Goal: Complete application form: Complete application form

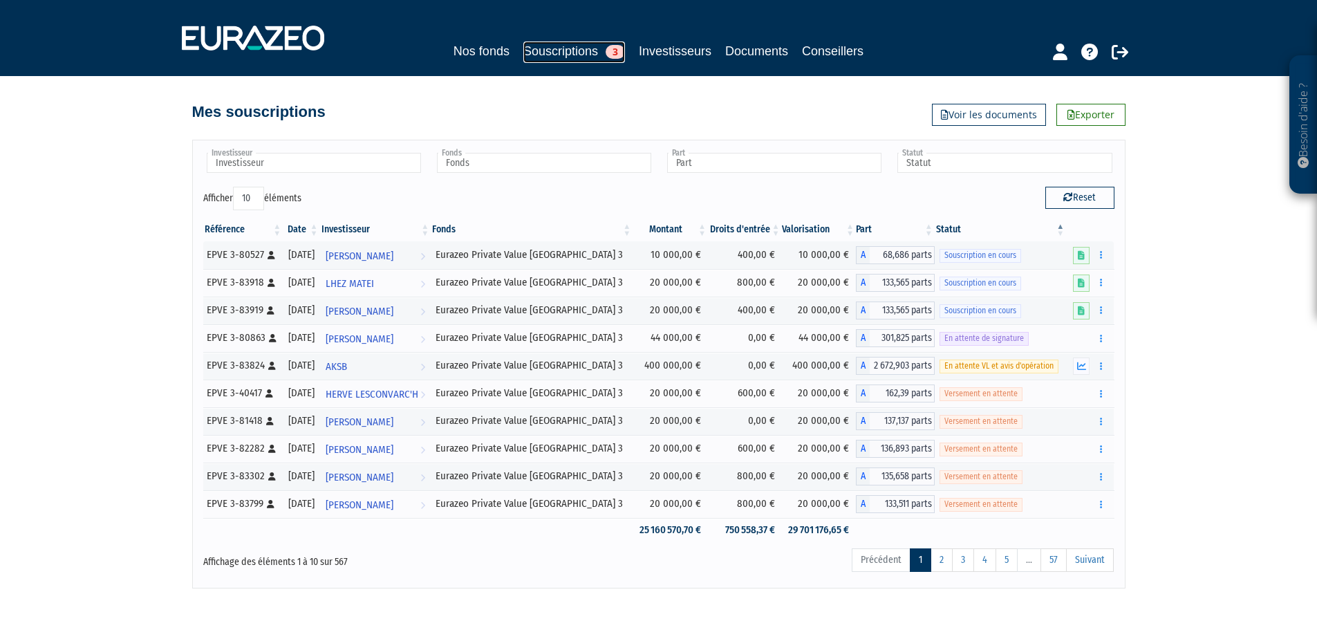
click at [563, 56] on link "Souscriptions 3" at bounding box center [574, 51] width 102 height 21
click at [26, 189] on div "Besoin d'aide ? × J'ai besoin d'aide Si vous avez une question à propos du fonc…" at bounding box center [658, 294] width 1317 height 588
click at [1048, 255] on div "Souscription en cours" at bounding box center [1001, 255] width 122 height 15
click at [120, 248] on div "Besoin d'aide ? × J'ai besoin d'aide Si vous avez une question à propos du fonc…" at bounding box center [658, 294] width 1317 height 588
click at [375, 316] on span "[PERSON_NAME]" at bounding box center [360, 312] width 68 height 26
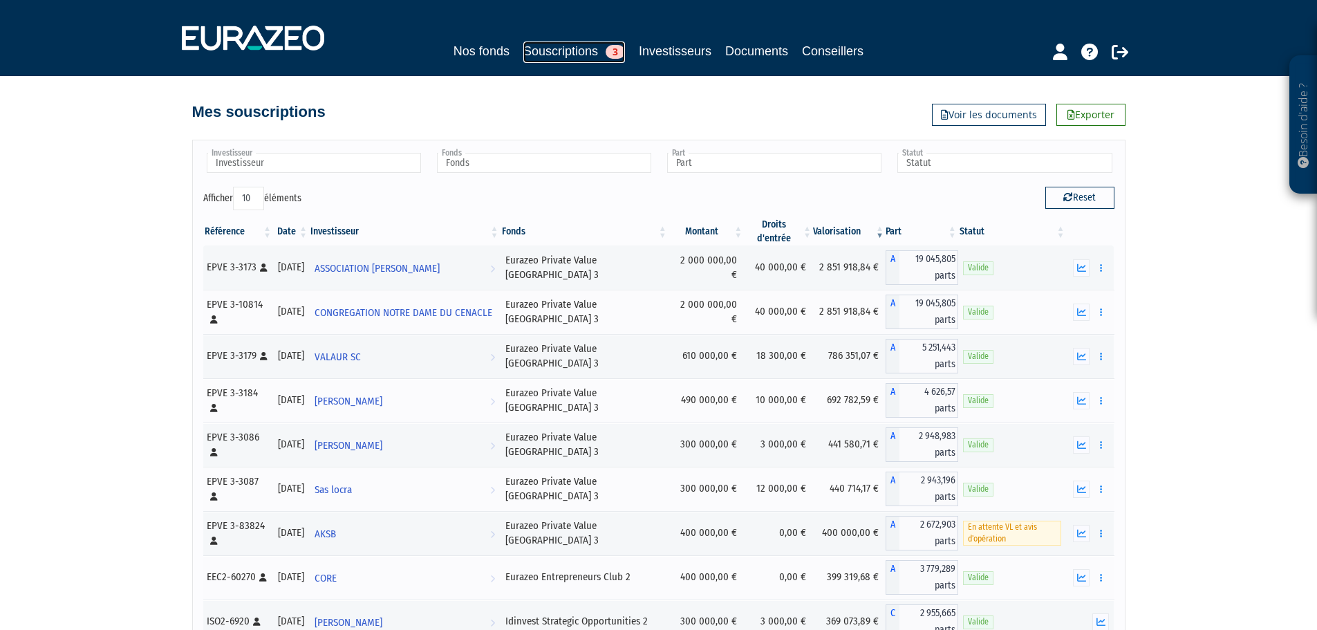
click at [550, 46] on link "Souscriptions 3" at bounding box center [574, 51] width 102 height 21
click at [111, 357] on div "Besoin d'aide ? × J'ai besoin d'aide Si vous avez une question à propos du fonc…" at bounding box center [658, 379] width 1317 height 758
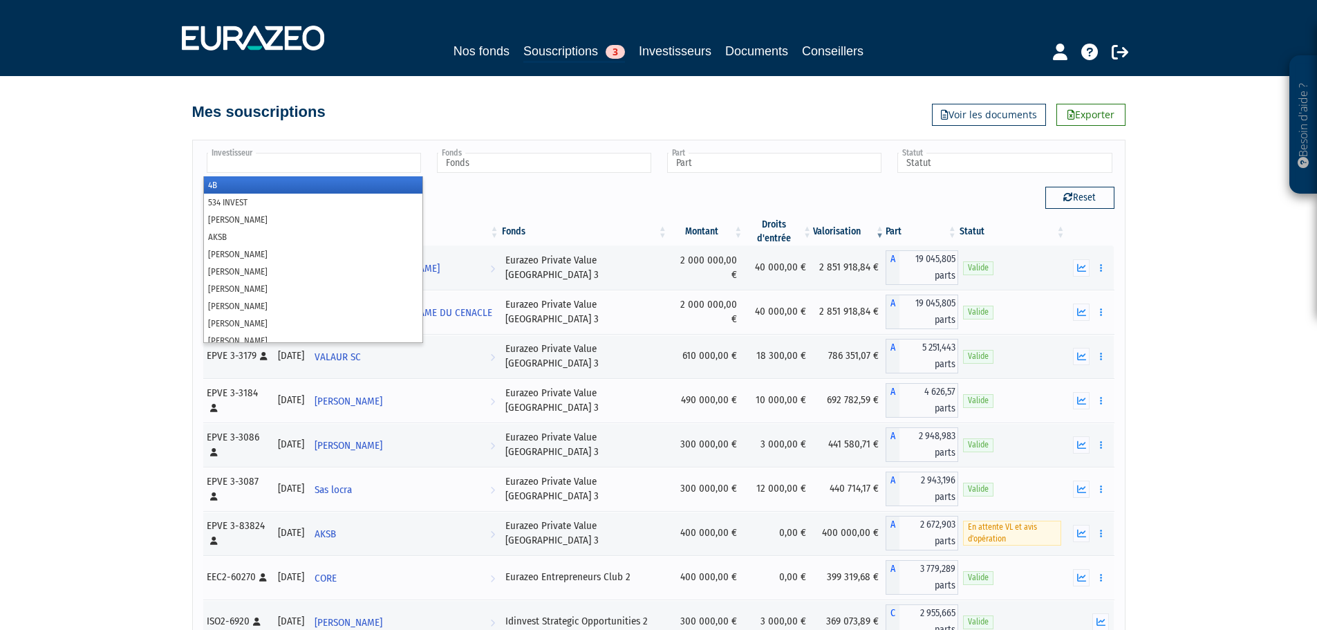
click at [308, 166] on input "text" at bounding box center [314, 163] width 214 height 20
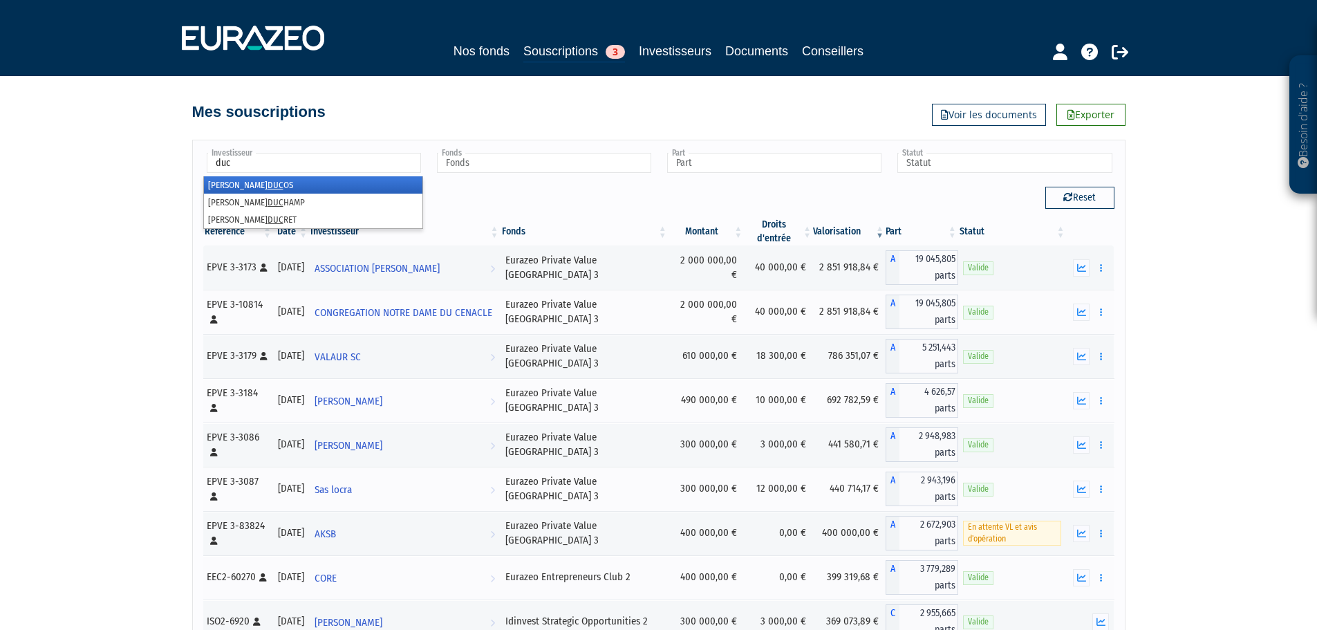
type input "duc"
click at [278, 183] on li "Jacques DUC OS" at bounding box center [313, 184] width 218 height 17
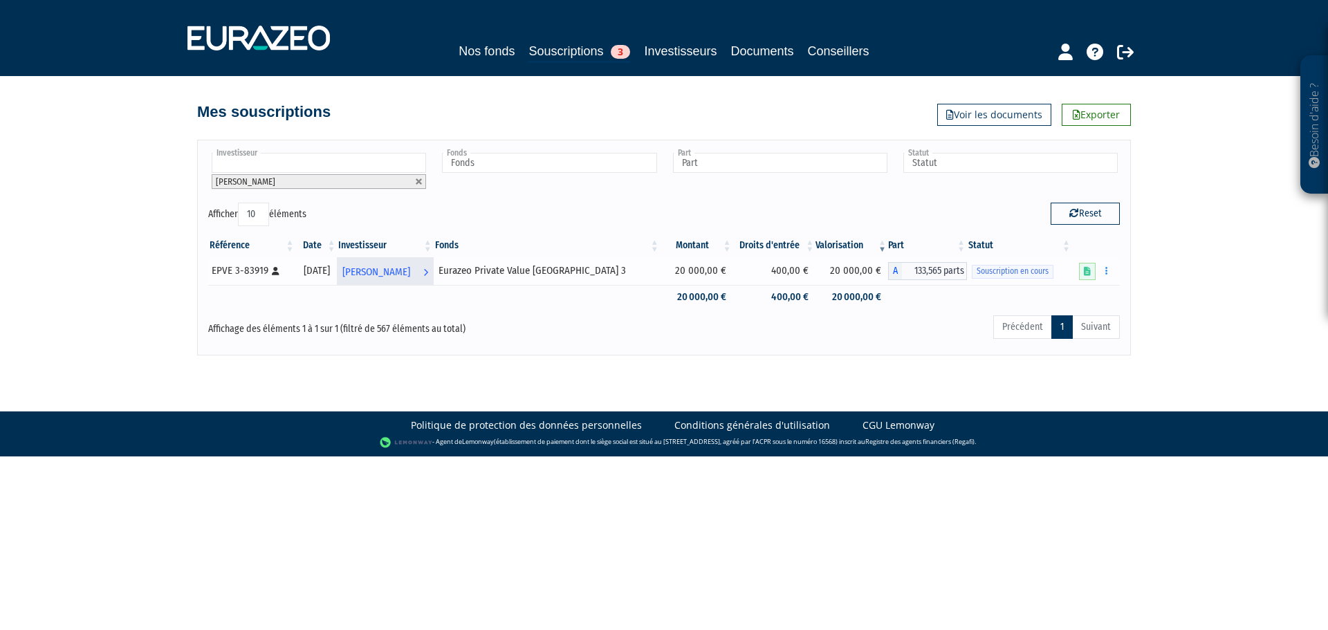
click at [410, 269] on span "[PERSON_NAME]" at bounding box center [376, 272] width 68 height 26
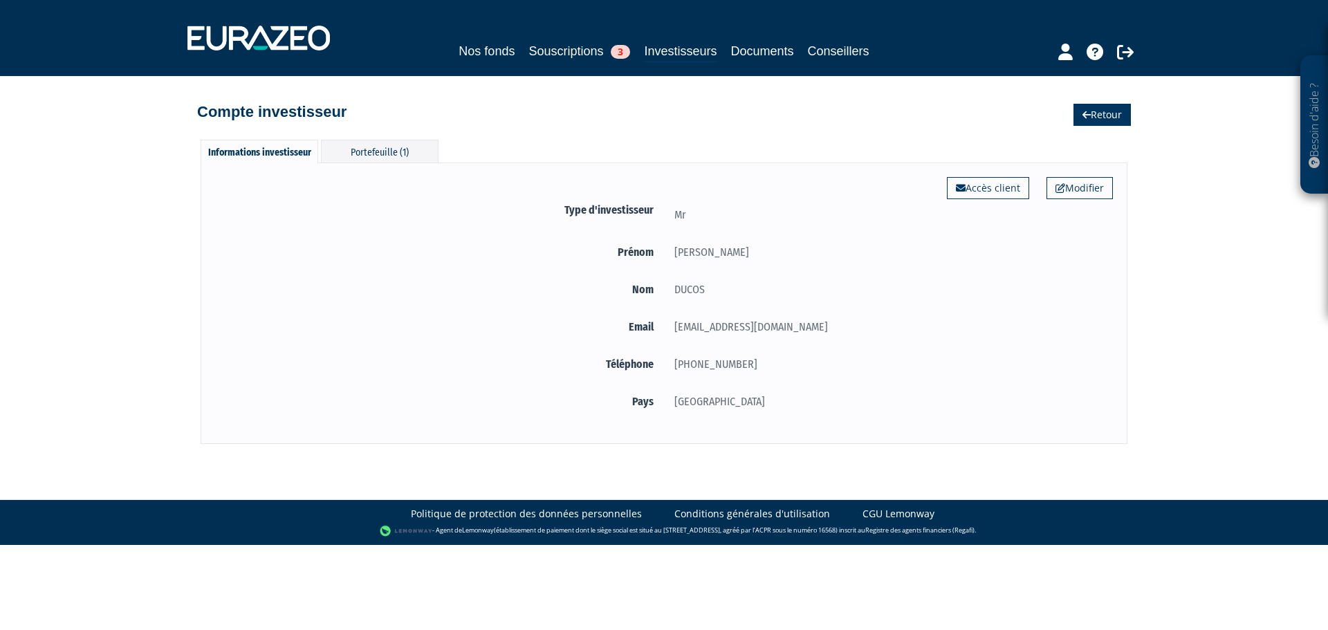
click at [1100, 124] on link "Retour" at bounding box center [1101, 115] width 57 height 22
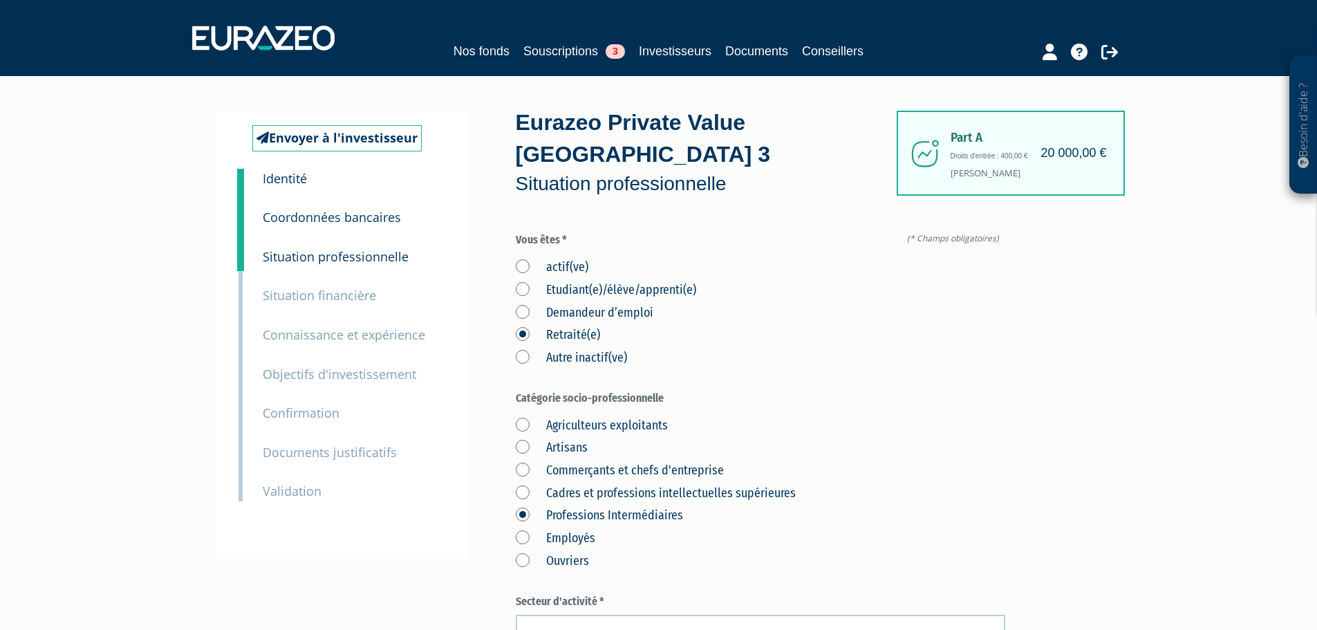
click at [1011, 386] on div "Part A 20 000,00 € Droits d'entrée : 400,00 € [PERSON_NAME] Eurazeo Private Val…" at bounding box center [810, 639] width 588 height 1056
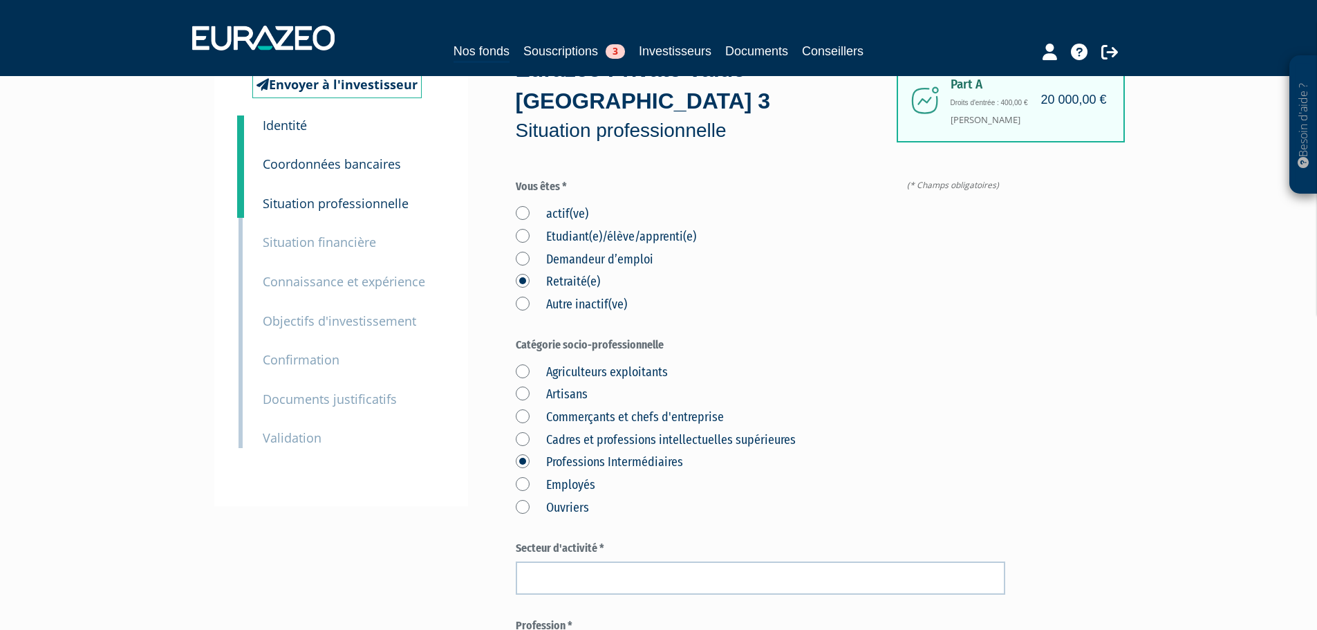
scroll to position [138, 0]
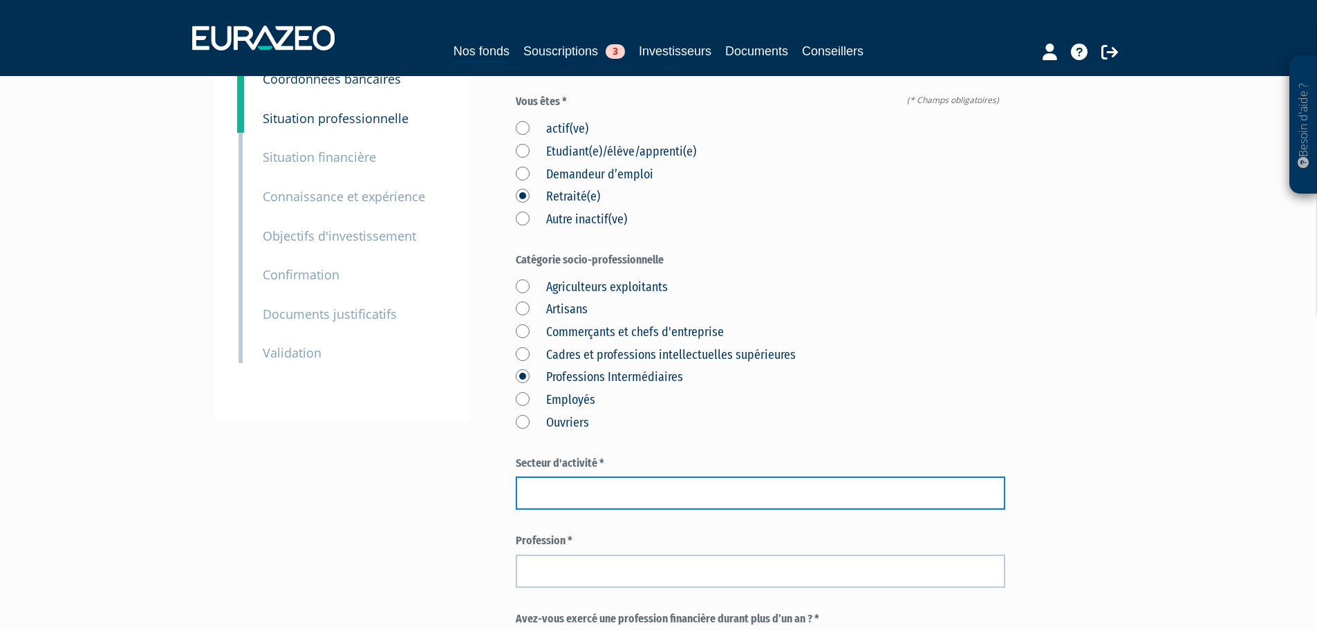
click at [707, 476] on input "text" at bounding box center [761, 492] width 490 height 33
click at [717, 476] on input "text" at bounding box center [761, 492] width 490 height 33
type input "Chimie"
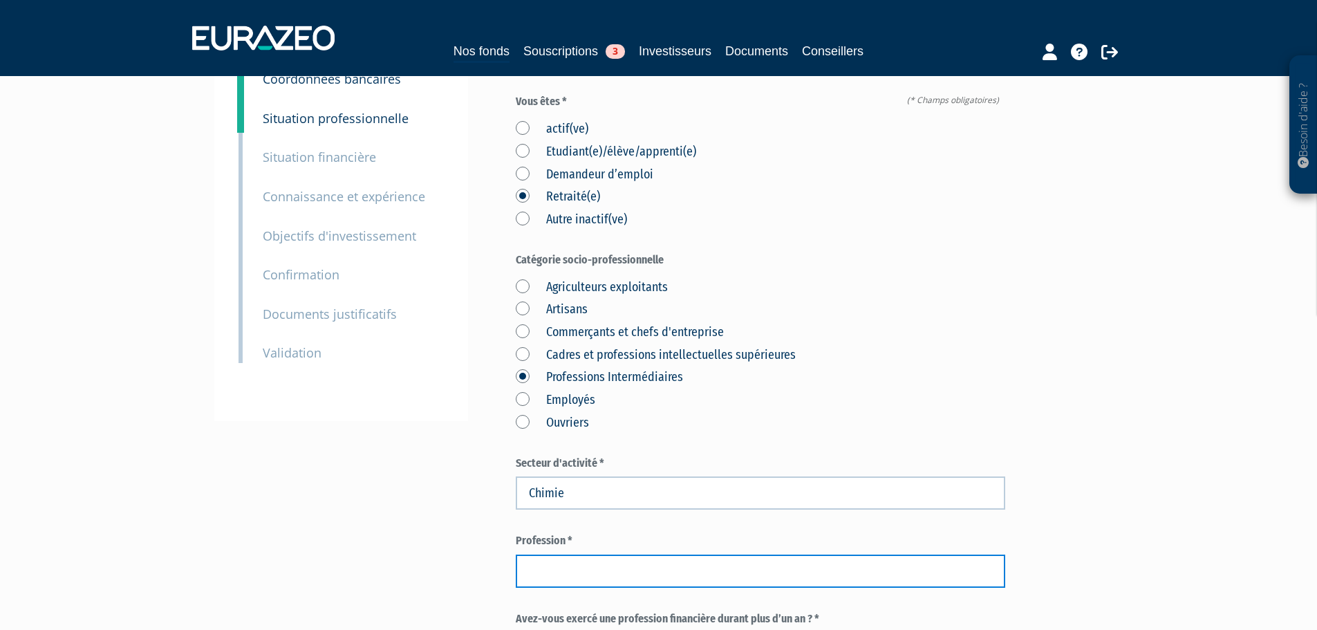
click at [590, 555] on input "text" at bounding box center [761, 571] width 490 height 33
paste input "Retraité ingénieur chimiste"
type input "Retraité ingénieur chimiste"
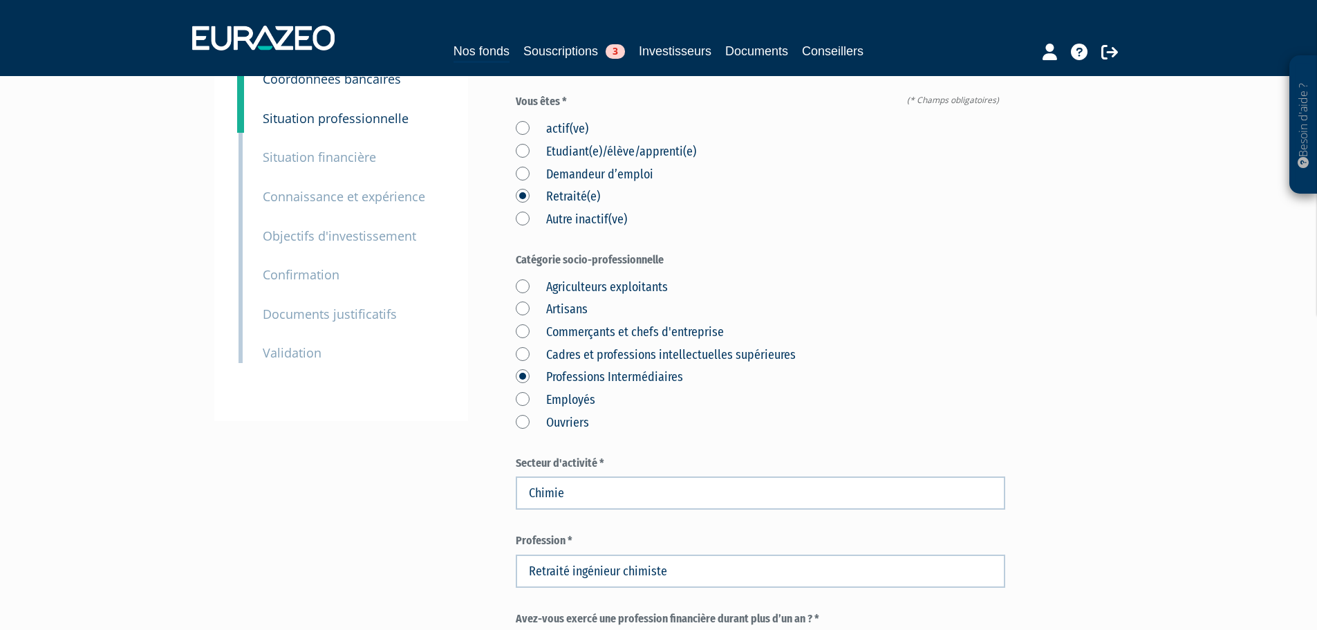
click at [411, 495] on div "Envoyer à l'investisseur 1 Identité 2 Coordonnées bancaires 3 Situation profess…" at bounding box center [659, 500] width 868 height 1056
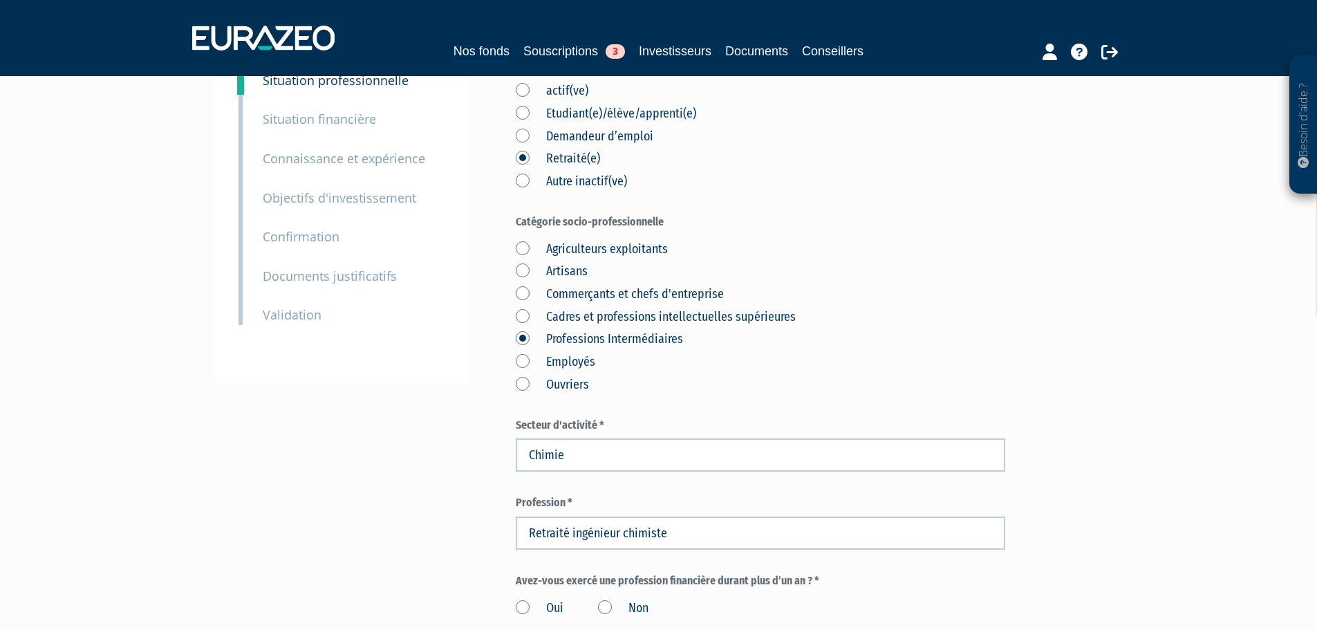
scroll to position [207, 0]
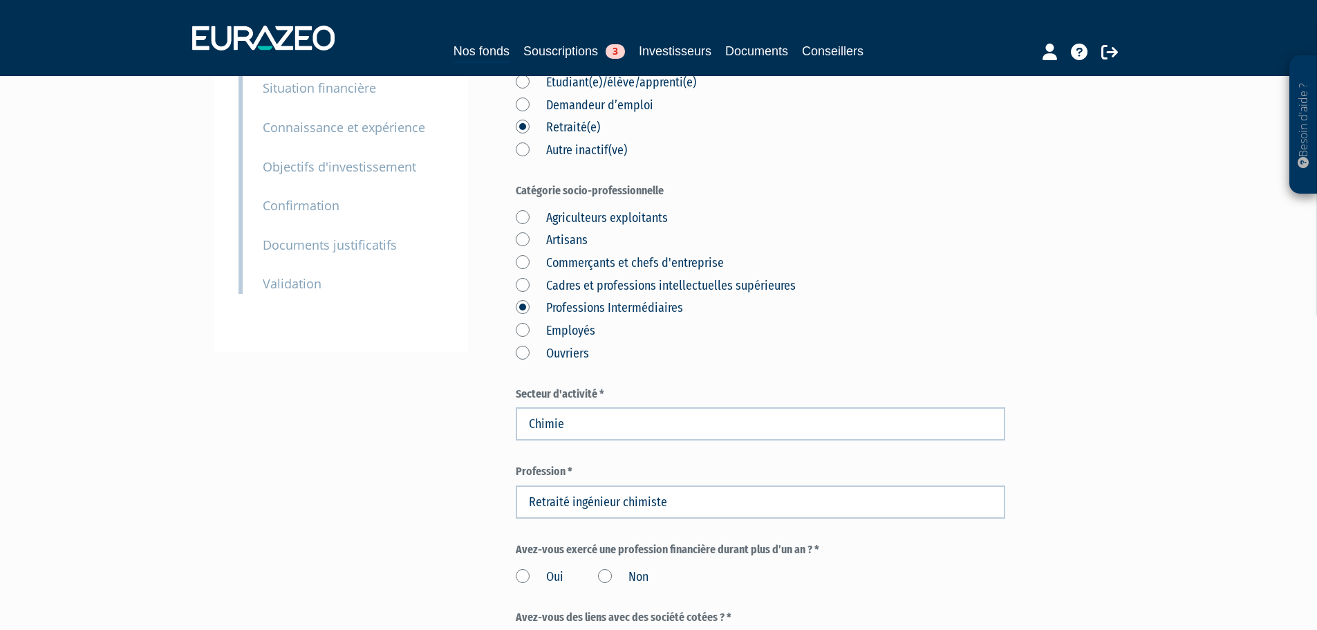
click at [552, 245] on div "Agriculteurs exploitants Artisans Commerçants et chefs d'entreprise Cadres et p…" at bounding box center [761, 284] width 490 height 158
click at [519, 277] on label "Cadres et professions intellectuelles supérieures" at bounding box center [656, 286] width 280 height 18
click at [0, 0] on supérieures "Cadres et professions intellectuelles supérieures" at bounding box center [0, 0] width 0 height 0
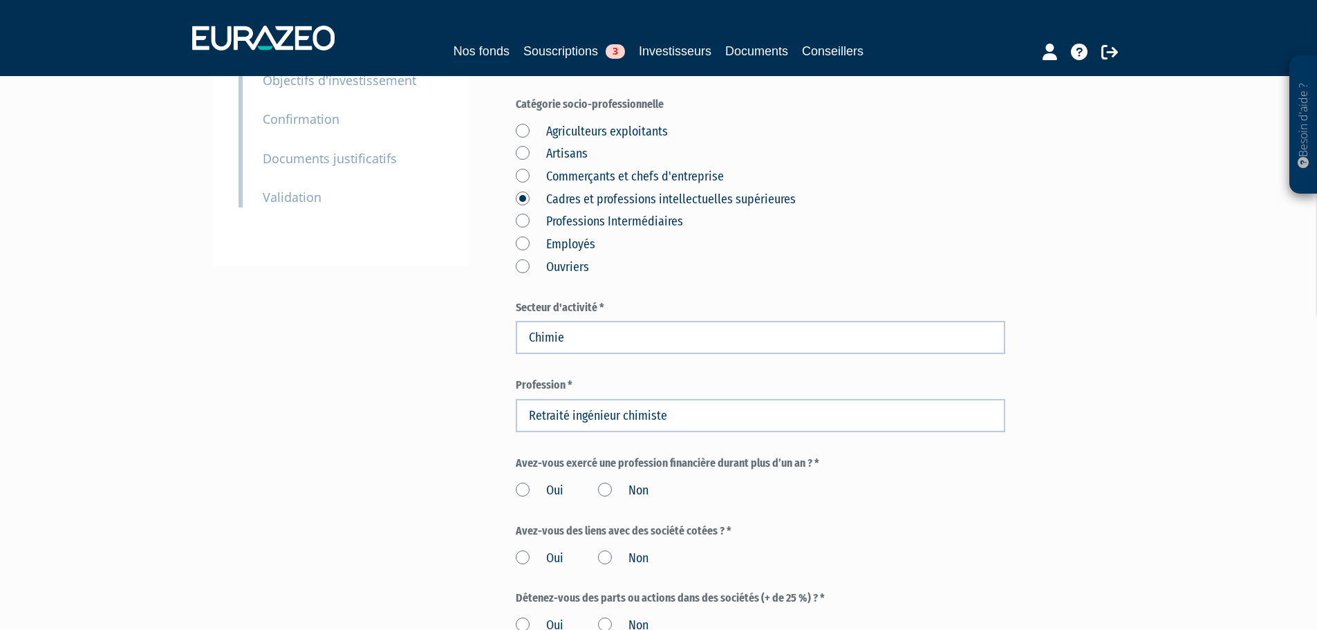
scroll to position [415, 0]
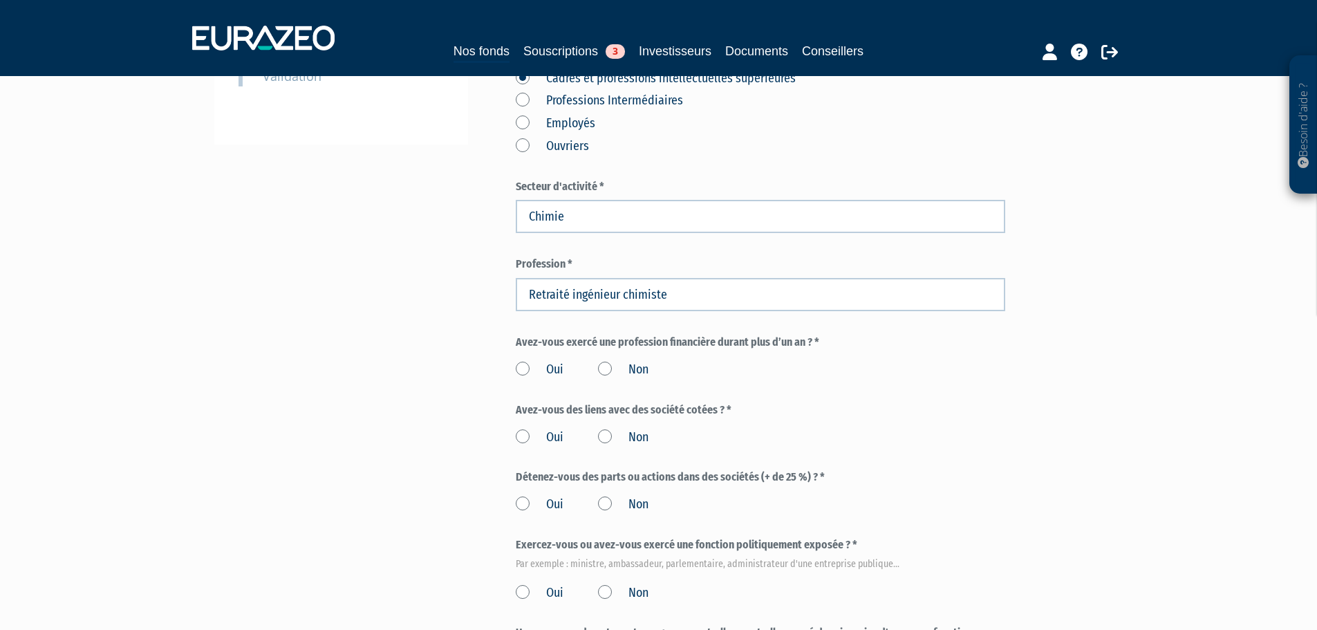
click at [601, 361] on label "Non" at bounding box center [623, 370] width 50 height 18
click at [0, 0] on input "Non" at bounding box center [0, 0] width 0 height 0
click at [604, 429] on label "Non" at bounding box center [623, 438] width 50 height 18
click at [0, 0] on input "Non" at bounding box center [0, 0] width 0 height 0
click at [613, 496] on label "Non" at bounding box center [623, 505] width 50 height 18
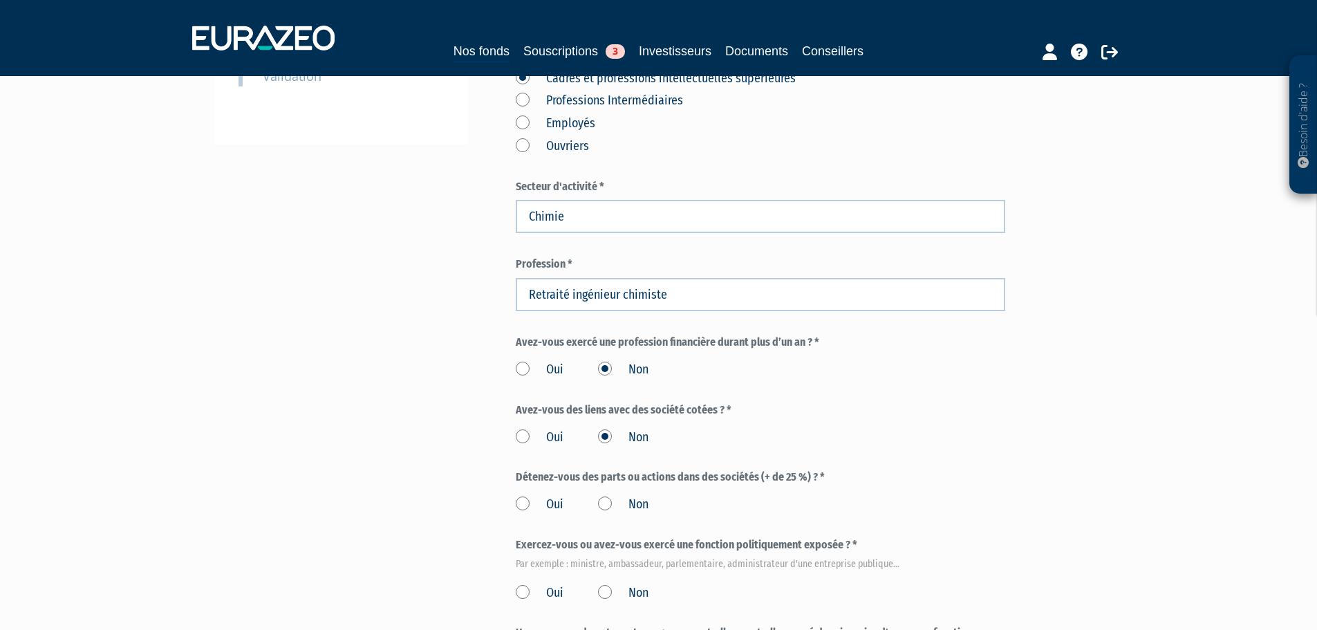
click at [0, 0] on input "Non" at bounding box center [0, 0] width 0 height 0
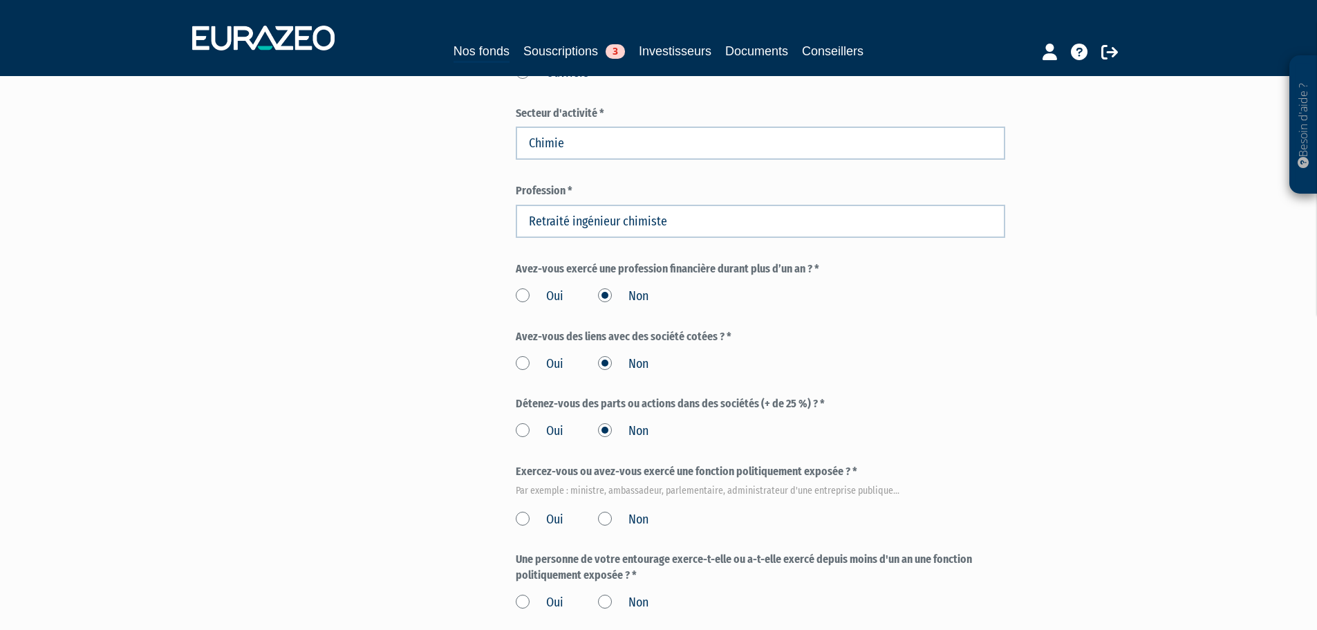
scroll to position [639, 0]
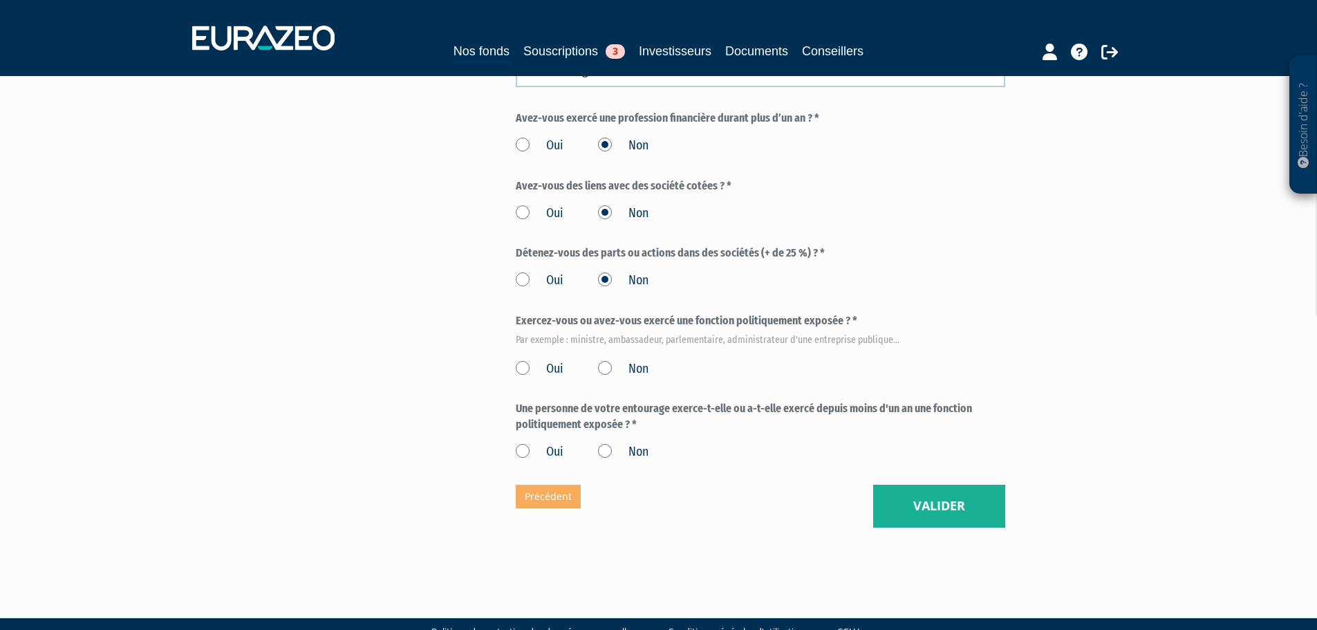
click at [605, 360] on label "Non" at bounding box center [623, 369] width 50 height 18
click at [0, 0] on input "Non" at bounding box center [0, 0] width 0 height 0
click at [605, 443] on label "Non" at bounding box center [623, 452] width 50 height 18
click at [0, 0] on input "Non" at bounding box center [0, 0] width 0 height 0
click at [954, 485] on button "Valider" at bounding box center [939, 506] width 132 height 43
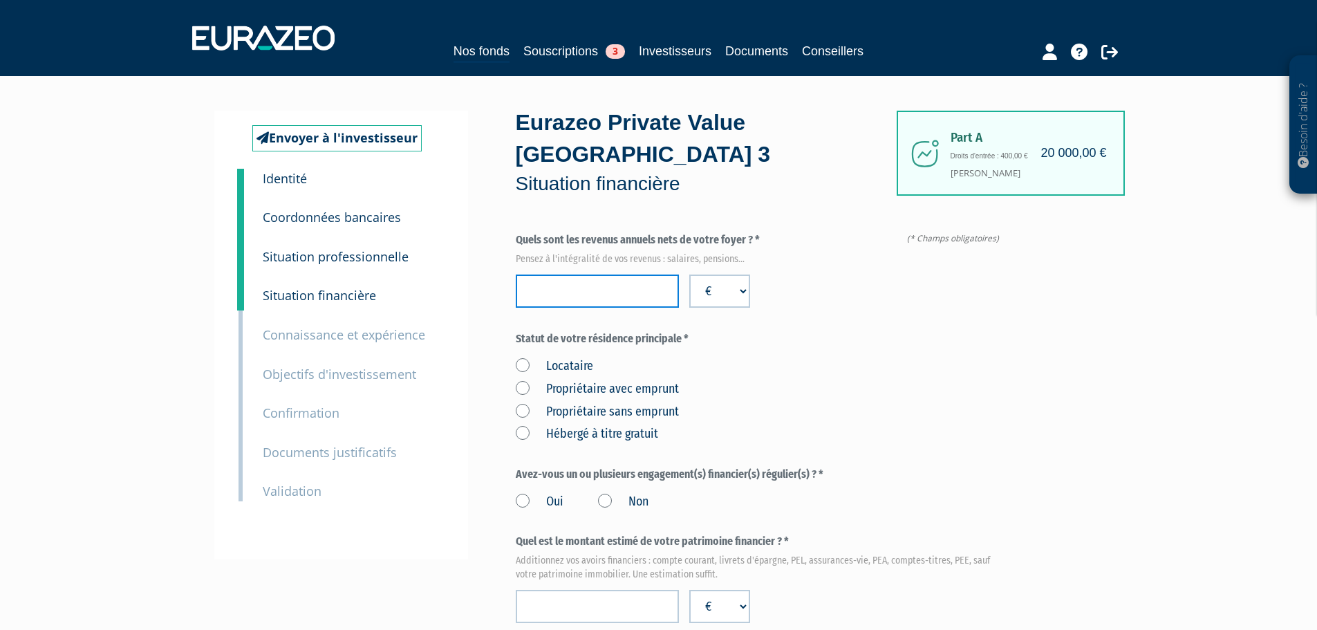
click at [631, 274] on input "number" at bounding box center [597, 290] width 163 height 33
type input "100000"
click at [801, 263] on div "Quels sont les revenus annuels nets de votre foyer ? * Pensez à l'intégralité d…" at bounding box center [761, 269] width 490 height 75
click at [551, 357] on label "Locataire" at bounding box center [554, 366] width 77 height 18
click at [0, 0] on input "Locataire" at bounding box center [0, 0] width 0 height 0
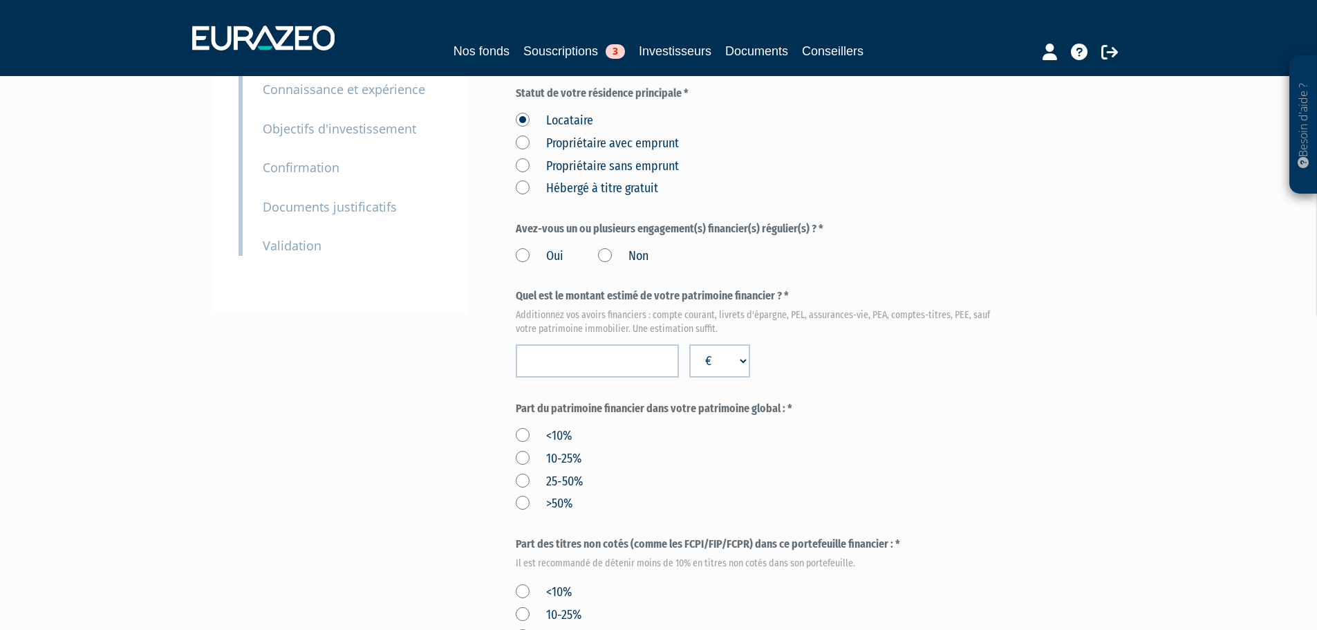
scroll to position [277, 0]
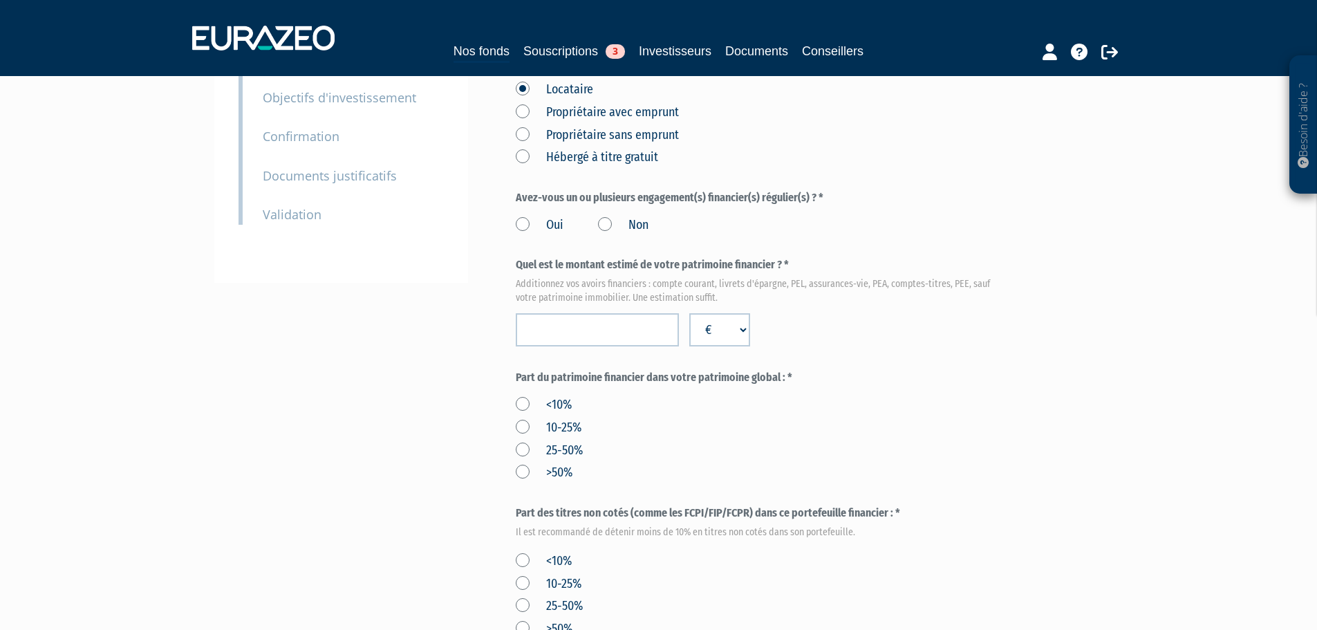
click at [608, 216] on label "Non" at bounding box center [623, 225] width 50 height 18
click at [0, 0] on input "Non" at bounding box center [0, 0] width 0 height 0
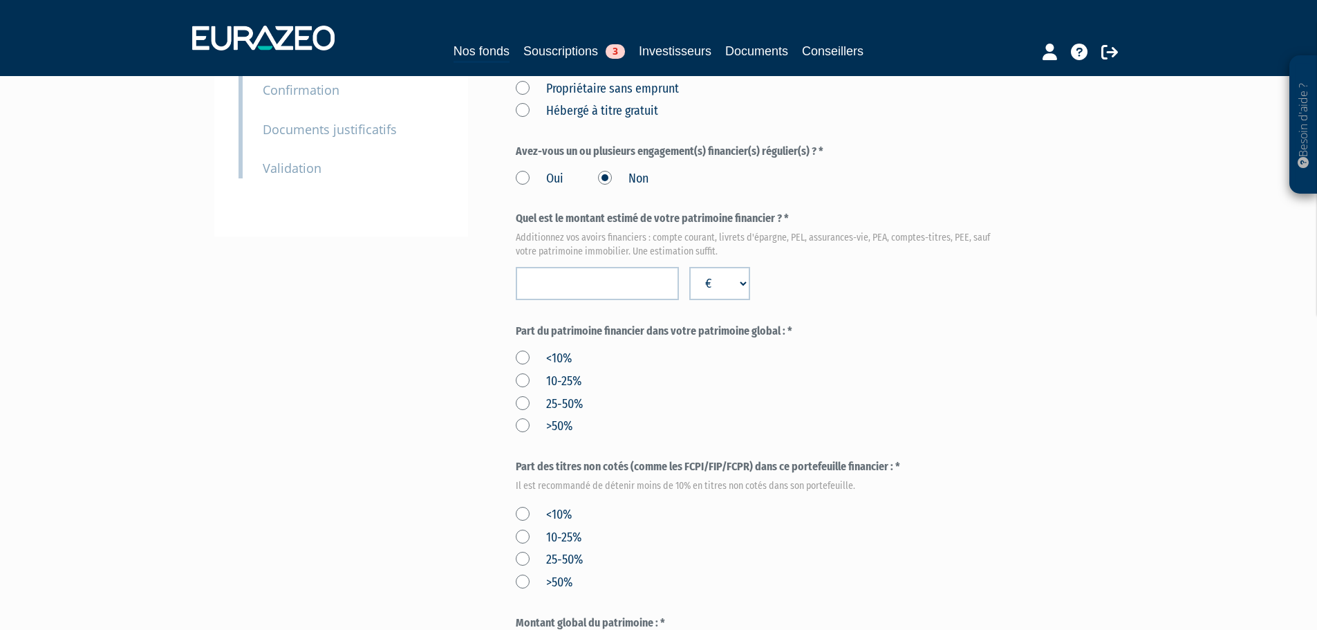
scroll to position [346, 0]
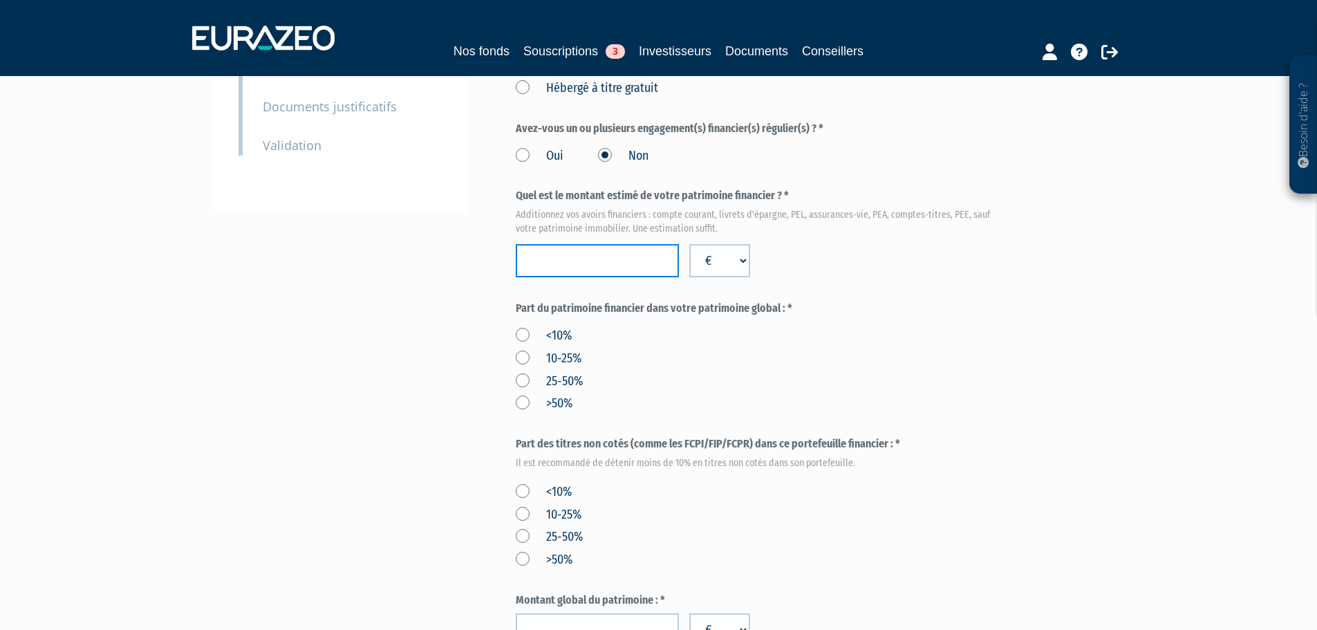
click at [608, 244] on input "number" at bounding box center [597, 260] width 163 height 33
drag, startPoint x: 513, startPoint y: 227, endPoint x: 437, endPoint y: 221, distance: 76.3
click at [437, 221] on div "Envoyer à l'investisseur 1 Identité 2 Coordonnées bancaires 3 Situation profess…" at bounding box center [659, 364] width 868 height 1198
type input "600000"
click at [598, 613] on input "number" at bounding box center [597, 629] width 163 height 33
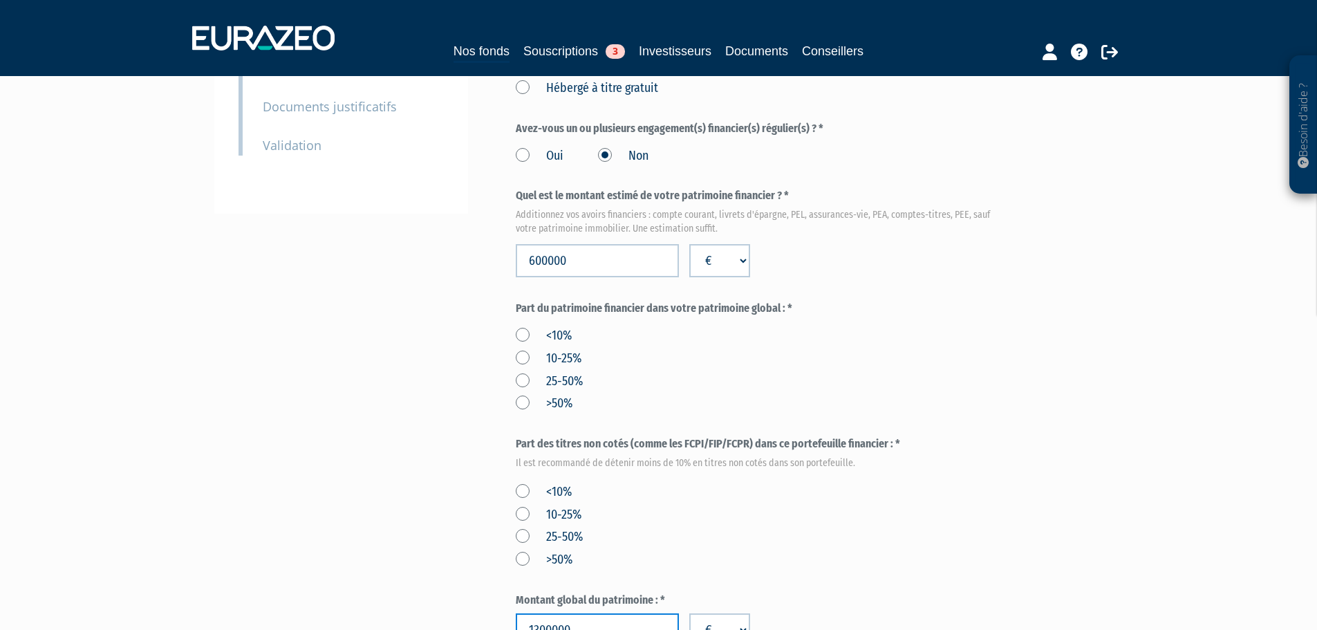
type input "1300000"
click at [576, 373] on label "25-50%" at bounding box center [549, 382] width 67 height 18
click at [0, 0] on input "25-50%" at bounding box center [0, 0] width 0 height 0
click at [525, 483] on label "<10%" at bounding box center [544, 492] width 56 height 18
click at [0, 0] on input "<10%" at bounding box center [0, 0] width 0 height 0
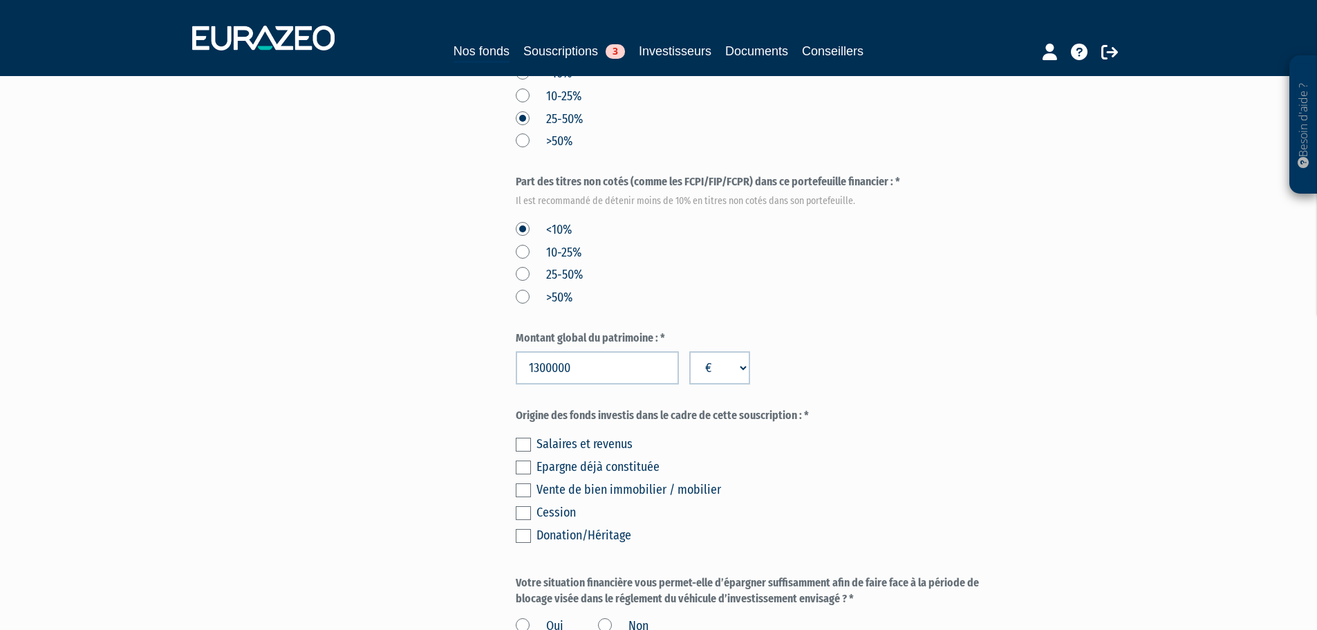
scroll to position [691, 0]
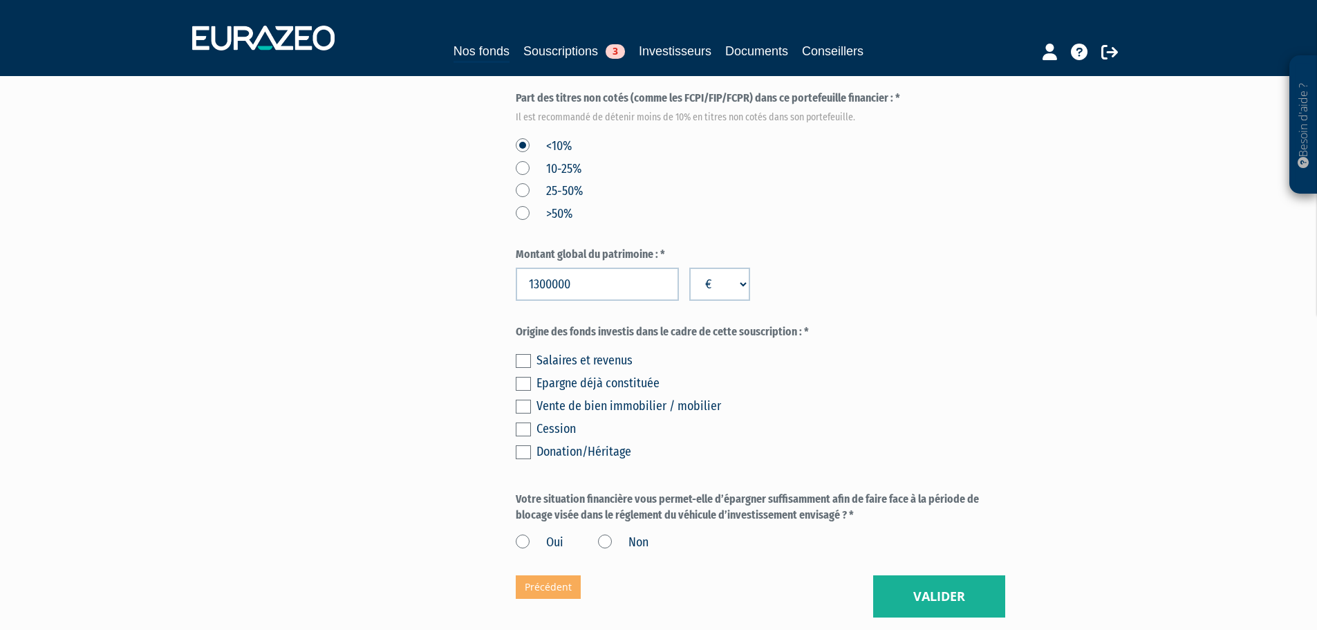
click at [523, 377] on label at bounding box center [523, 384] width 15 height 14
click at [0, 0] on input "checkbox" at bounding box center [0, 0] width 0 height 0
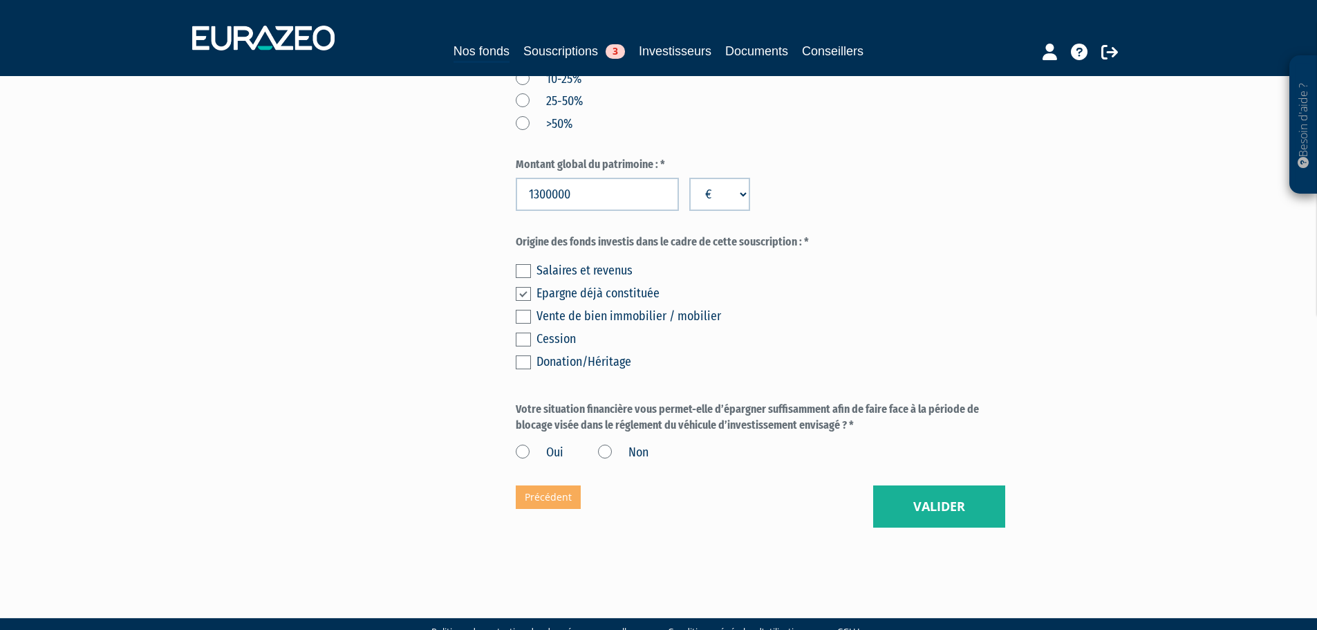
scroll to position [782, 0]
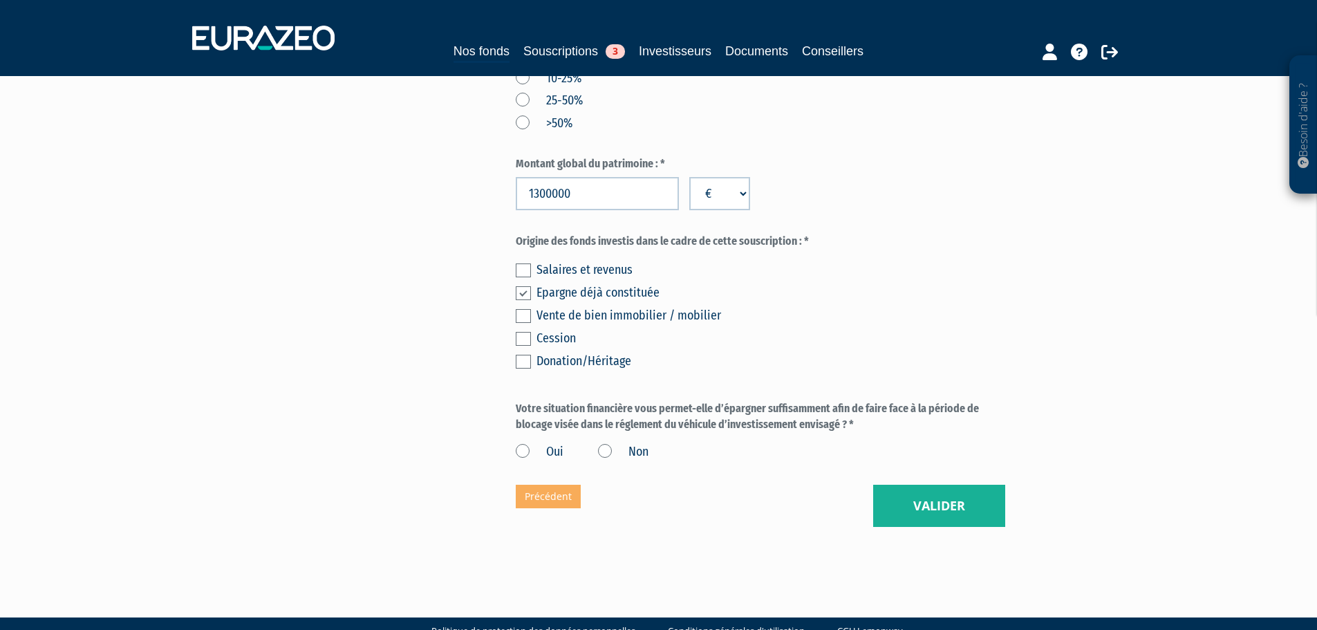
click at [525, 443] on label "Oui" at bounding box center [540, 452] width 48 height 18
click at [0, 0] on input "Oui" at bounding box center [0, 0] width 0 height 0
click at [942, 485] on button "Valider" at bounding box center [939, 506] width 132 height 43
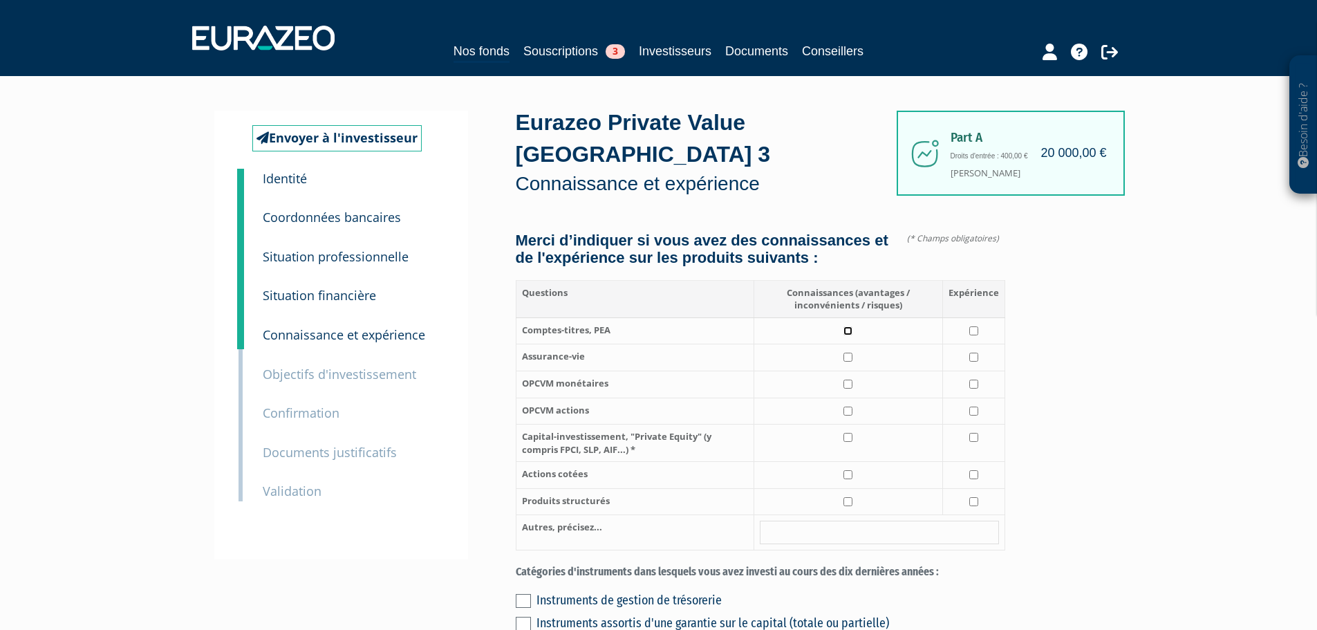
click at [852, 326] on input "checkbox" at bounding box center [848, 330] width 9 height 9
checkbox input "true"
click at [850, 433] on input "checkbox" at bounding box center [848, 437] width 9 height 9
checkbox input "true"
click at [971, 497] on input "checkbox" at bounding box center [973, 501] width 9 height 9
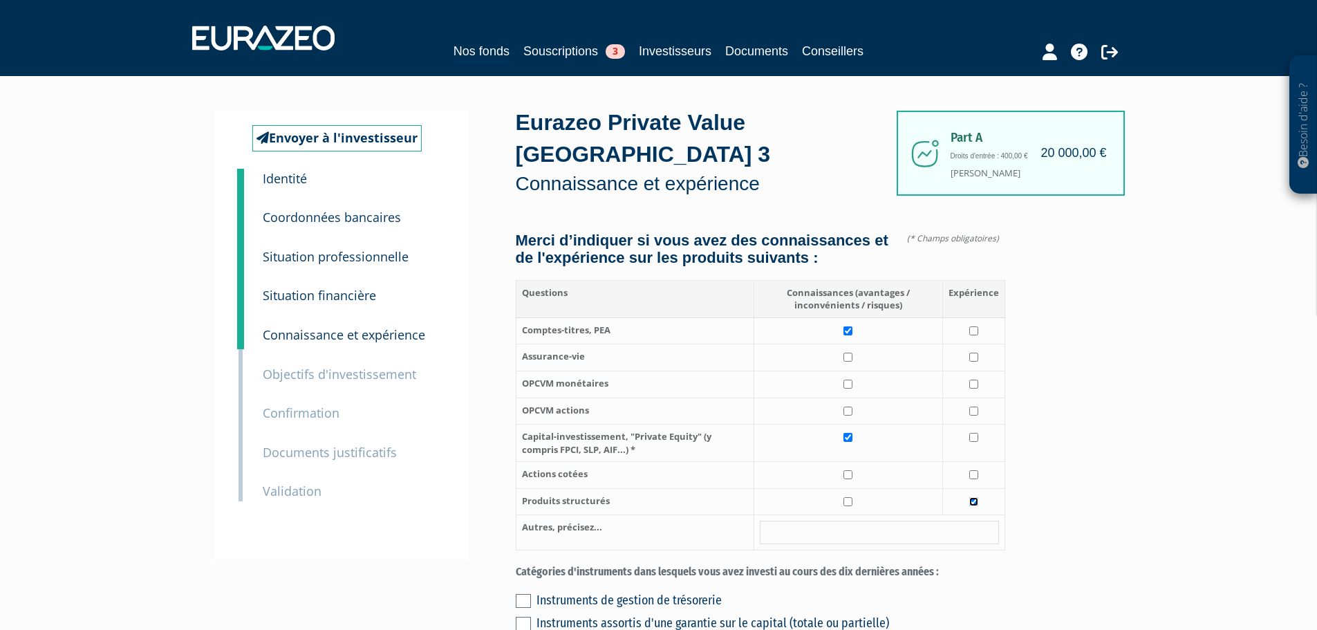
checkbox input "true"
click at [976, 353] on input "checkbox" at bounding box center [973, 357] width 9 height 9
checkbox input "true"
click at [975, 380] on input "checkbox" at bounding box center [973, 384] width 9 height 9
checkbox input "true"
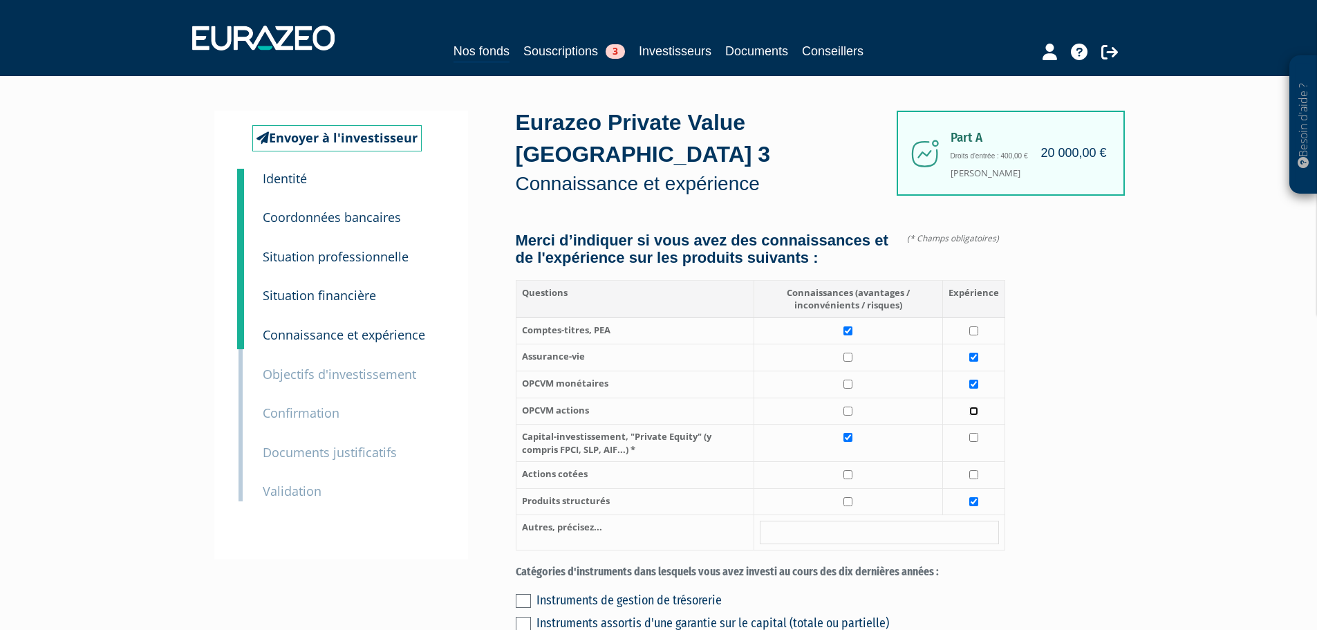
click at [976, 407] on input "checkbox" at bounding box center [973, 411] width 9 height 9
checkbox input "true"
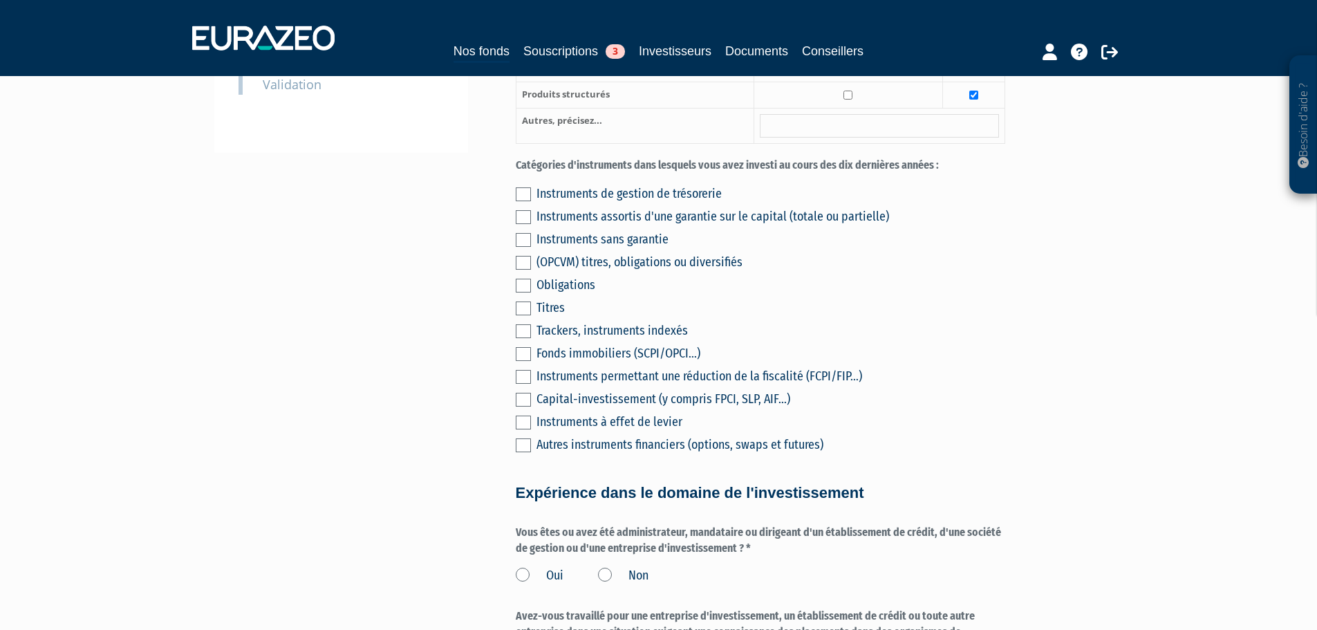
scroll to position [415, 0]
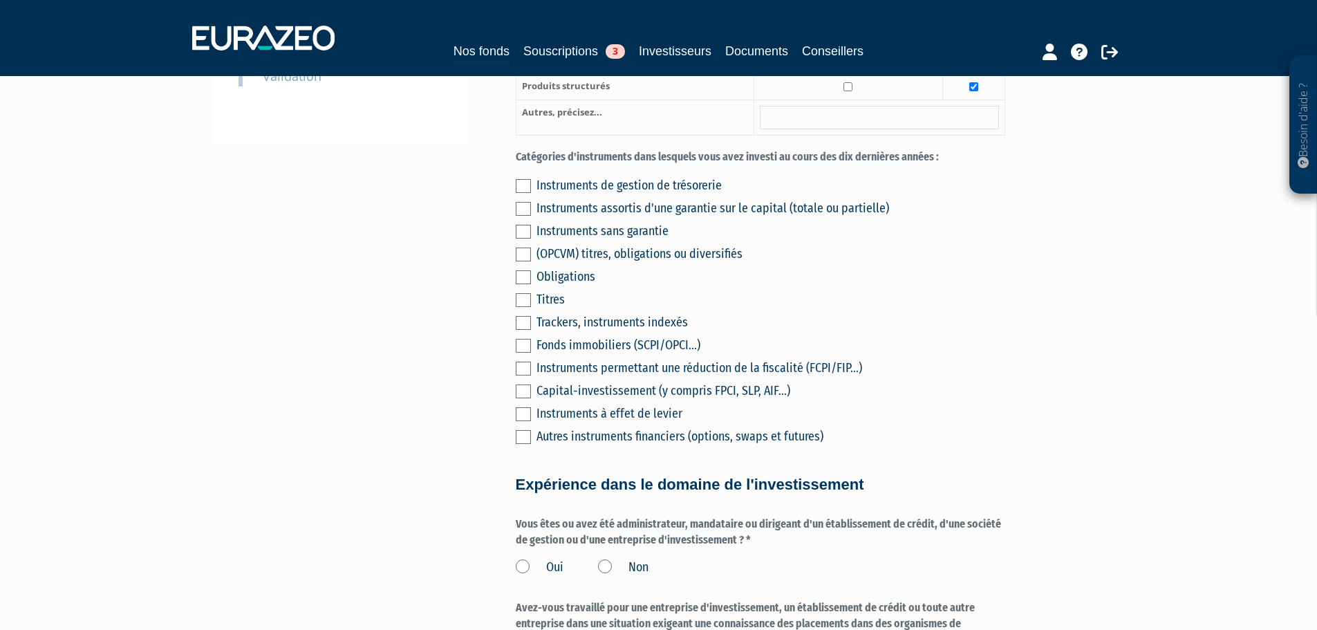
click at [523, 248] on label at bounding box center [523, 255] width 15 height 14
click at [0, 0] on input "checkbox" at bounding box center [0, 0] width 0 height 0
click at [525, 270] on label at bounding box center [523, 277] width 15 height 14
click at [0, 0] on input "checkbox" at bounding box center [0, 0] width 0 height 0
click at [521, 339] on label at bounding box center [523, 346] width 15 height 14
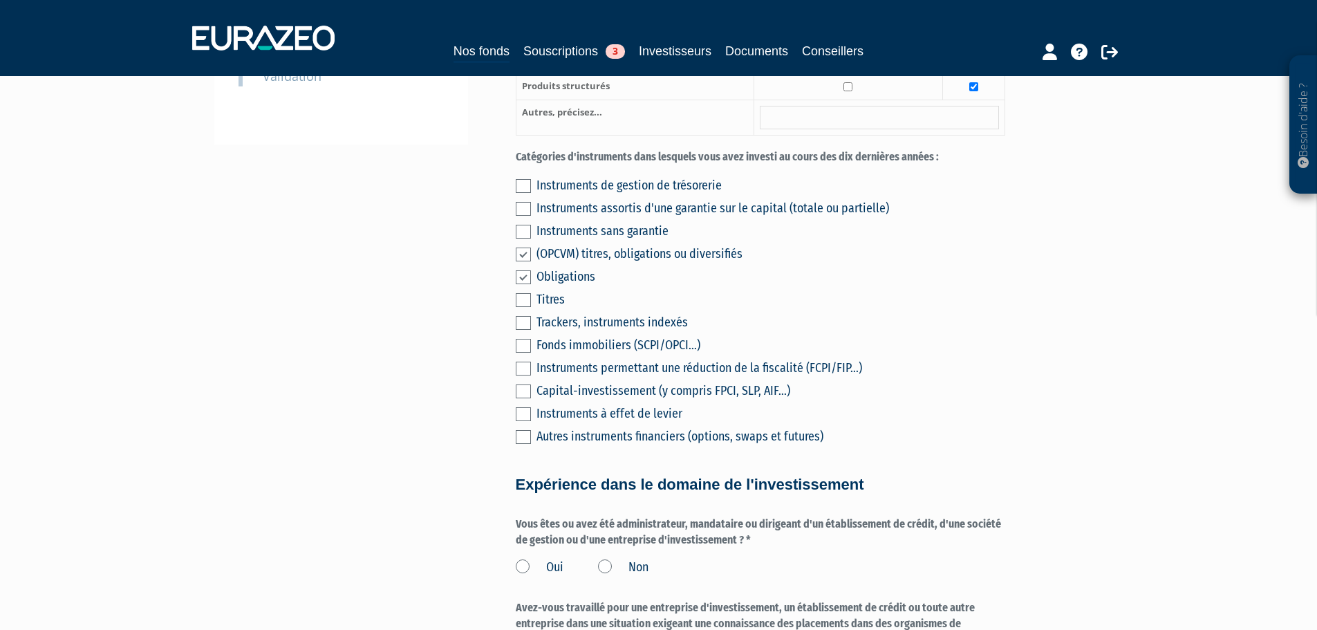
click at [0, 0] on input "checkbox" at bounding box center [0, 0] width 0 height 0
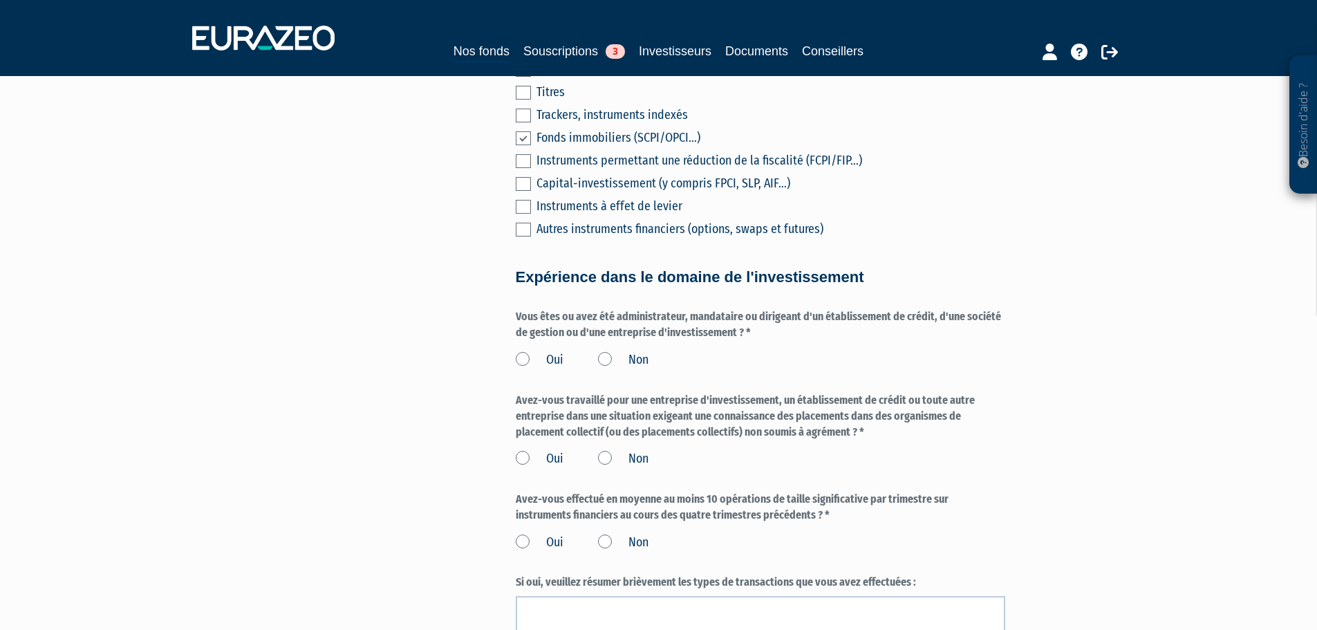
scroll to position [691, 0]
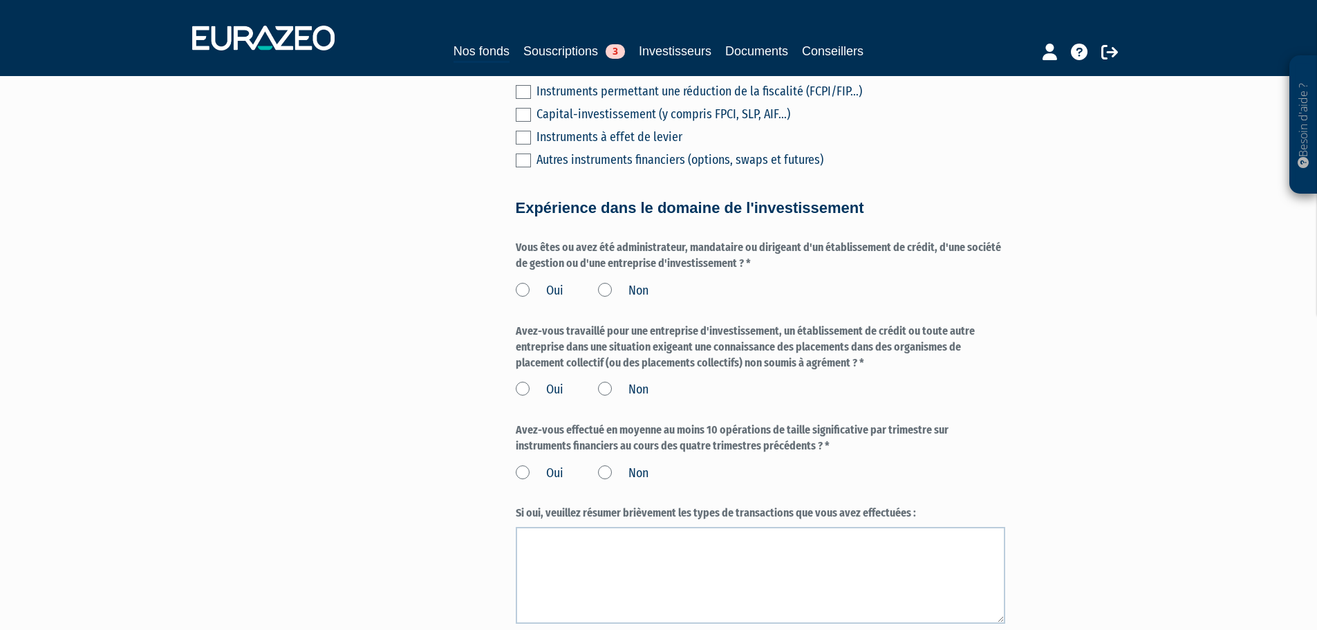
click at [603, 282] on label "Non" at bounding box center [623, 291] width 50 height 18
click at [0, 0] on input "Non" at bounding box center [0, 0] width 0 height 0
click at [606, 383] on label "Non" at bounding box center [623, 390] width 50 height 18
click at [0, 0] on input "Non" at bounding box center [0, 0] width 0 height 0
click at [603, 465] on label "Non" at bounding box center [623, 474] width 50 height 18
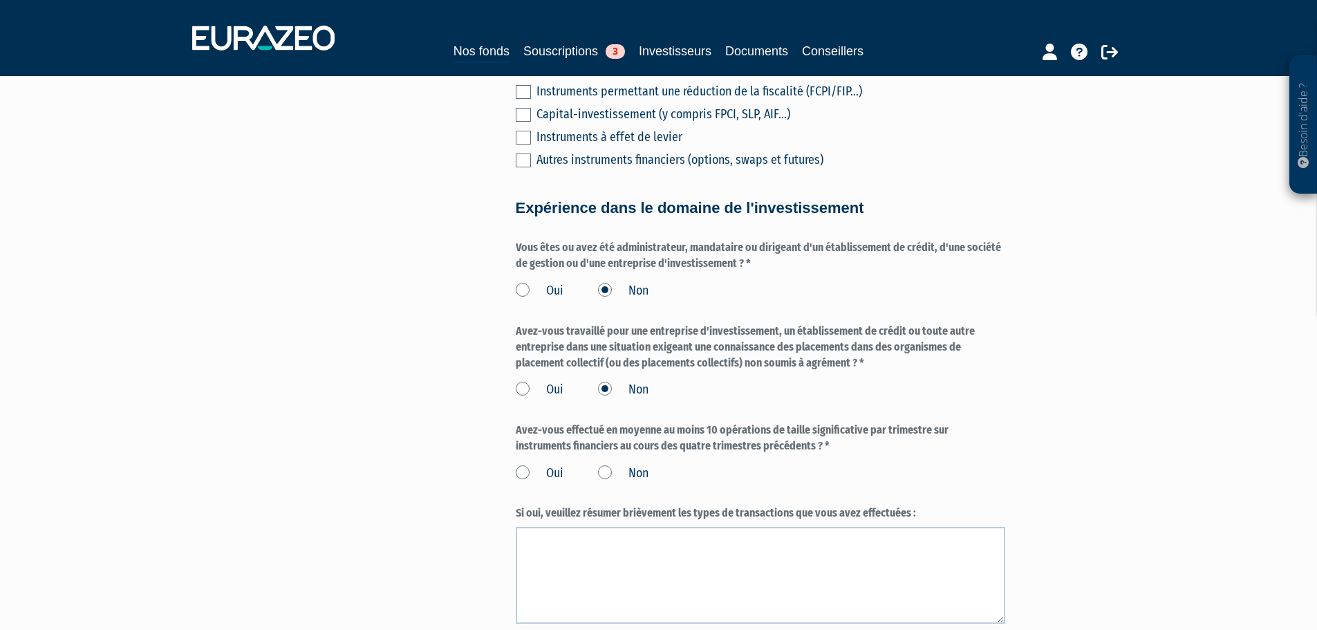
click at [0, 0] on input "Non" at bounding box center [0, 0] width 0 height 0
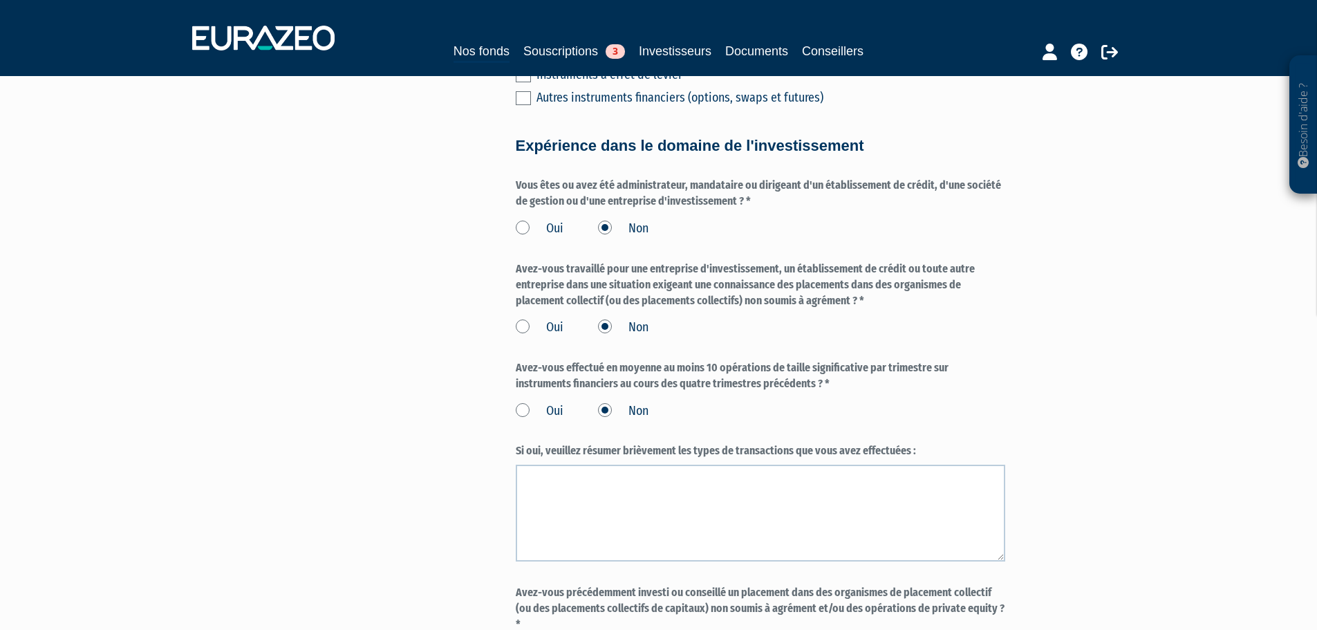
scroll to position [1037, 0]
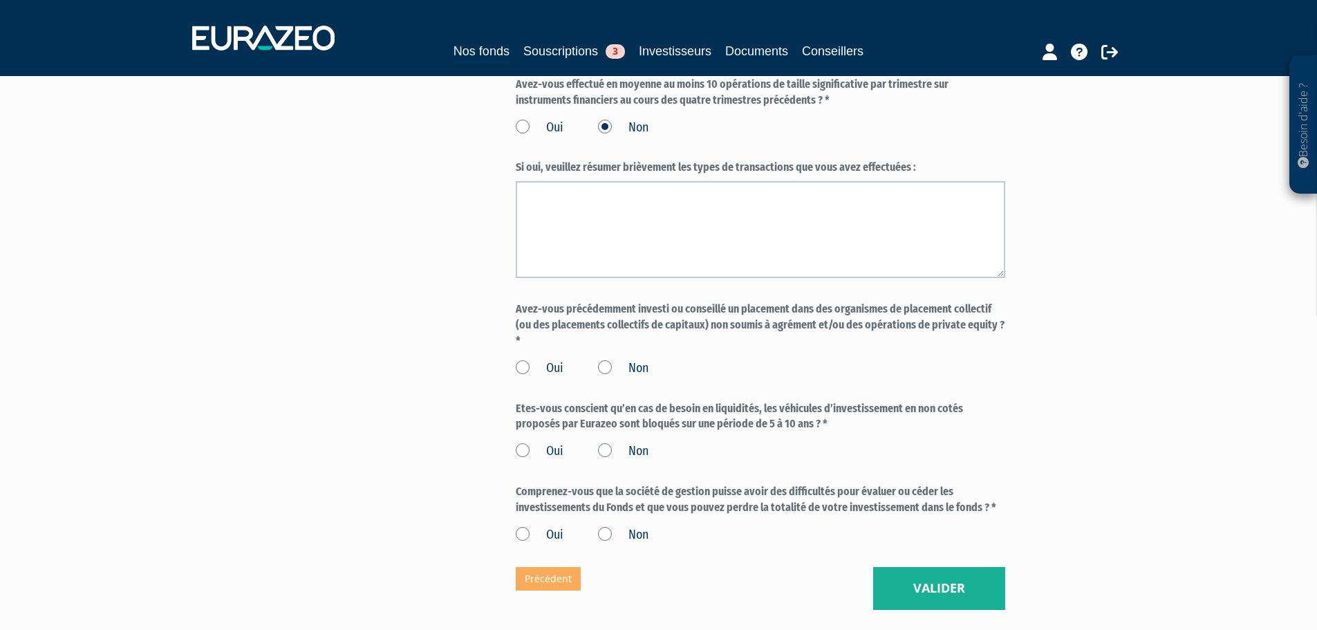
click at [606, 360] on label "Non" at bounding box center [623, 369] width 50 height 18
click at [0, 0] on input "Non" at bounding box center [0, 0] width 0 height 0
click at [521, 443] on label "Oui" at bounding box center [540, 452] width 48 height 18
click at [0, 0] on input "Oui" at bounding box center [0, 0] width 0 height 0
click at [521, 526] on label "Oui" at bounding box center [540, 535] width 48 height 18
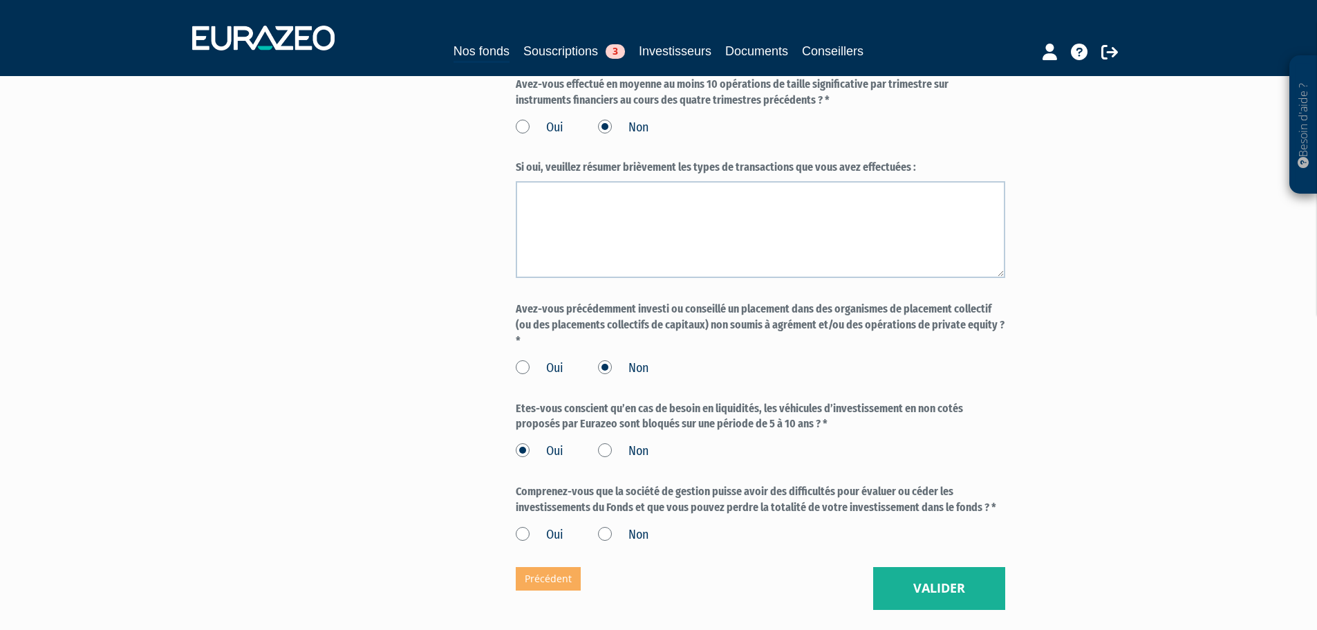
click at [0, 0] on input "Oui" at bounding box center [0, 0] width 0 height 0
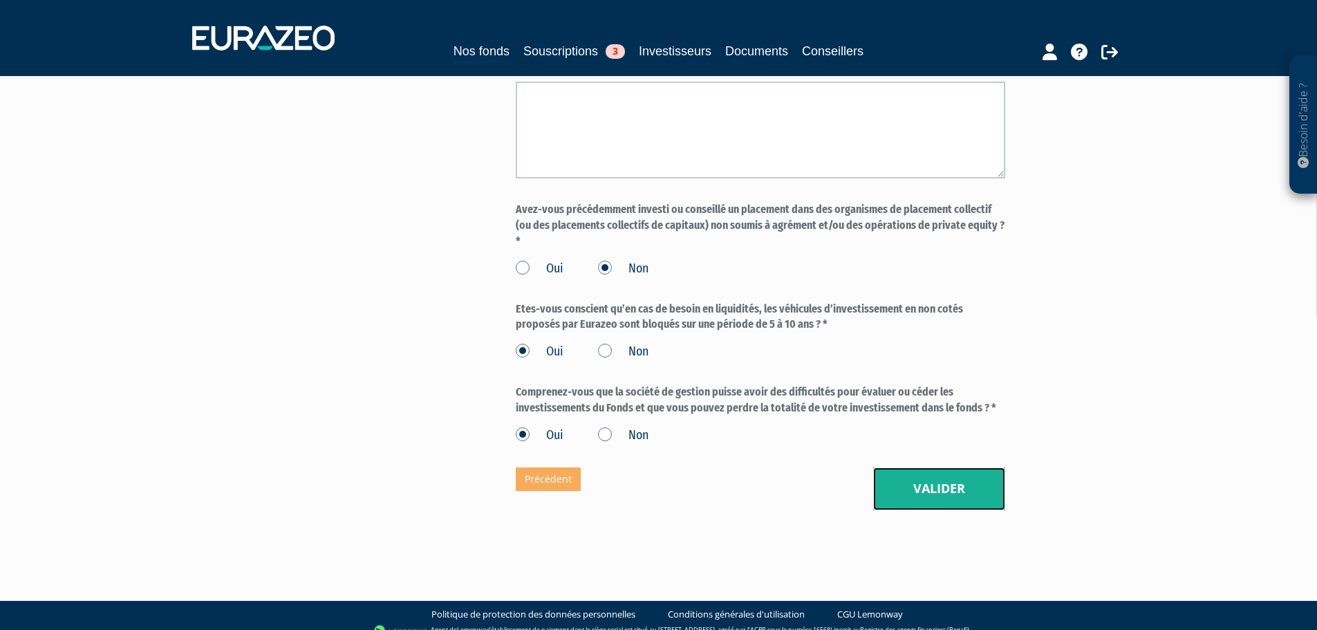
click at [942, 478] on button "Valider" at bounding box center [939, 488] width 132 height 43
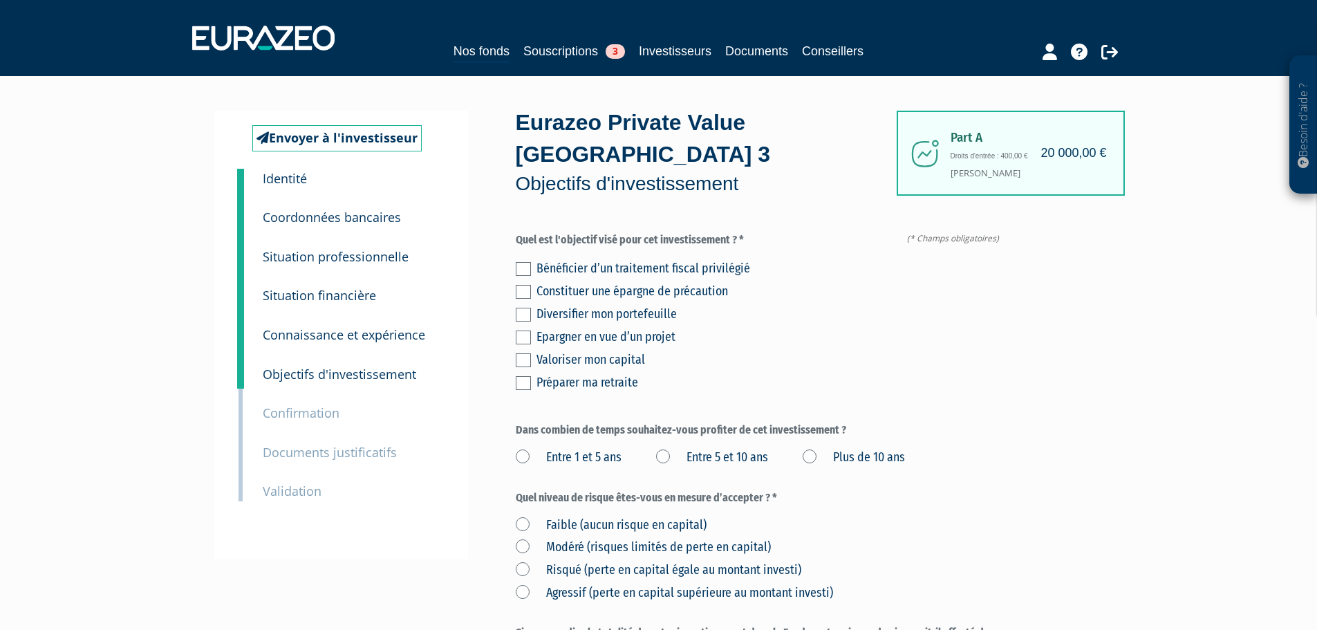
click at [521, 274] on div "Bénéficier d’un traitement fiscal privilégié Constituer une épargne de précauti…" at bounding box center [761, 323] width 490 height 137
click at [521, 308] on label at bounding box center [523, 315] width 15 height 14
click at [0, 0] on input "checkbox" at bounding box center [0, 0] width 0 height 0
click at [522, 353] on label at bounding box center [523, 360] width 15 height 14
click at [0, 0] on input "checkbox" at bounding box center [0, 0] width 0 height 0
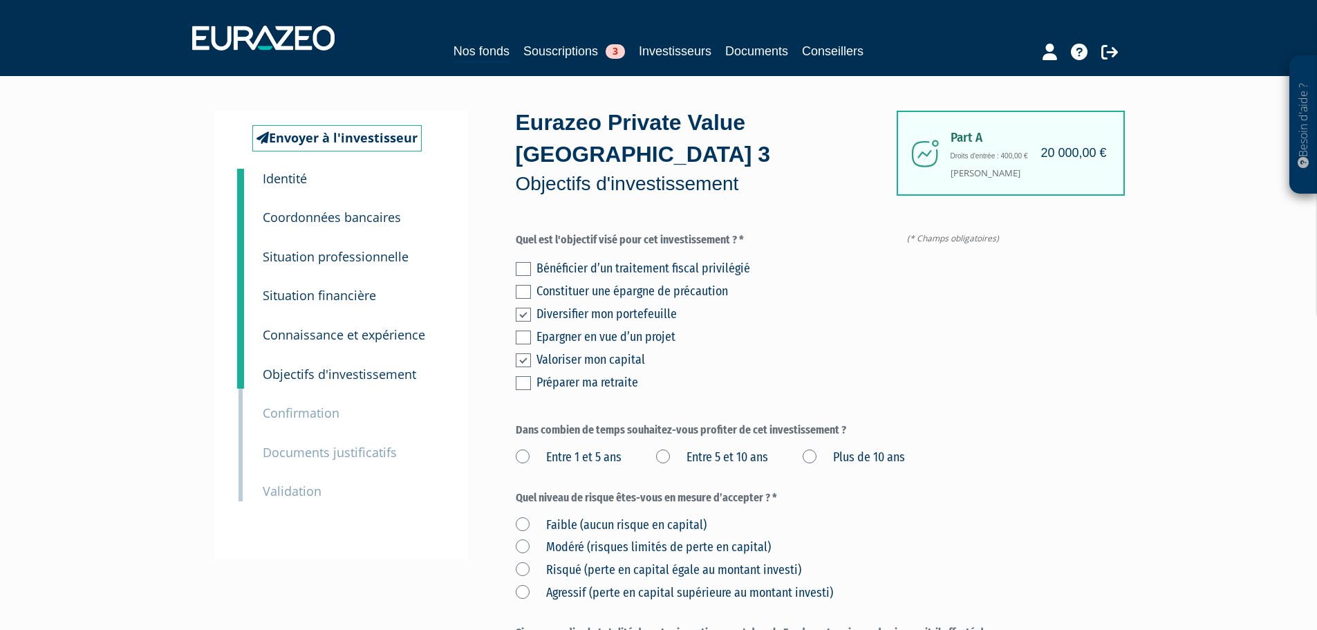
click at [667, 449] on label "Entre 5 et 10 ans" at bounding box center [712, 458] width 112 height 18
click at [0, 0] on ans "Entre 5 et 10 ans" at bounding box center [0, 0] width 0 height 0
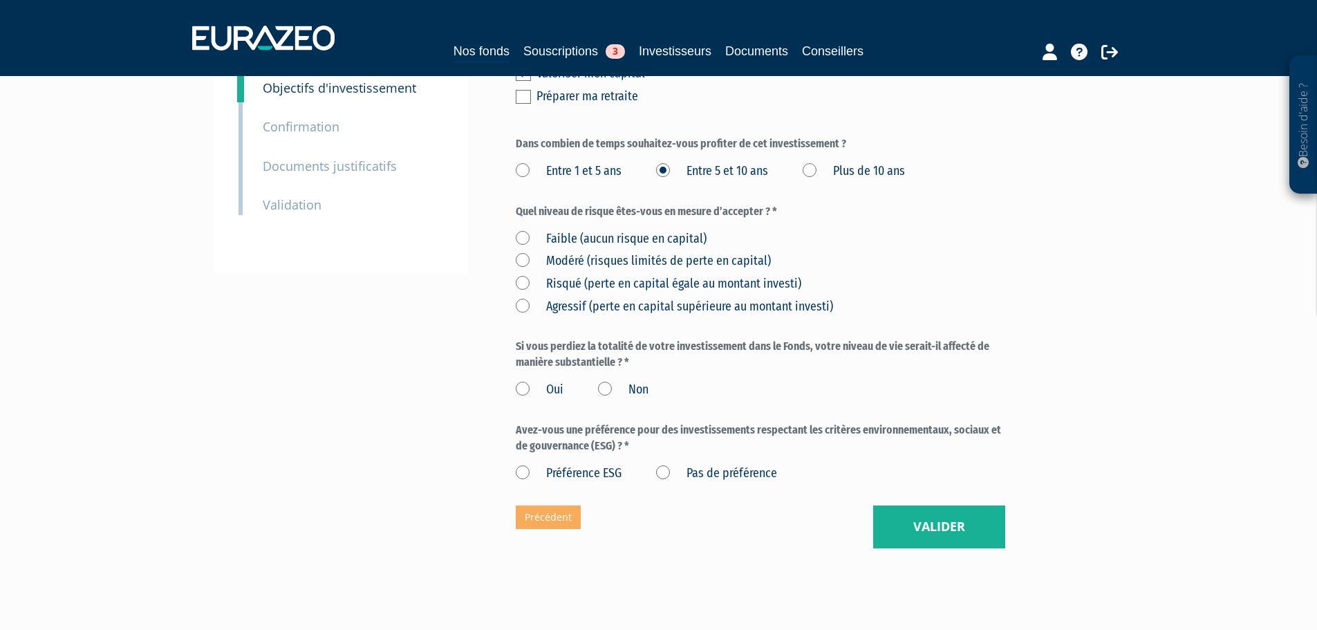
scroll to position [307, 0]
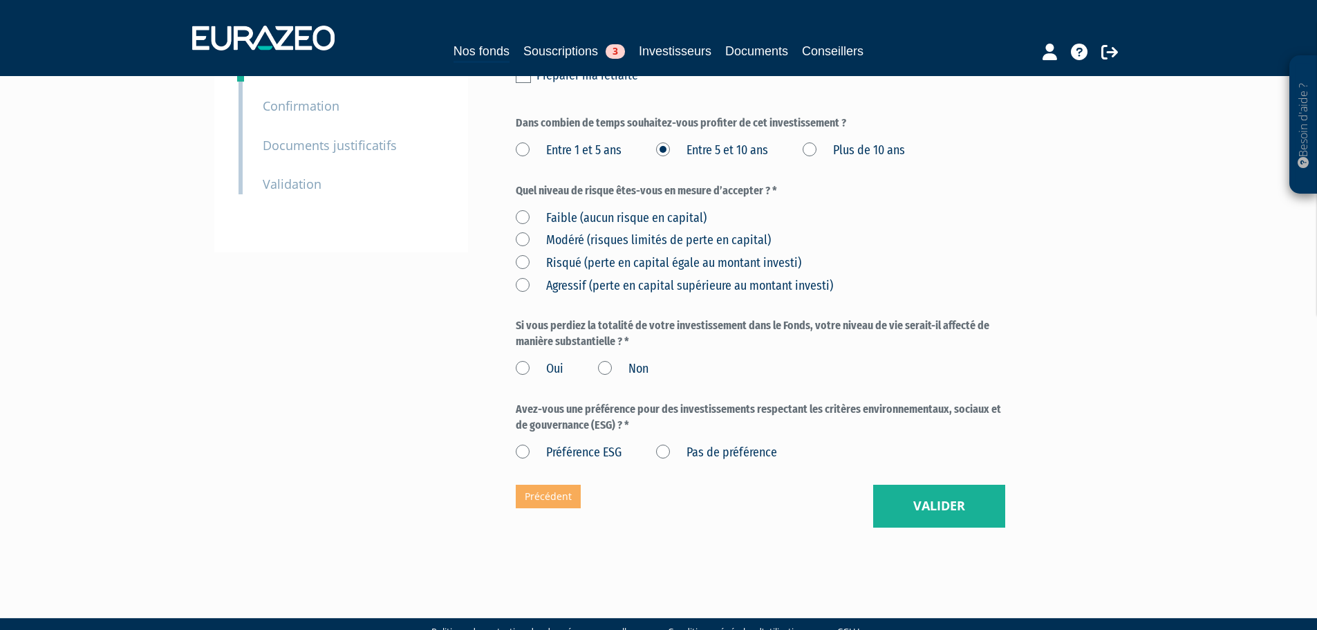
click at [519, 232] on label "Modéré (risques limités de perte en capital)" at bounding box center [643, 241] width 255 height 18
click at [0, 0] on capital\) "Modéré (risques limités de perte en capital)" at bounding box center [0, 0] width 0 height 0
click at [518, 254] on label "Risqué (perte en capital égale au montant investi)" at bounding box center [659, 263] width 286 height 18
click at [0, 0] on investi\) "Risqué (perte en capital égale au montant investi)" at bounding box center [0, 0] width 0 height 0
click at [522, 210] on label "Faible (aucun risque en capital)" at bounding box center [611, 219] width 191 height 18
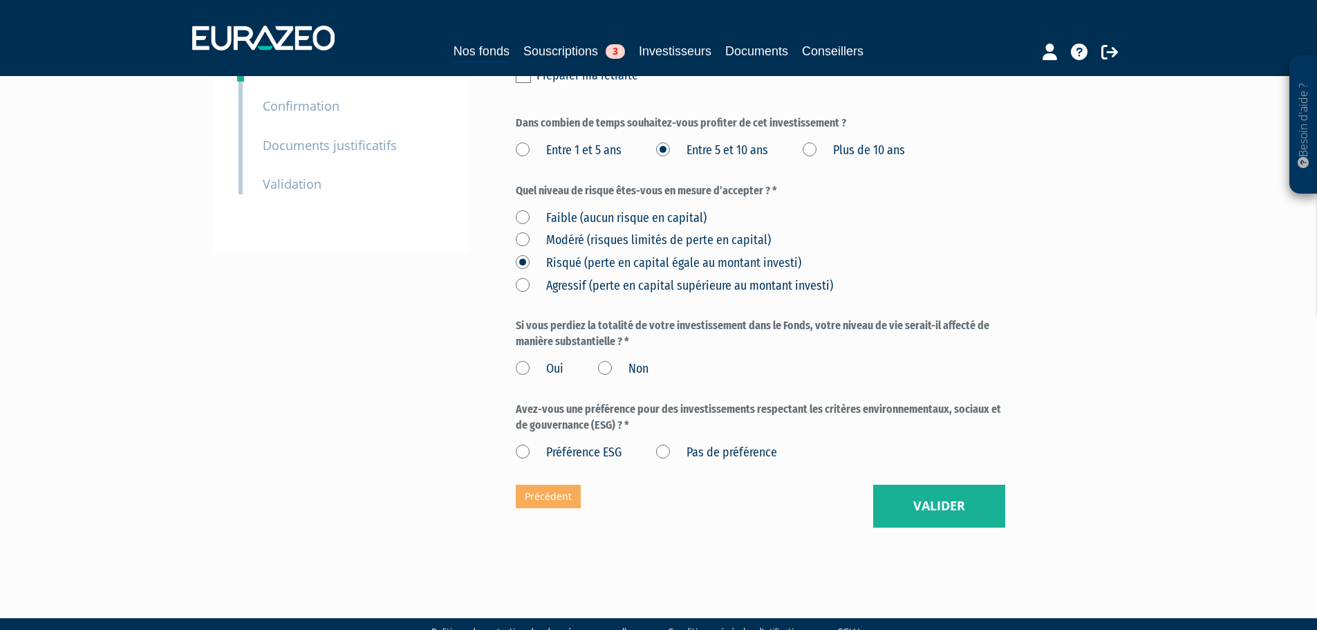
click at [0, 0] on capital\) "Faible (aucun risque en capital)" at bounding box center [0, 0] width 0 height 0
click at [603, 360] on label "Non" at bounding box center [623, 369] width 50 height 18
click at [0, 0] on input "Non" at bounding box center [0, 0] width 0 height 0
click at [655, 439] on div "Préférence ESG Pas de préférence" at bounding box center [761, 450] width 490 height 23
click at [664, 444] on label "Pas de préférence" at bounding box center [716, 453] width 121 height 18
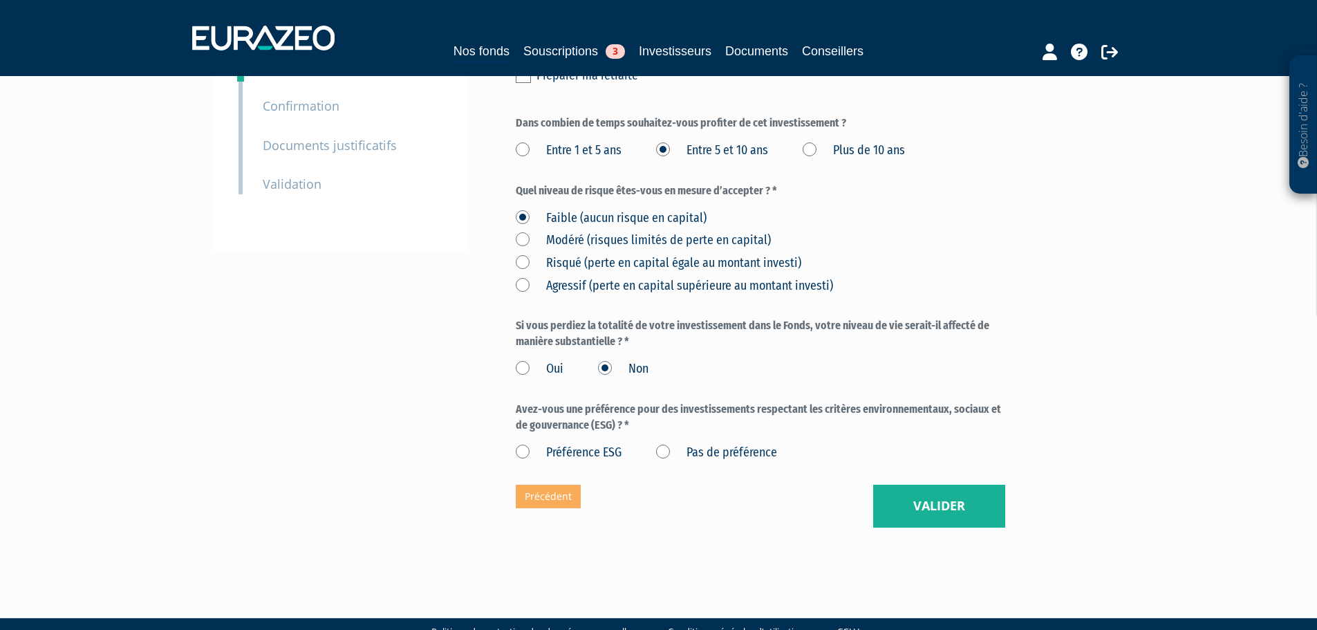
click at [0, 0] on préférence "Pas de préférence" at bounding box center [0, 0] width 0 height 0
click at [946, 485] on button "Valider" at bounding box center [939, 506] width 132 height 43
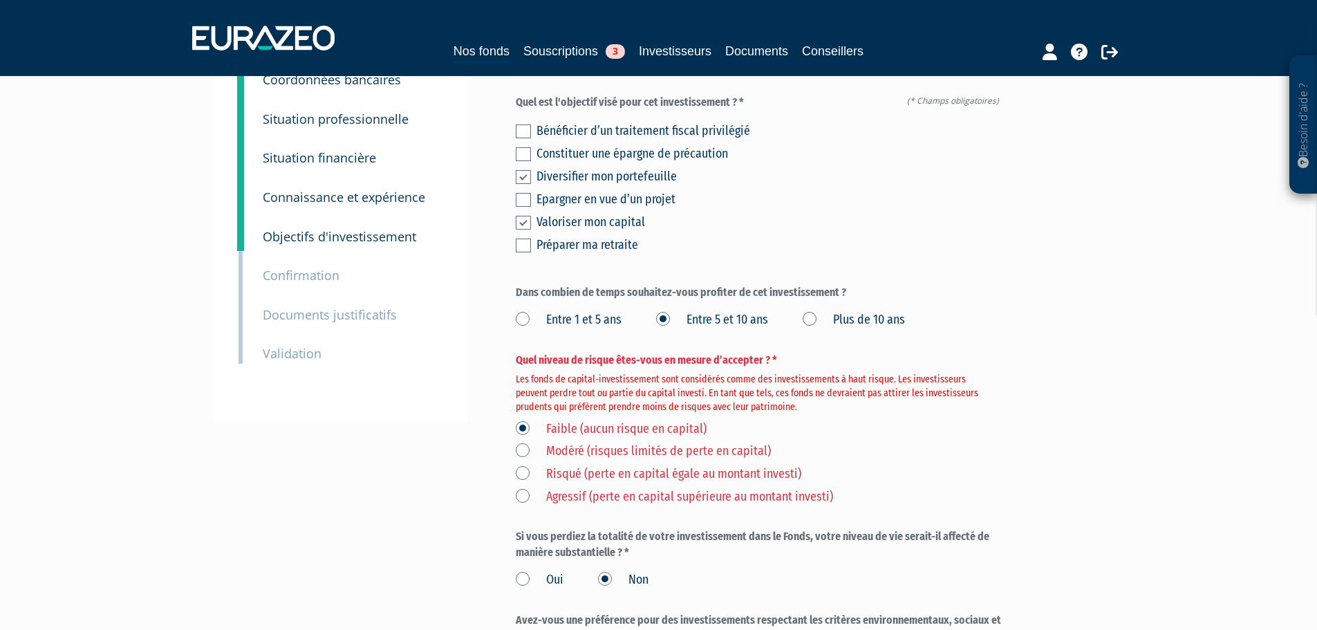
scroll to position [138, 0]
drag, startPoint x: 833, startPoint y: 379, endPoint x: 843, endPoint y: 380, distance: 9.8
click at [840, 380] on em "Les fonds de capital-investissement sont considérés comme des investissements à…" at bounding box center [754, 392] width 476 height 41
click at [527, 420] on label "Faible (aucun risque en capital)" at bounding box center [611, 429] width 191 height 18
click at [0, 0] on capital\) "Faible (aucun risque en capital)" at bounding box center [0, 0] width 0 height 0
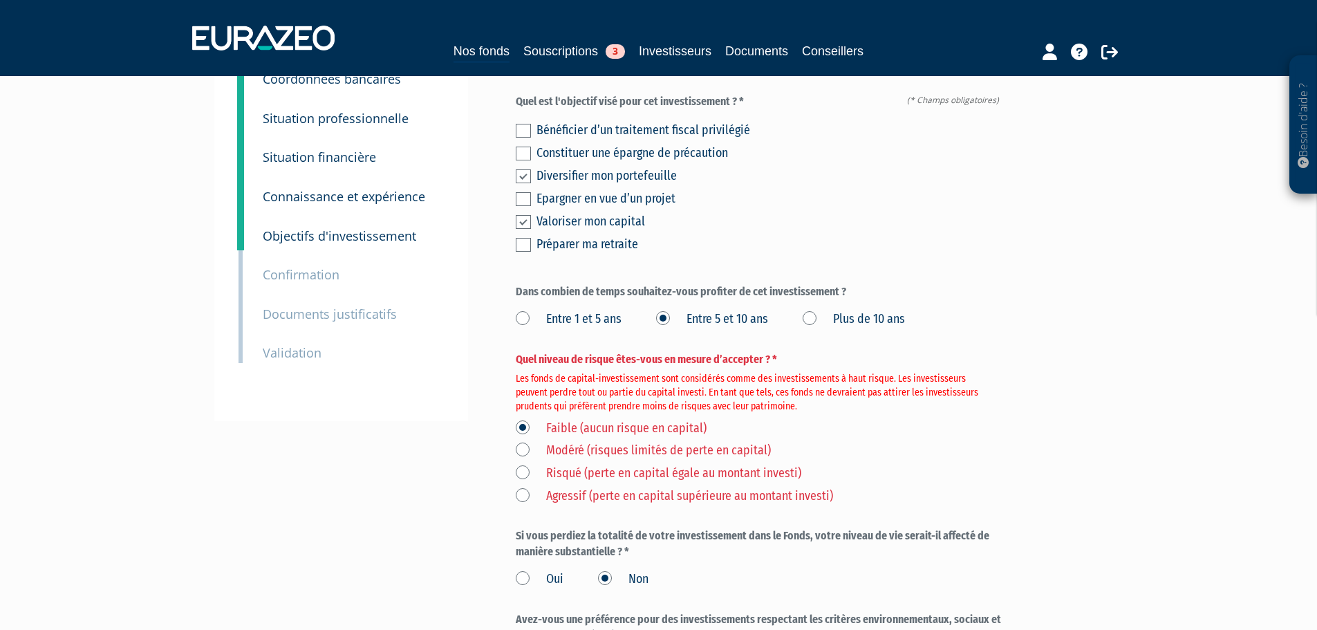
click at [524, 465] on label "Risqué (perte en capital égale au montant investi)" at bounding box center [659, 474] width 286 height 18
click at [0, 0] on investi\) "Risqué (perte en capital égale au montant investi)" at bounding box center [0, 0] width 0 height 0
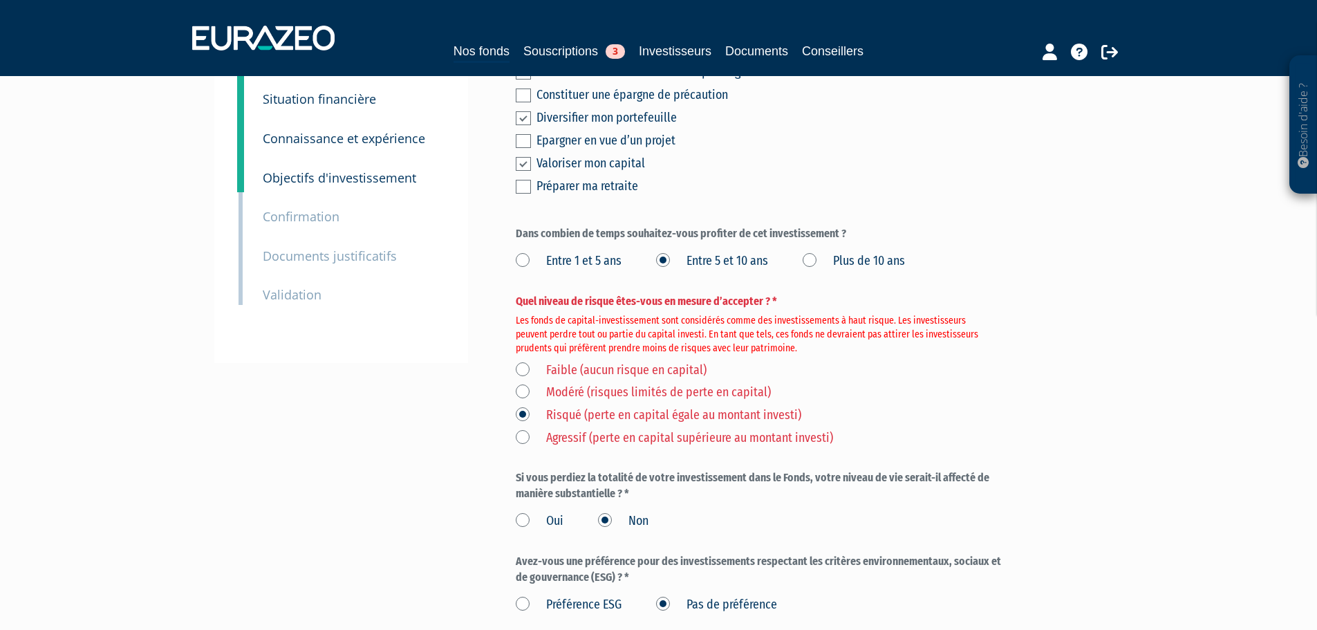
scroll to position [277, 0]
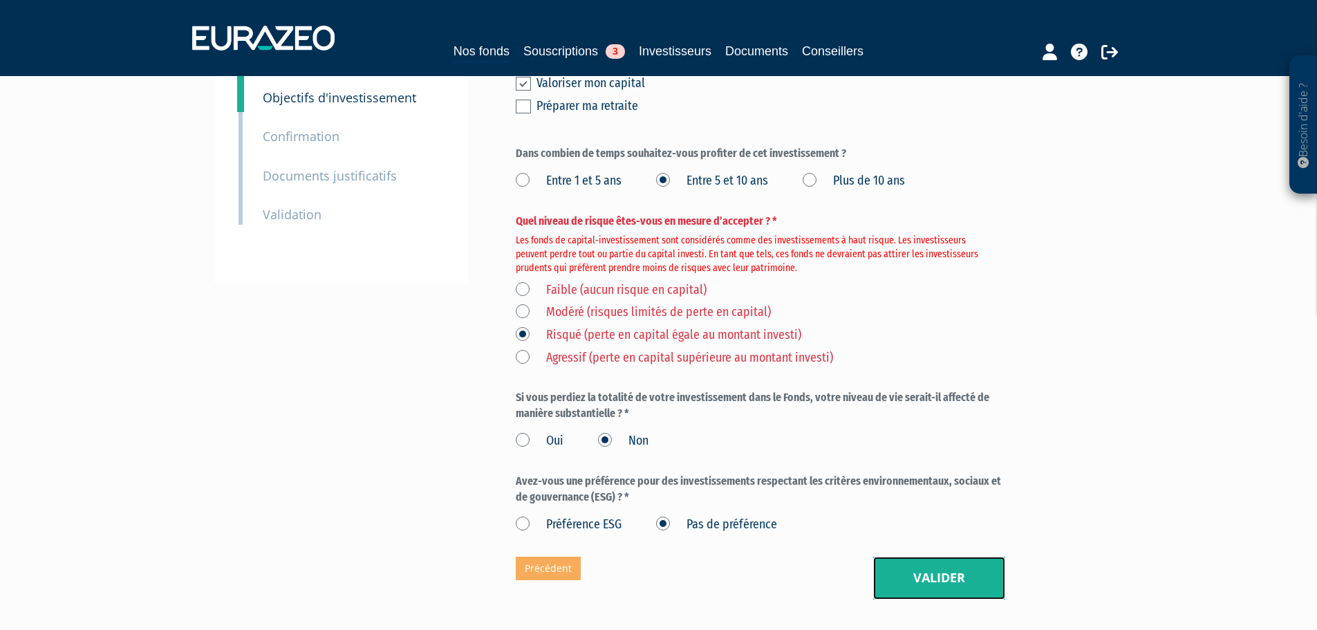
click at [924, 561] on button "Valider" at bounding box center [939, 578] width 132 height 43
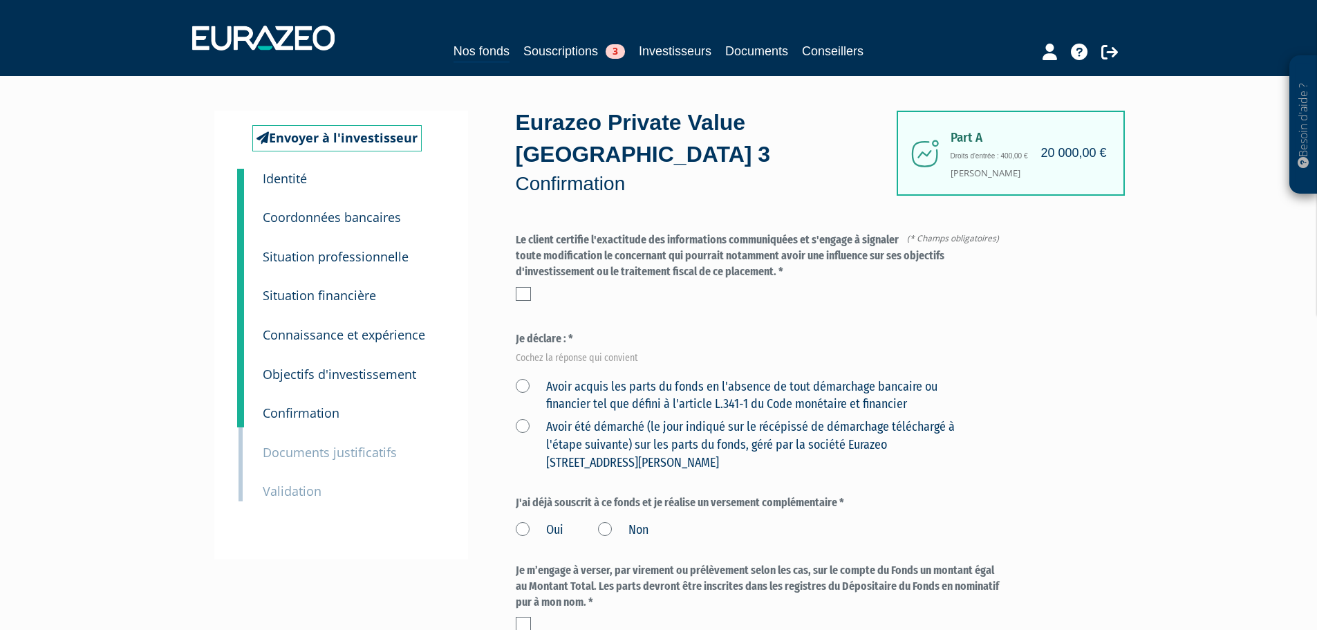
click at [522, 287] on label at bounding box center [523, 294] width 15 height 14
click at [0, 0] on input "checkbox" at bounding box center [0, 0] width 0 height 0
click at [527, 378] on label "Avoir acquis les parts du fonds en l'absence de tout démarchage bancaire ou fin…" at bounding box center [744, 395] width 457 height 35
click at [0, 0] on financier "Avoir acquis les parts du fonds en l'absence de tout démarchage bancaire ou fin…" at bounding box center [0, 0] width 0 height 0
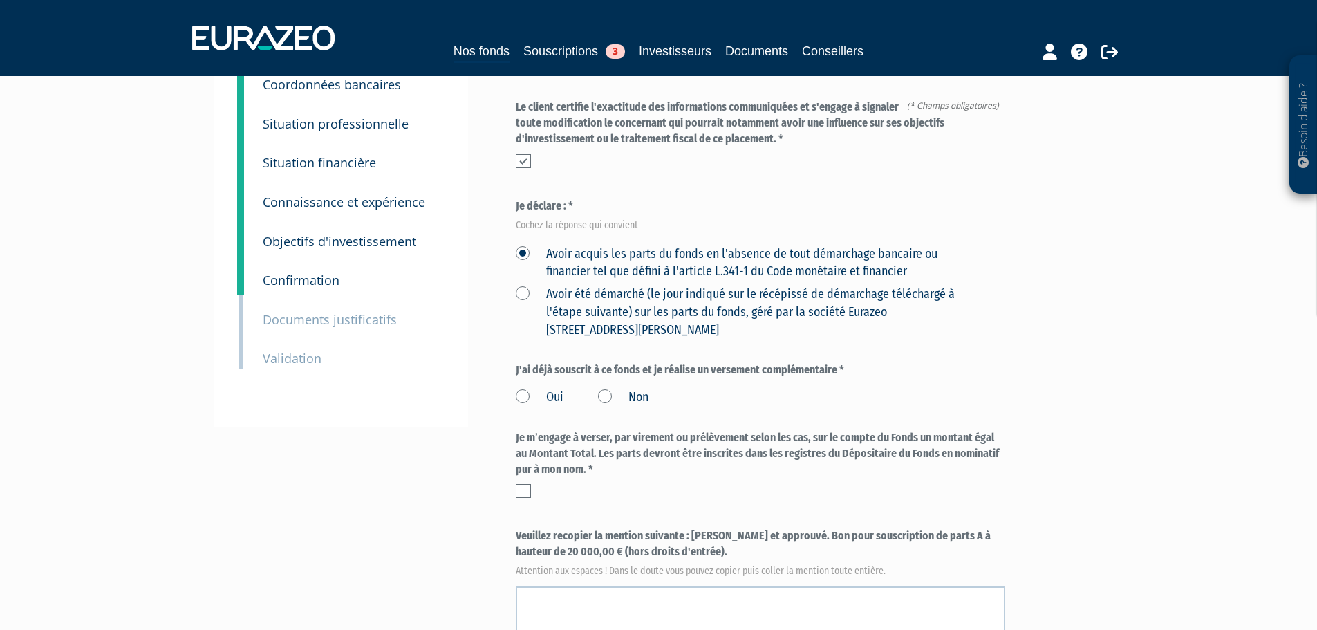
scroll to position [138, 0]
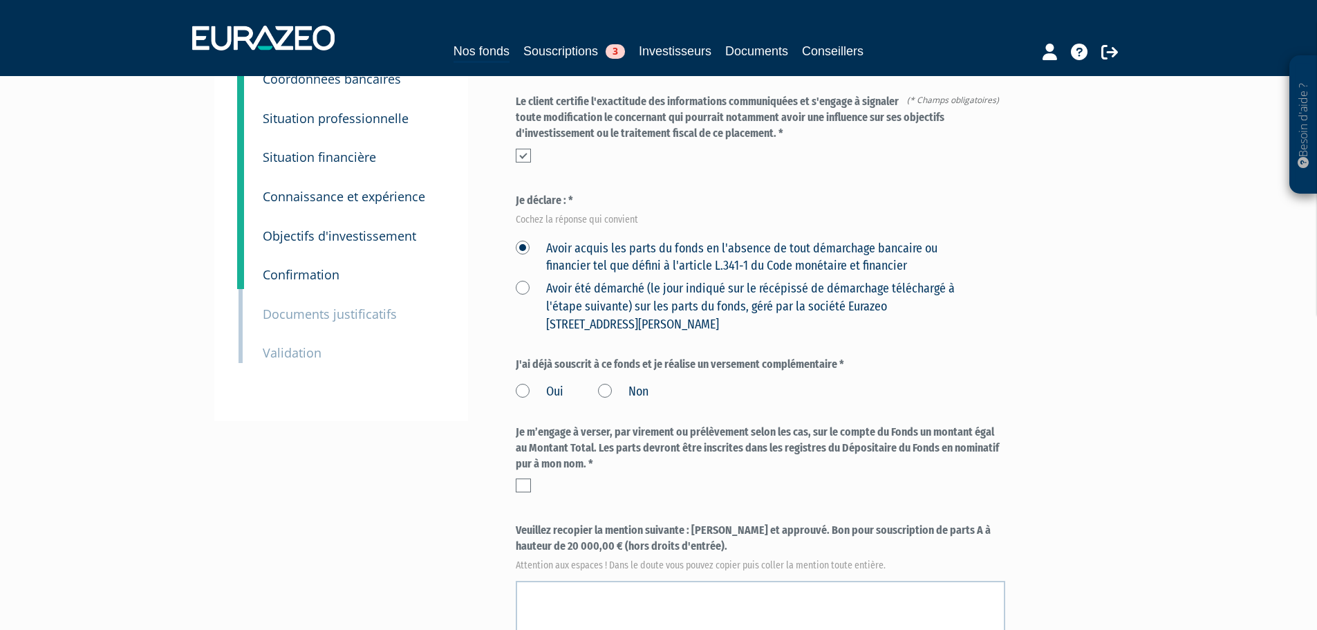
click at [608, 383] on label "Non" at bounding box center [623, 392] width 50 height 18
click at [0, 0] on input "Non" at bounding box center [0, 0] width 0 height 0
click at [523, 478] on label at bounding box center [523, 485] width 15 height 14
click at [0, 0] on input "checkbox" at bounding box center [0, 0] width 0 height 0
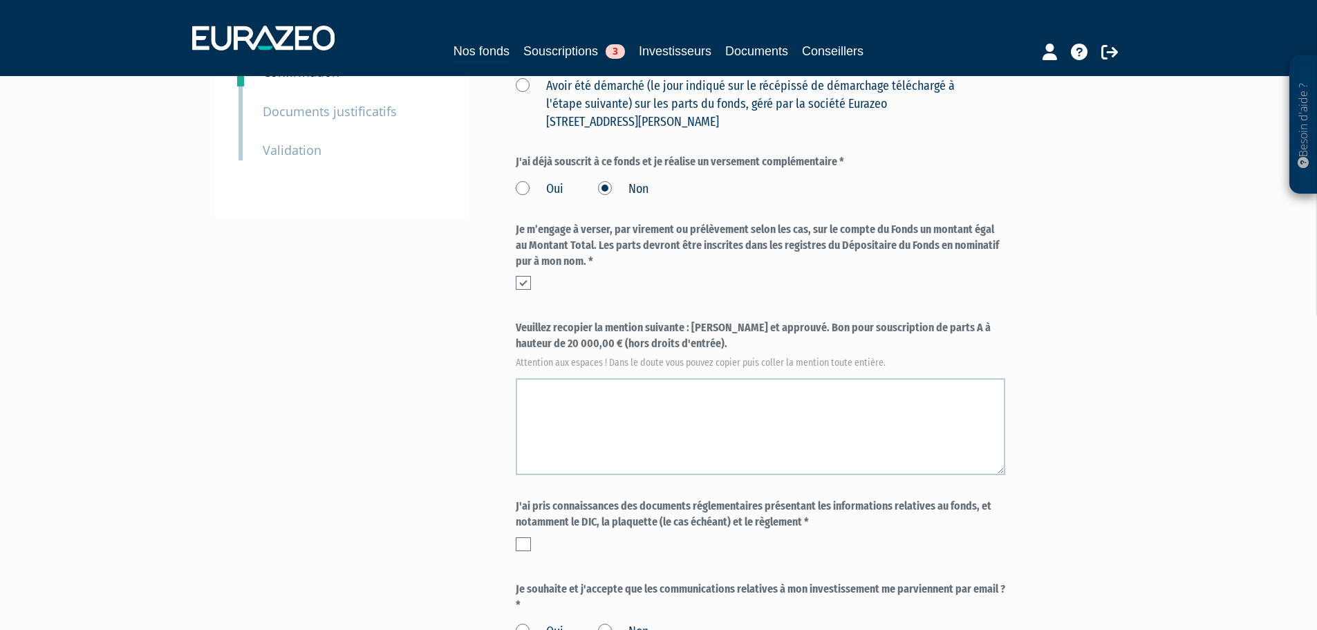
scroll to position [346, 0]
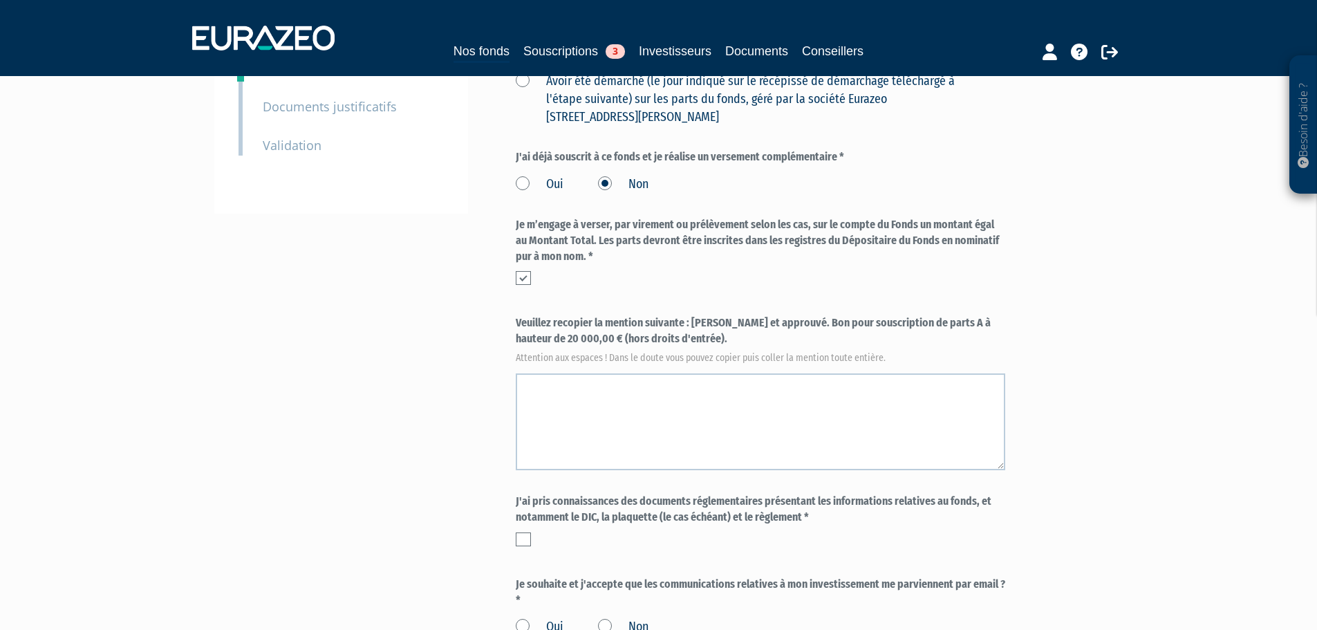
drag, startPoint x: 691, startPoint y: 289, endPoint x: 743, endPoint y: 315, distance: 58.1
click at [743, 315] on label "Veuillez recopier la mention suivante : [PERSON_NAME] et approuvé. Bon pour sou…" at bounding box center [761, 338] width 490 height 46
copy label "[PERSON_NAME] et approuvé. Bon pour souscription de parts A à hauteur de 20 000…"
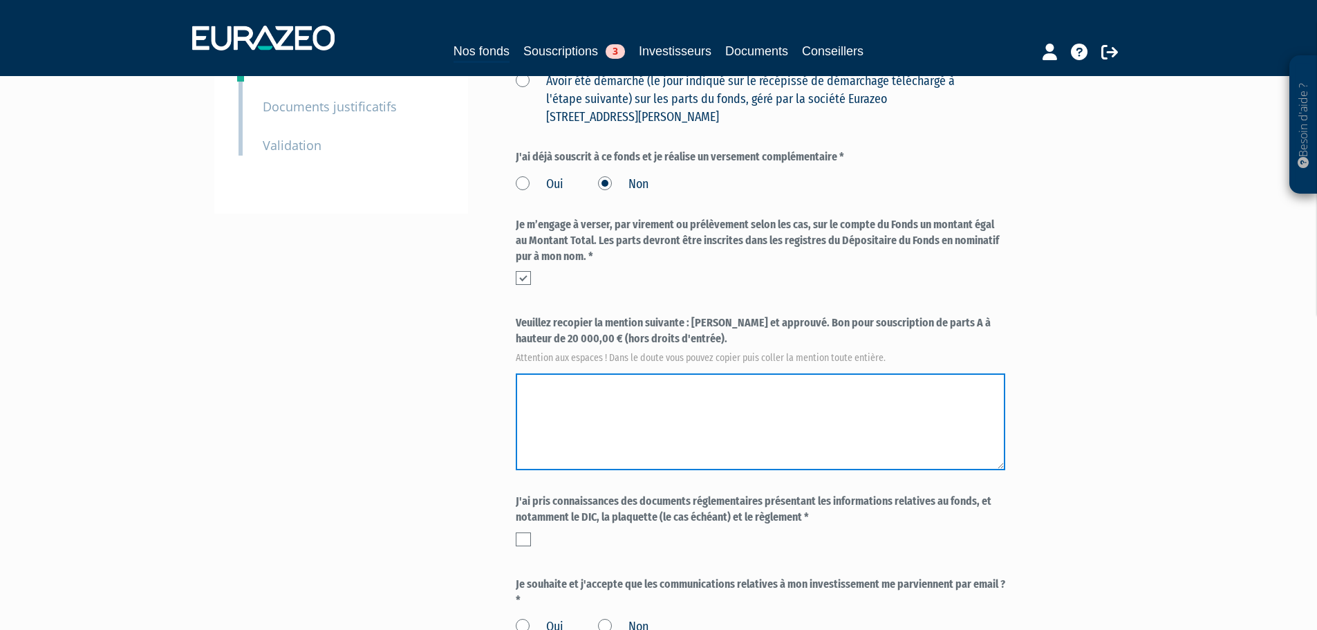
click at [603, 375] on textarea at bounding box center [761, 421] width 490 height 97
paste textarea "[PERSON_NAME] et approuvé. Bon pour souscription de parts A à hauteur de 20 000…"
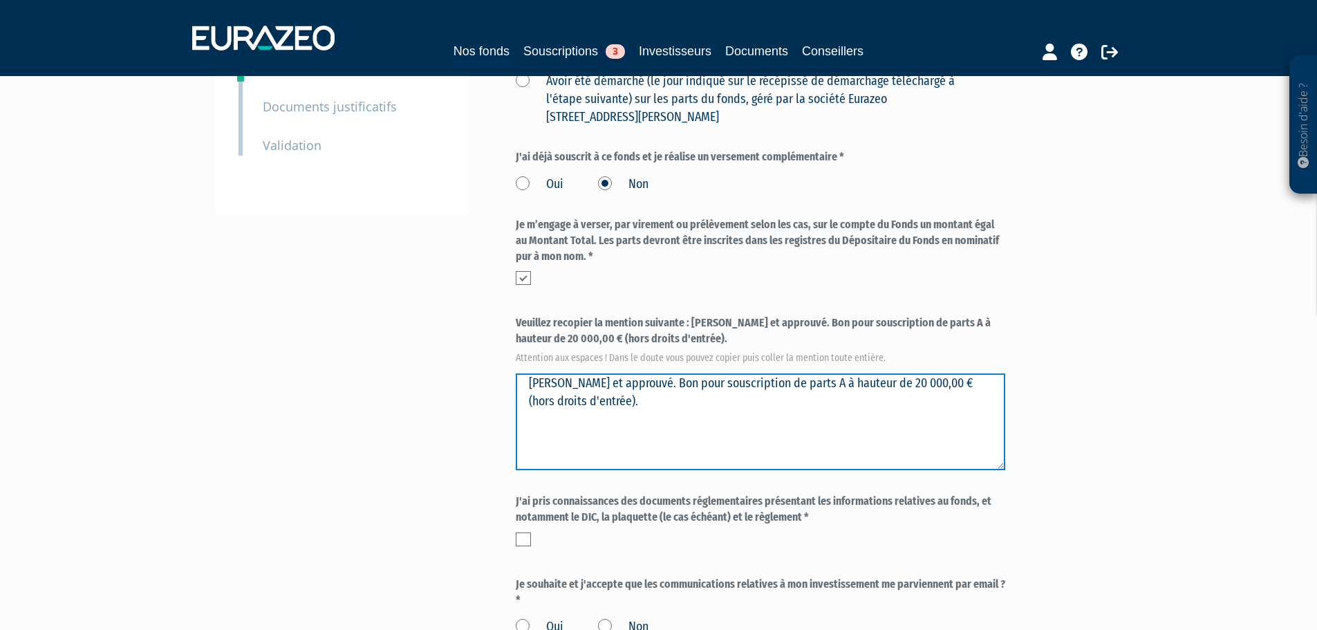
drag, startPoint x: 603, startPoint y: 349, endPoint x: 457, endPoint y: 348, distance: 145.9
click at [457, 348] on div "Envoyer à l'investisseur 1 Identité 2 Coordonnées bancaires 3 Situation profess…" at bounding box center [659, 234] width 868 height 938
type textarea "[PERSON_NAME] et approuvé. Bon pour souscription de parts A à hauteur de 20 000…"
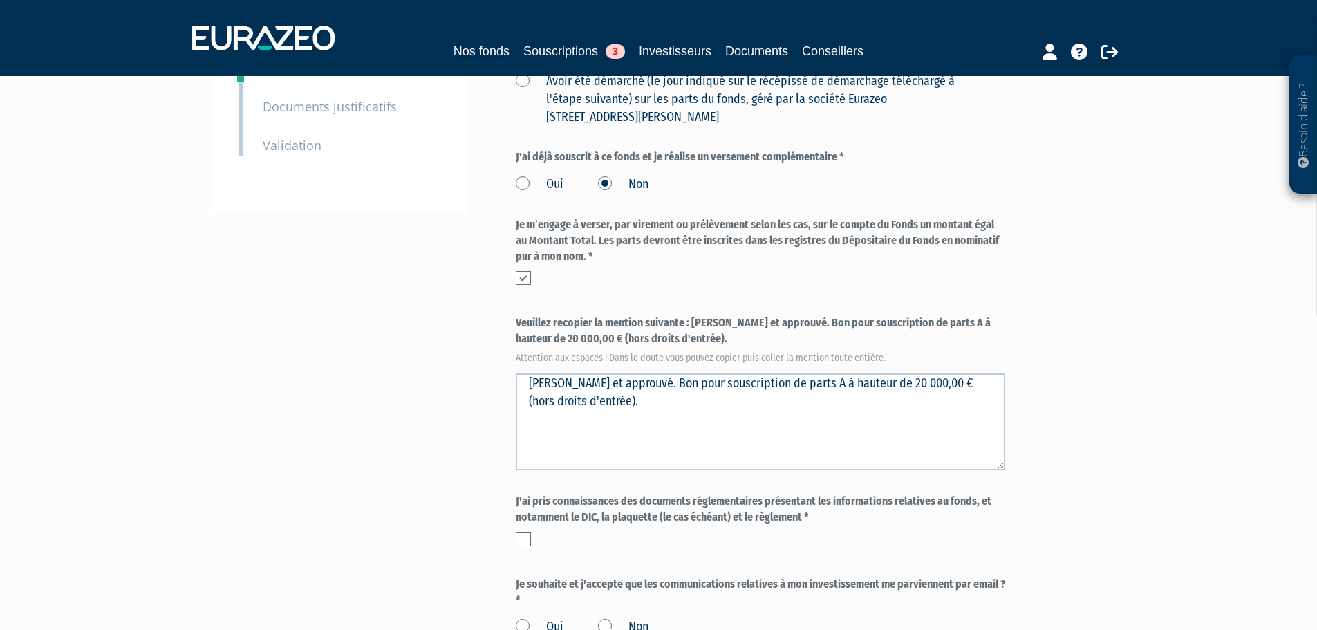
click at [1038, 380] on div "Part A 20 000,00 € Droits d'entrée : 400,00 € [PERSON_NAME] Eurazeo Private Val…" at bounding box center [810, 234] width 588 height 938
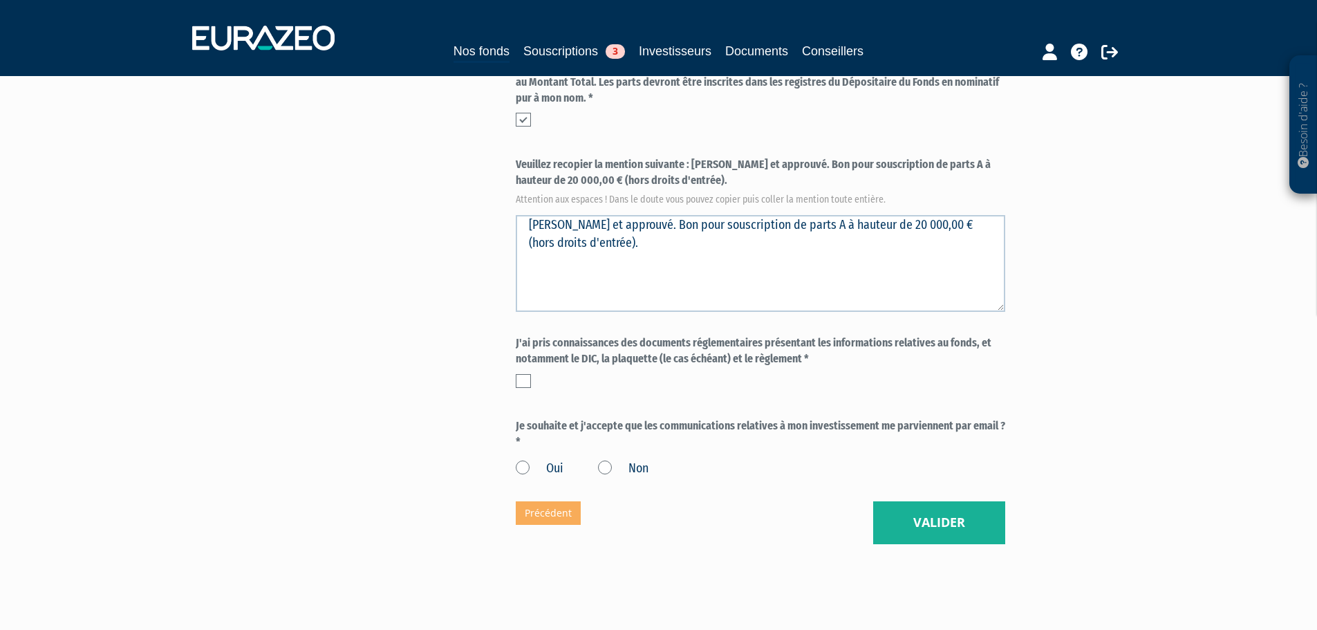
scroll to position [521, 0]
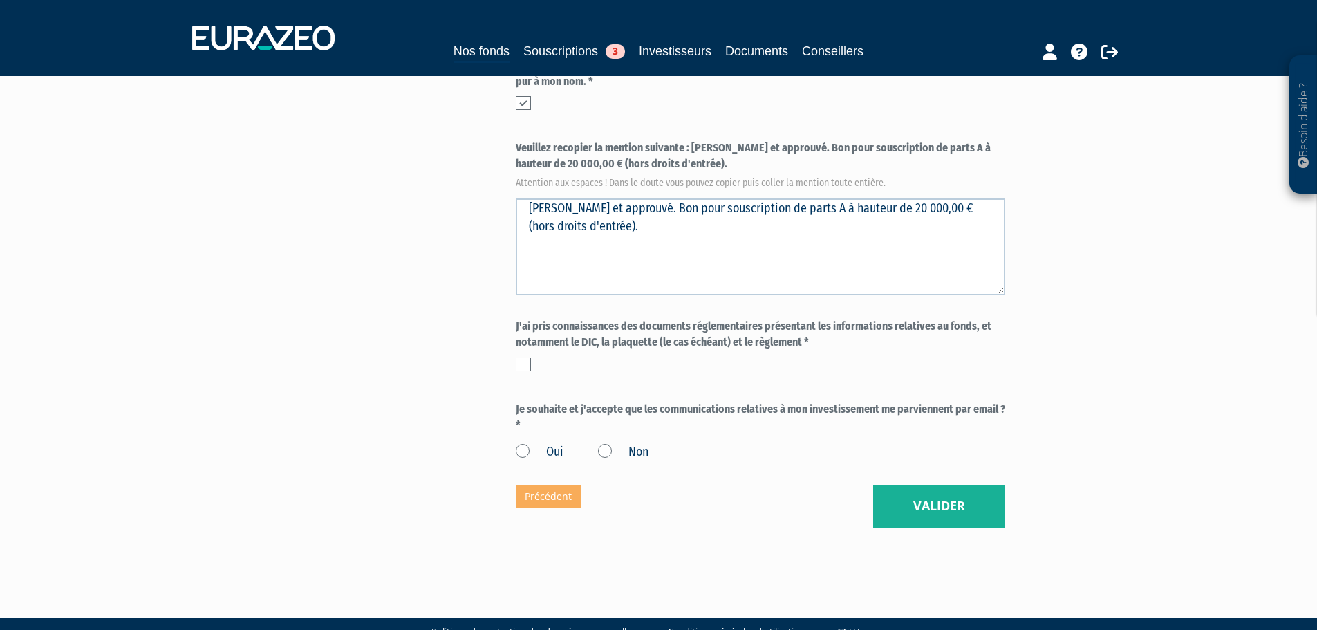
click at [530, 357] on label at bounding box center [523, 364] width 15 height 14
click at [0, 0] on input "checkbox" at bounding box center [0, 0] width 0 height 0
click at [523, 443] on label "Oui" at bounding box center [540, 452] width 48 height 18
click at [0, 0] on input "Oui" at bounding box center [0, 0] width 0 height 0
click at [954, 485] on button "Valider" at bounding box center [939, 506] width 132 height 43
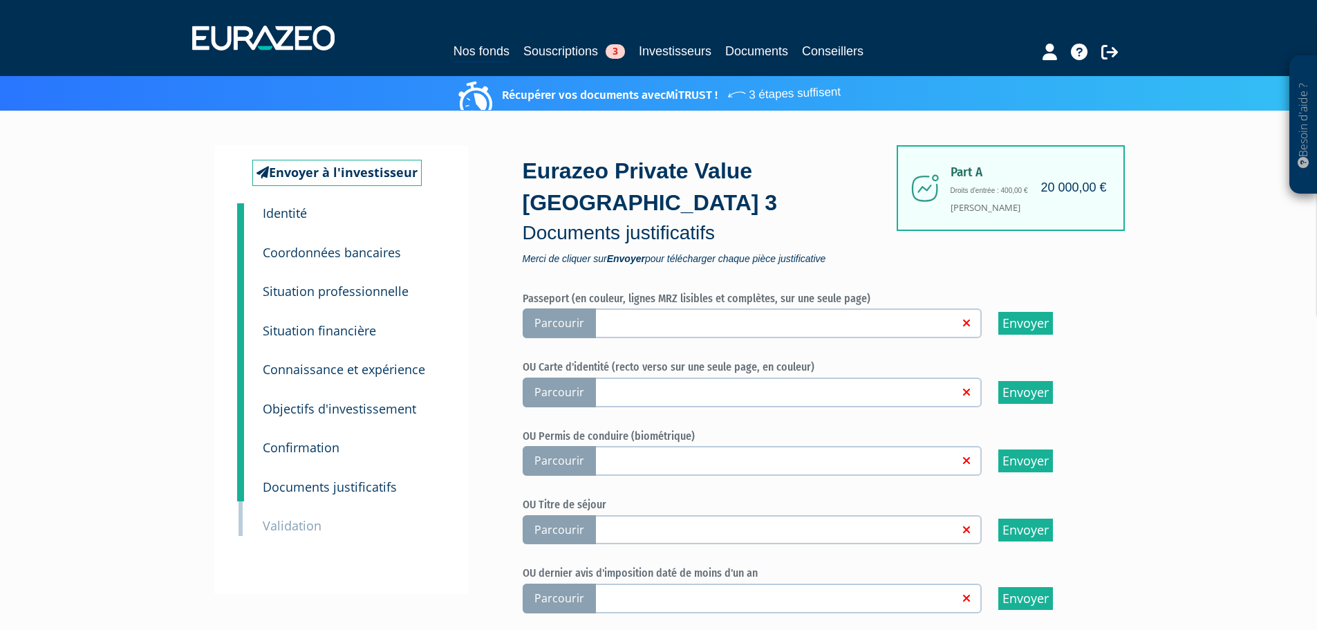
scroll to position [138, 0]
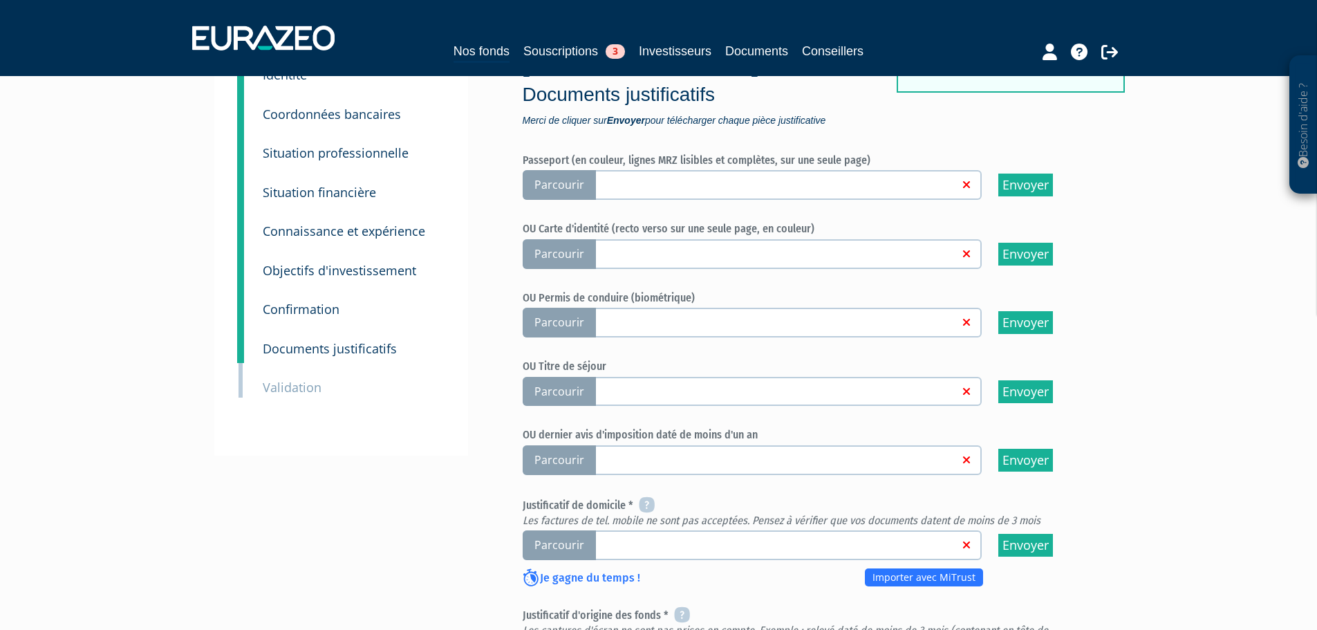
click at [546, 239] on span "Parcourir" at bounding box center [559, 254] width 73 height 30
click at [0, 0] on input "Parcourir" at bounding box center [0, 0] width 0 height 0
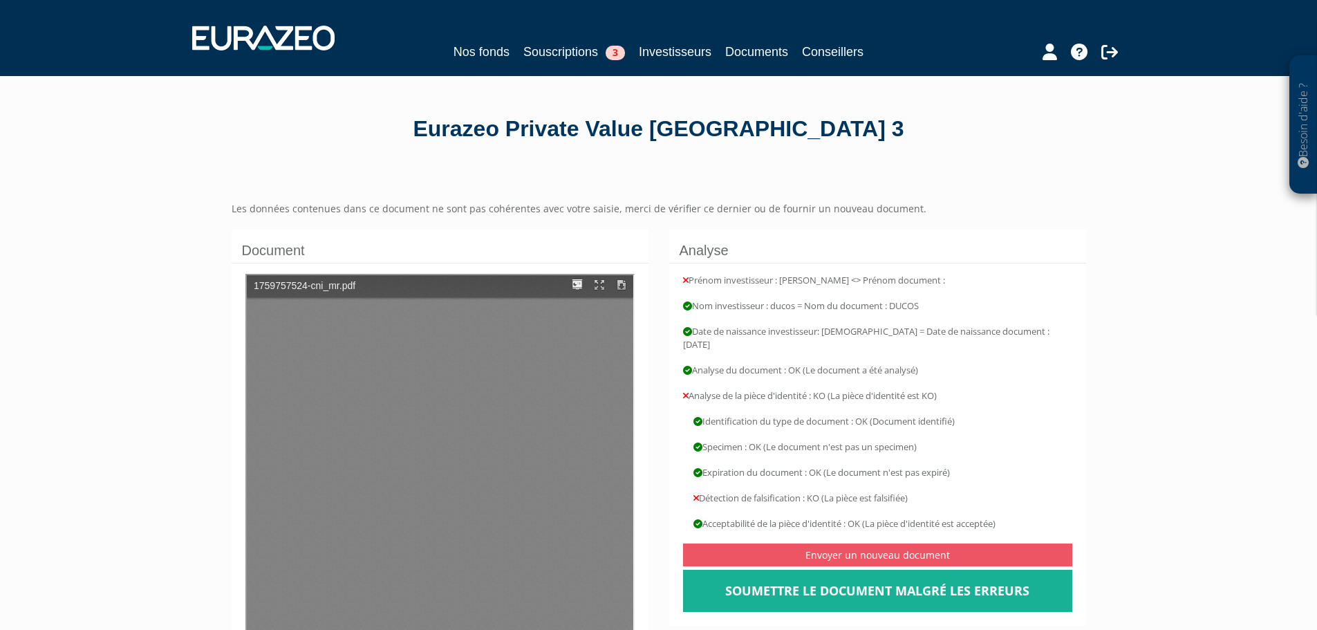
type input "1"
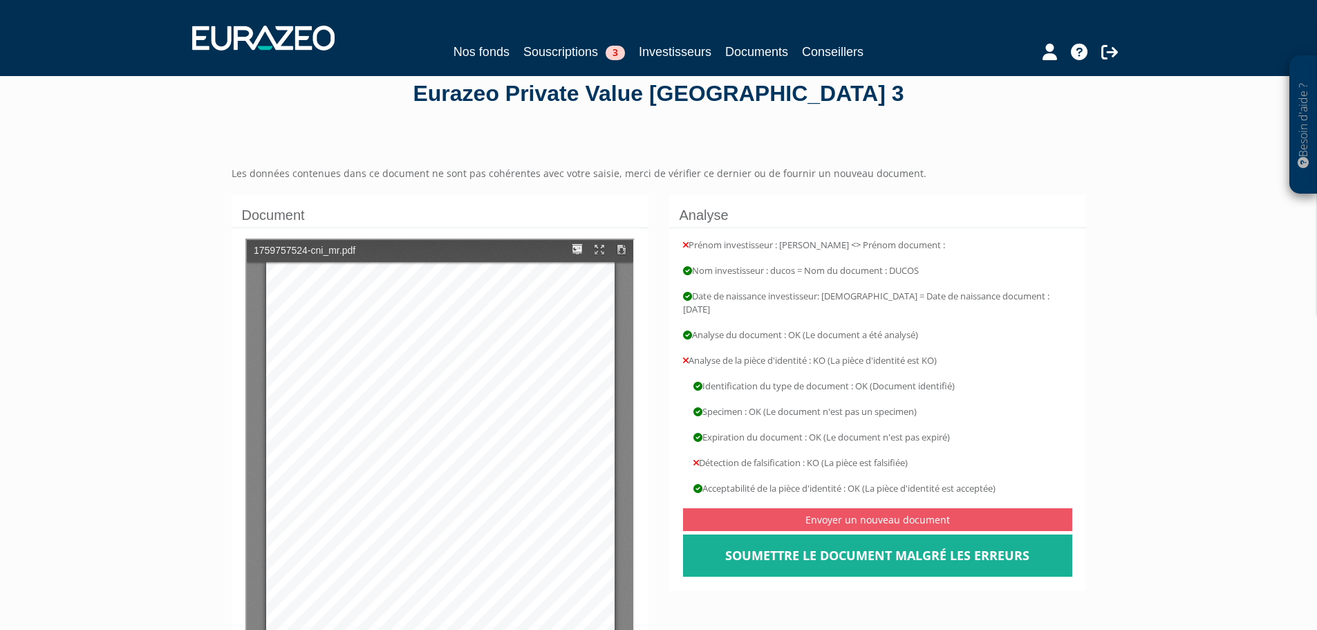
scroll to position [69, 0]
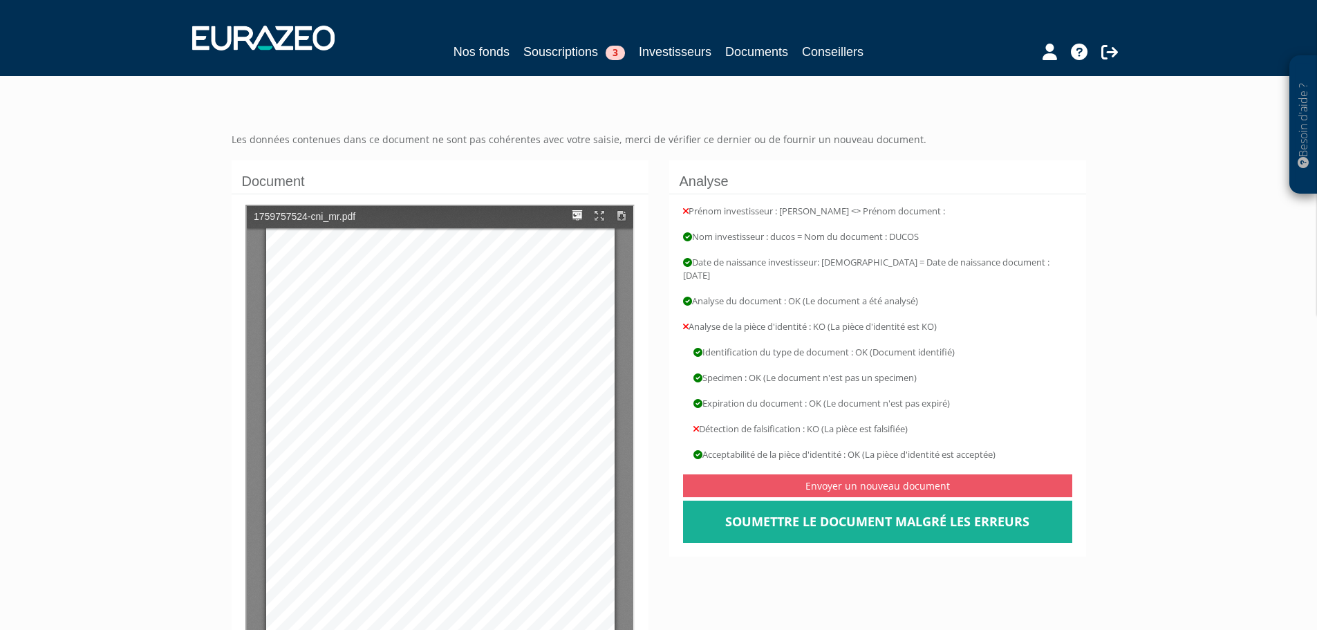
click at [441, 452] on div at bounding box center [411, 434] width 295 height 416
click at [595, 213] on button at bounding box center [597, 214] width 21 height 17
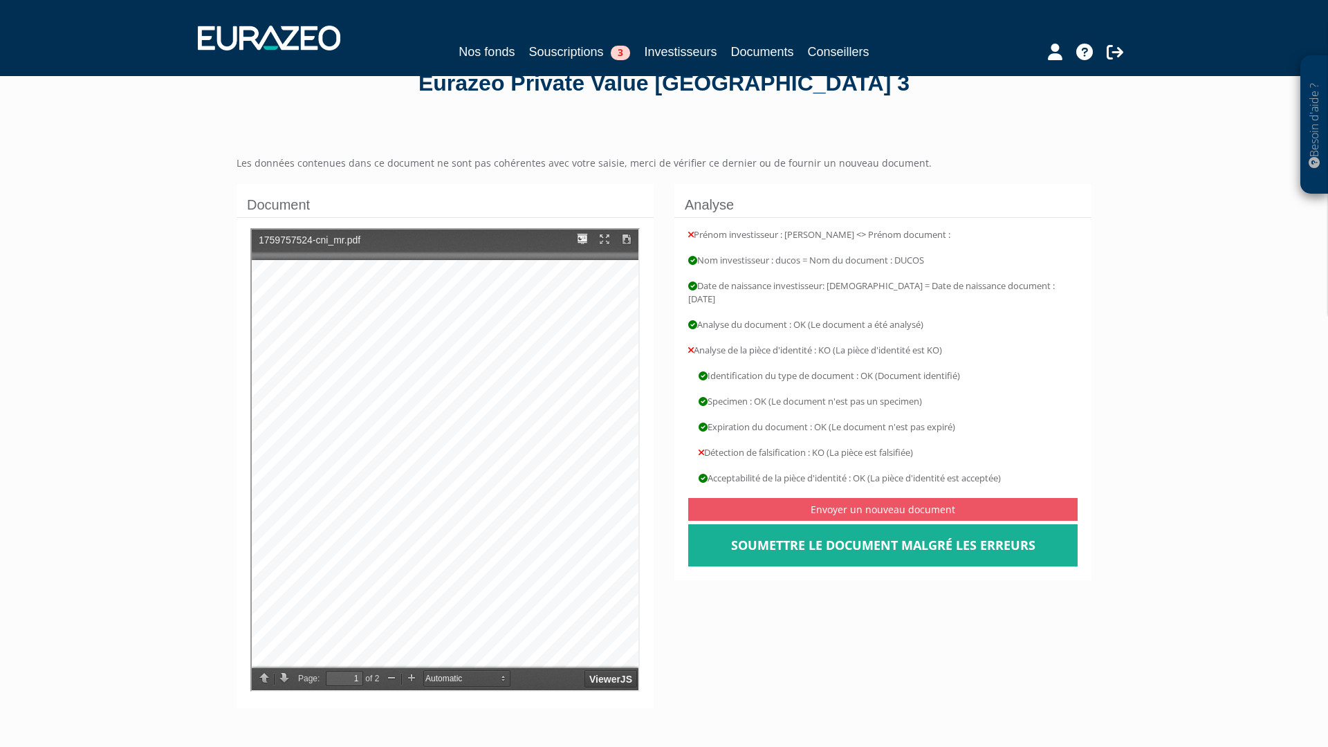
scroll to position [0, 0]
click at [637, 595] on div at bounding box center [443, 458] width 387 height 416
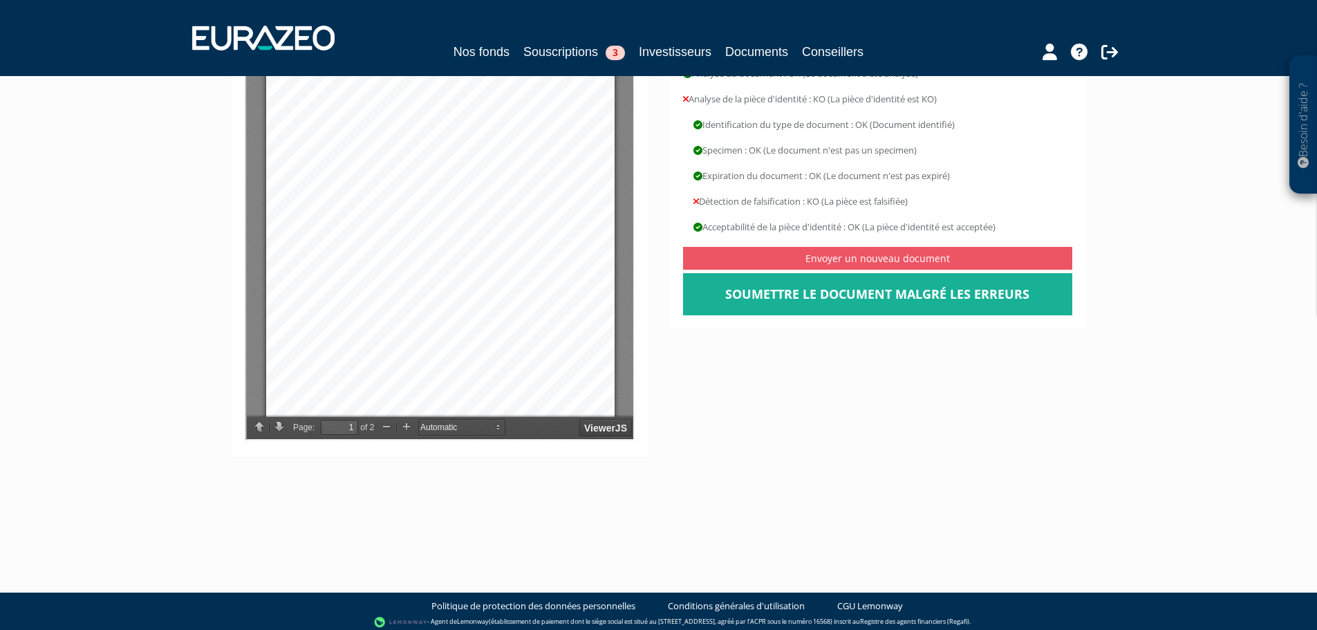
scroll to position [303, 0]
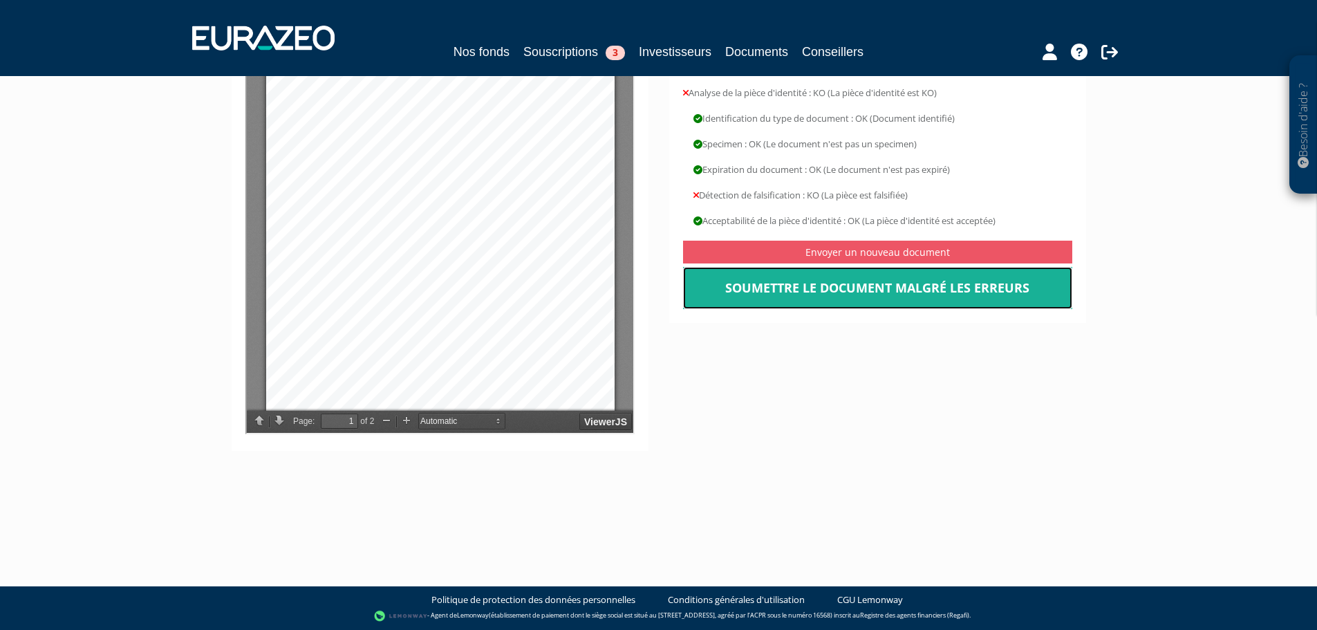
click at [915, 277] on link "Soumettre le document malgré les erreurs" at bounding box center [877, 288] width 389 height 43
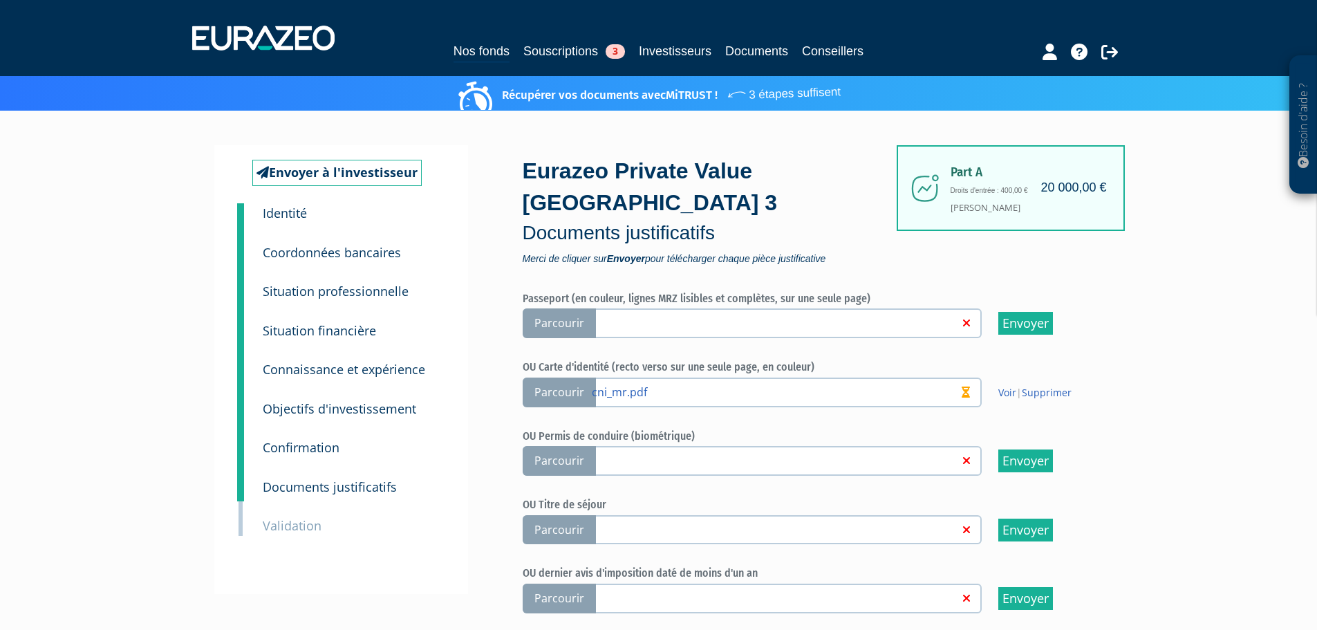
scroll to position [138, 0]
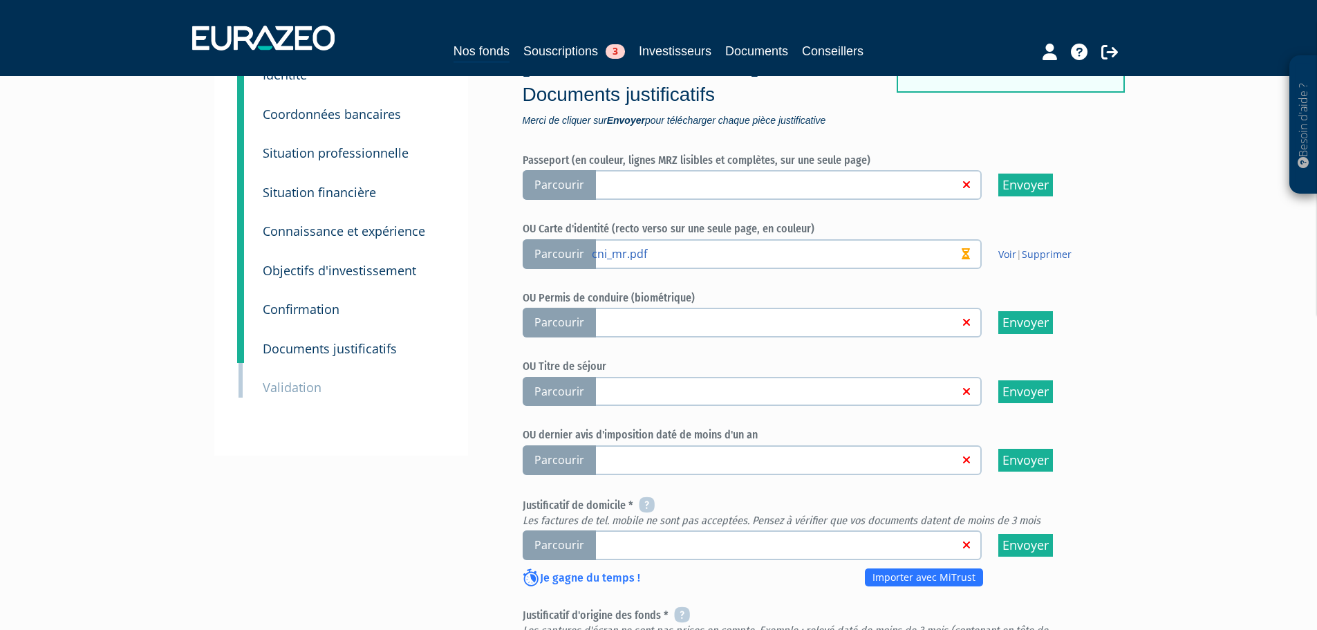
click at [558, 530] on span "Parcourir" at bounding box center [559, 545] width 73 height 30
click at [0, 0] on input "Parcourir" at bounding box center [0, 0] width 0 height 0
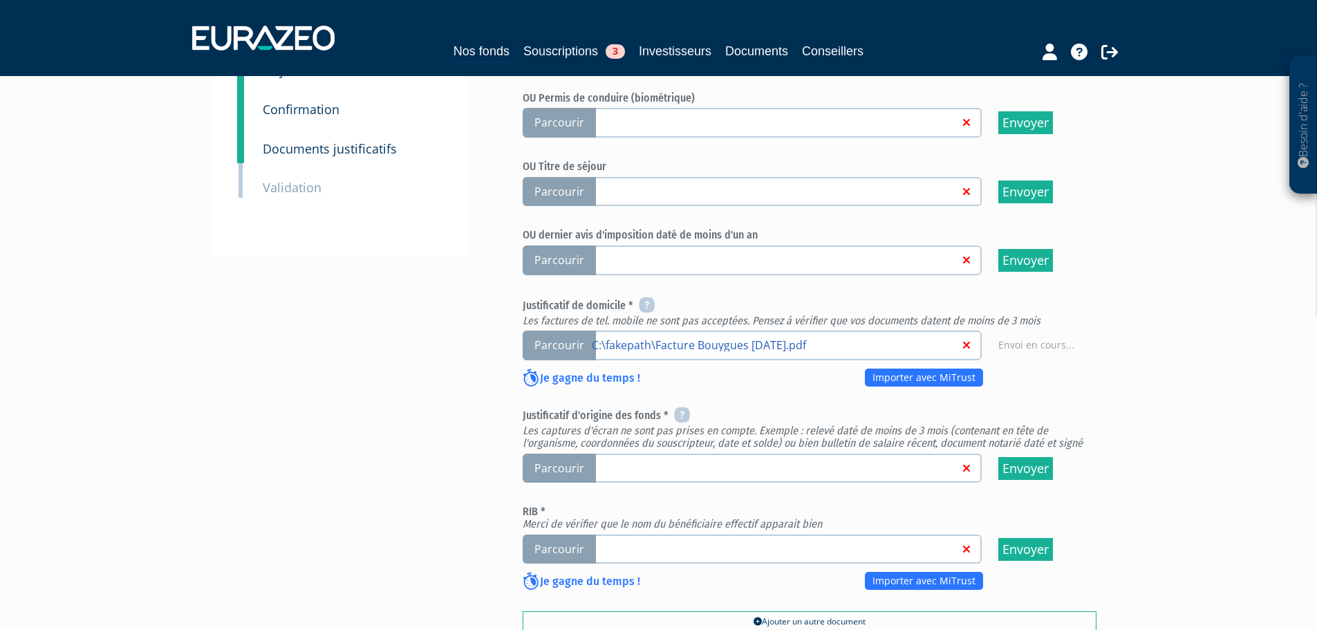
scroll to position [346, 0]
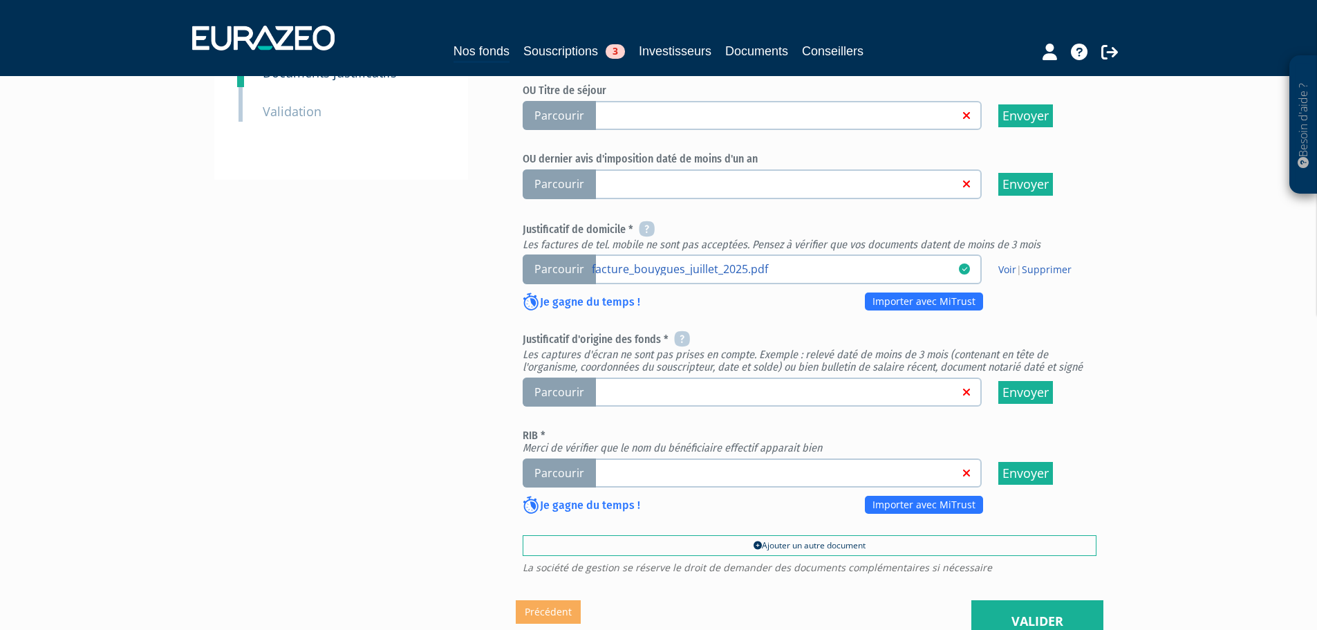
scroll to position [415, 0]
click at [573, 377] on span "Parcourir" at bounding box center [559, 392] width 73 height 30
click at [0, 0] on input "Parcourir" at bounding box center [0, 0] width 0 height 0
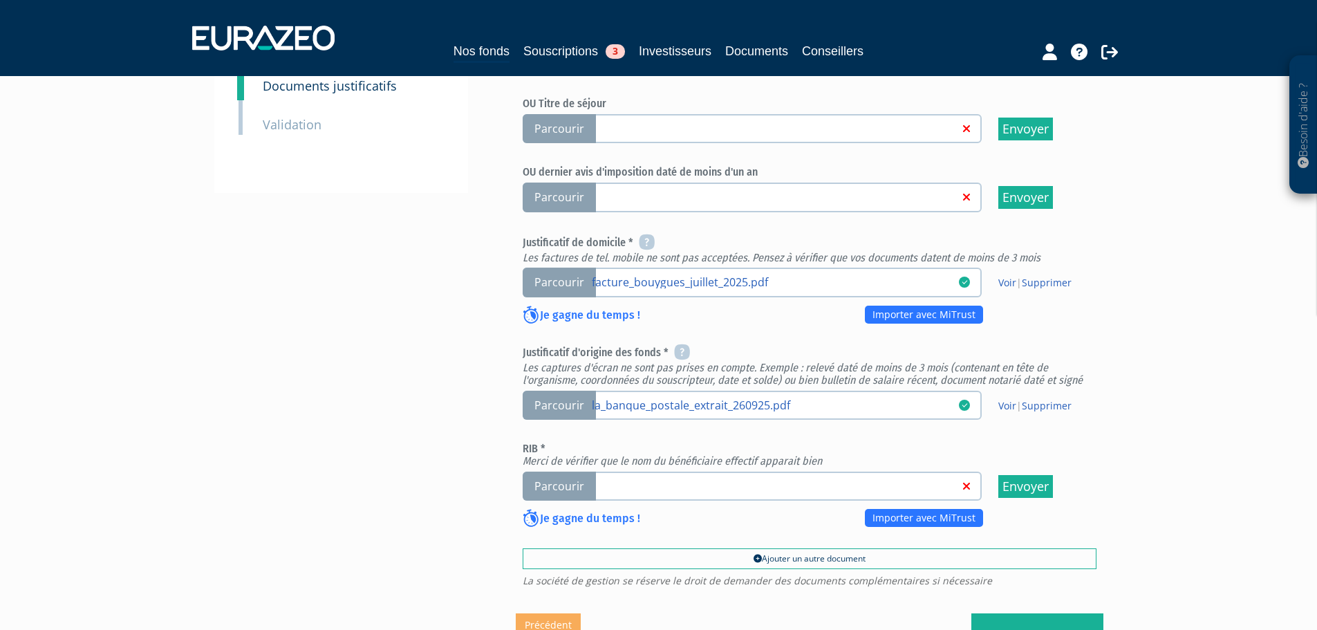
scroll to position [415, 0]
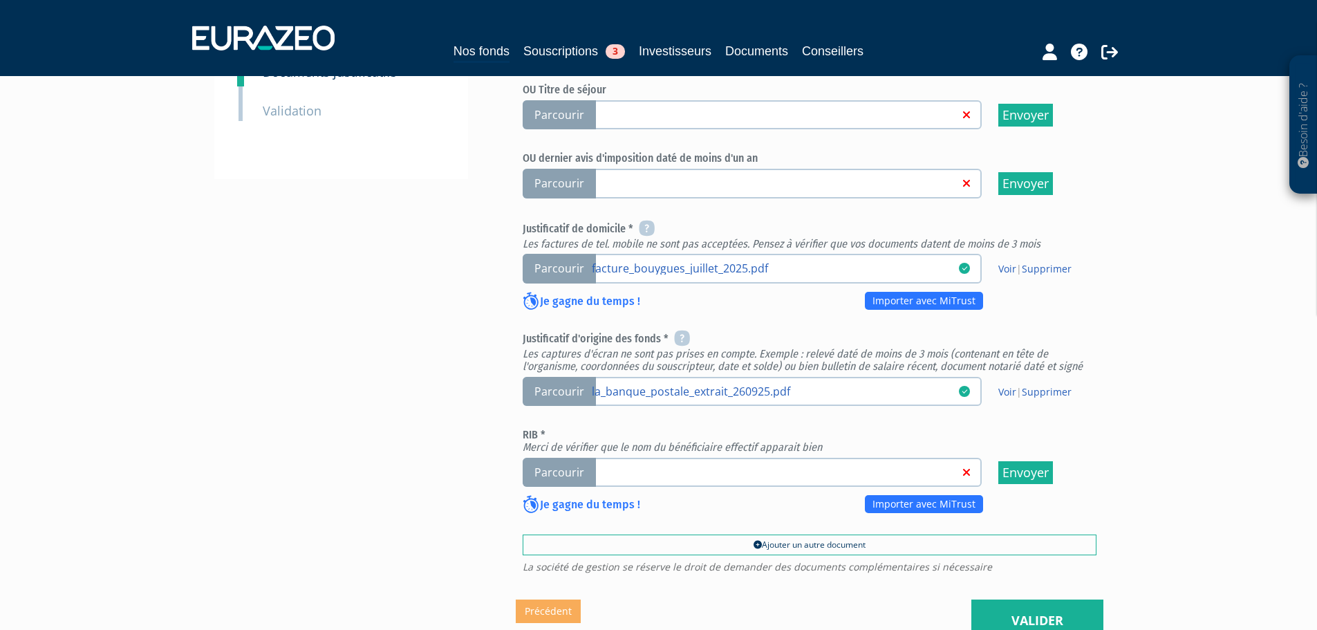
click at [555, 458] on span "Parcourir" at bounding box center [559, 473] width 73 height 30
click at [0, 0] on input "Parcourir" at bounding box center [0, 0] width 0 height 0
click at [176, 83] on div "Besoin d'aide ? × J'ai besoin d'aide Si vous avez une question à propos du fonc…" at bounding box center [658, 131] width 1317 height 1092
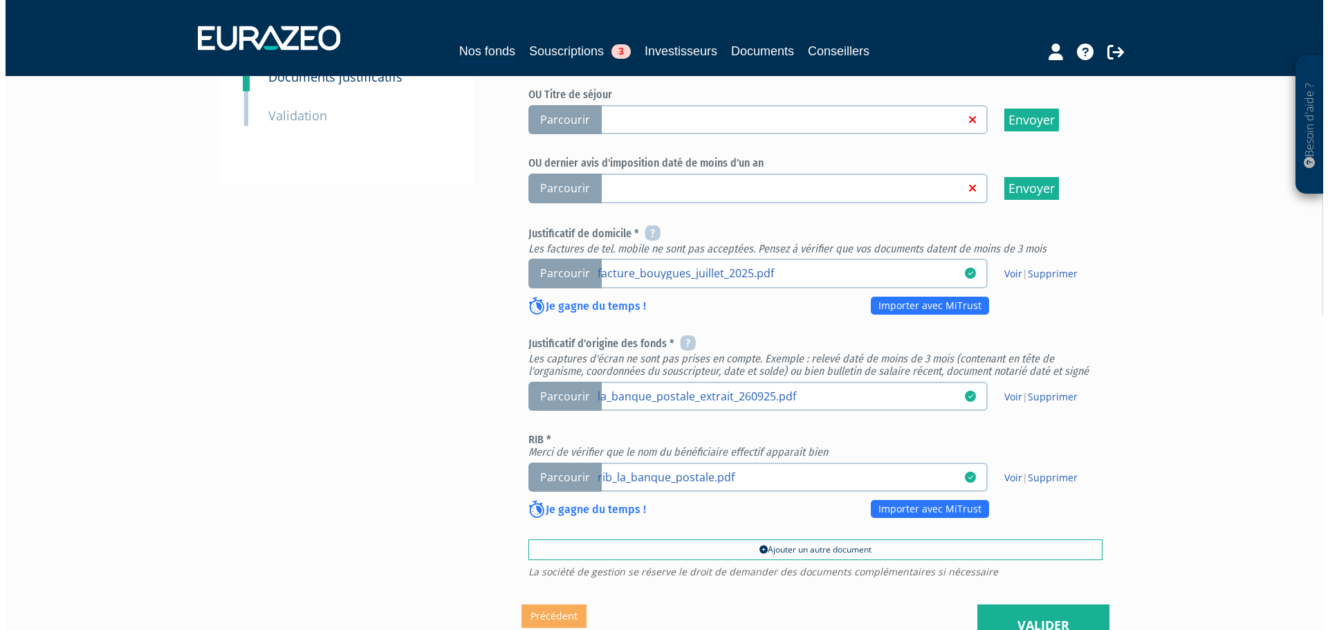
scroll to position [415, 0]
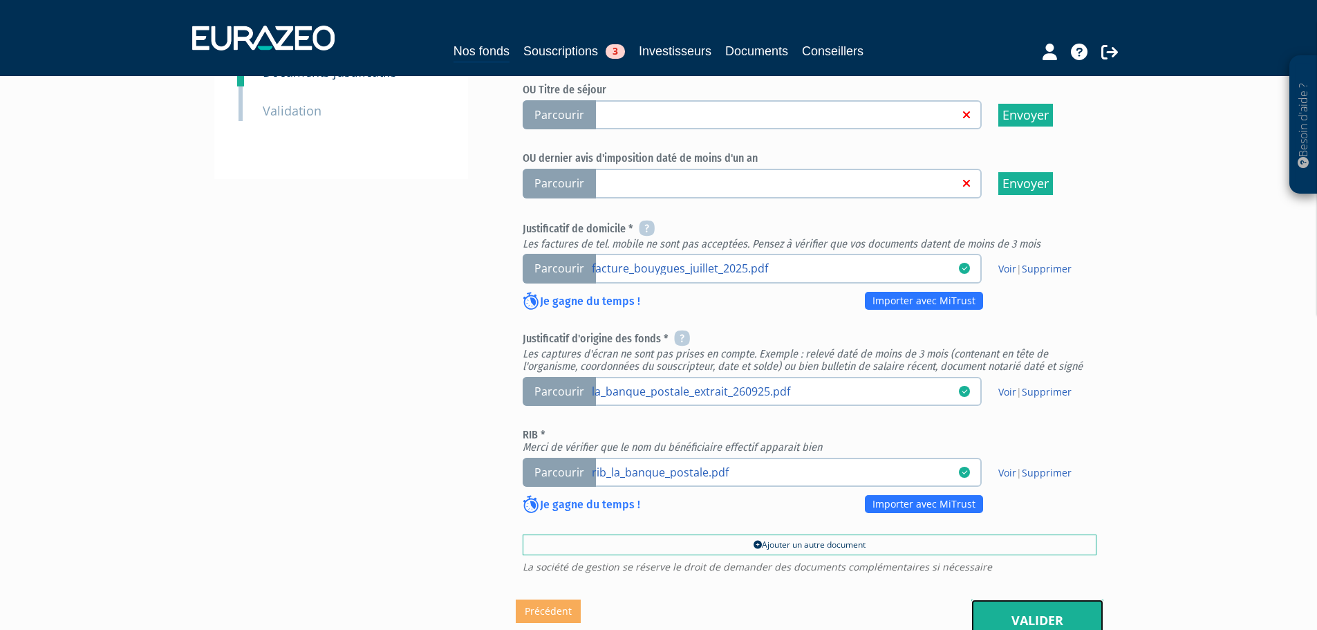
click at [1041, 599] on link "Valider" at bounding box center [1037, 620] width 132 height 43
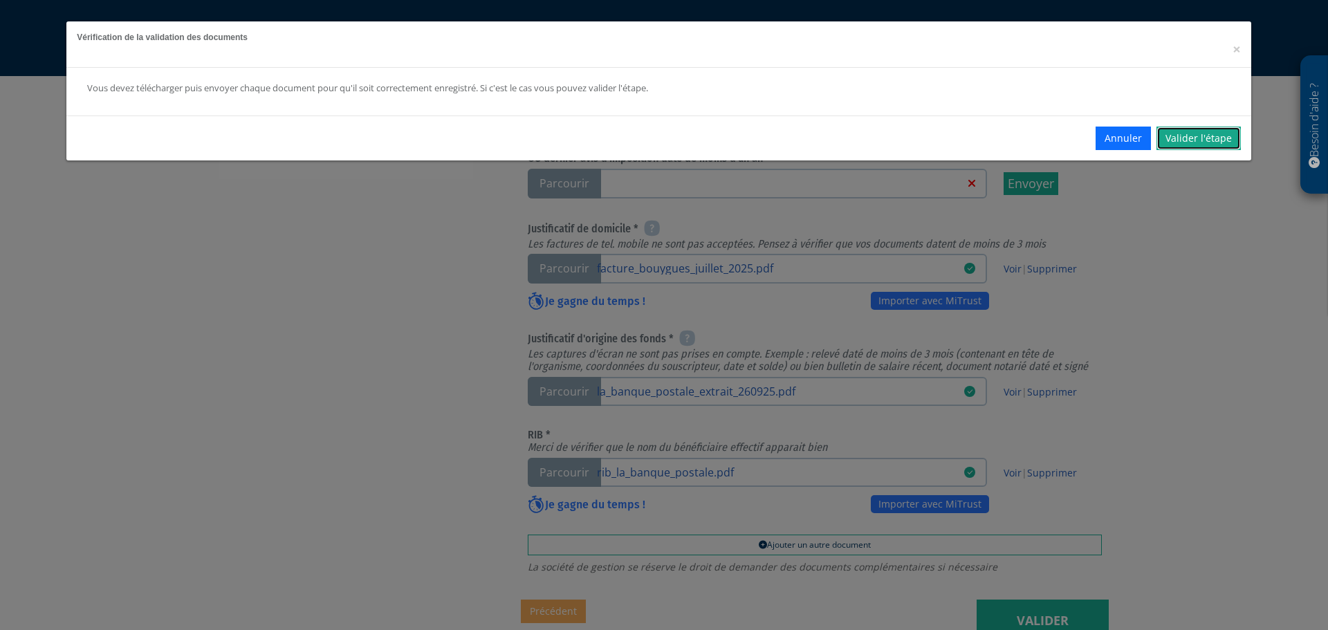
click at [1204, 141] on link "Valider l'étape" at bounding box center [1198, 139] width 84 height 24
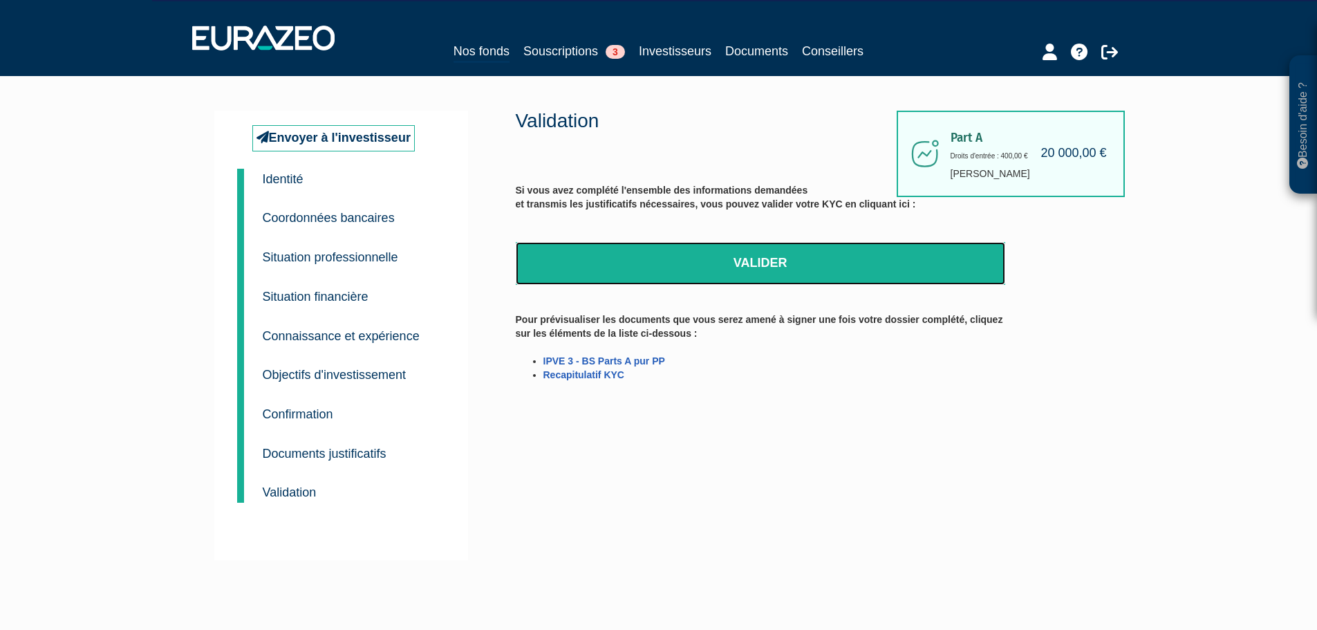
click at [754, 265] on link "Valider" at bounding box center [761, 263] width 490 height 43
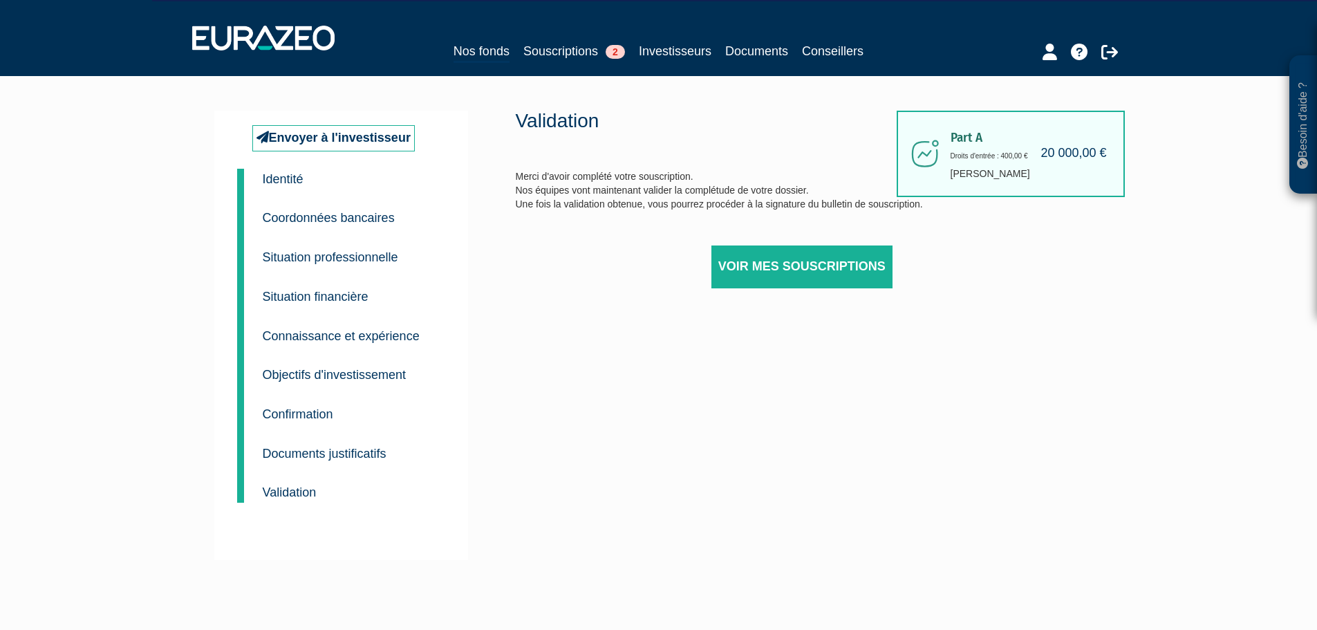
click at [806, 470] on div "Part A 20 000,00 € Droits d'entrée : 400,00 € [PERSON_NAME] Validation Merci d'…" at bounding box center [810, 335] width 588 height 449
click at [567, 52] on link "Souscriptions 2" at bounding box center [574, 50] width 102 height 19
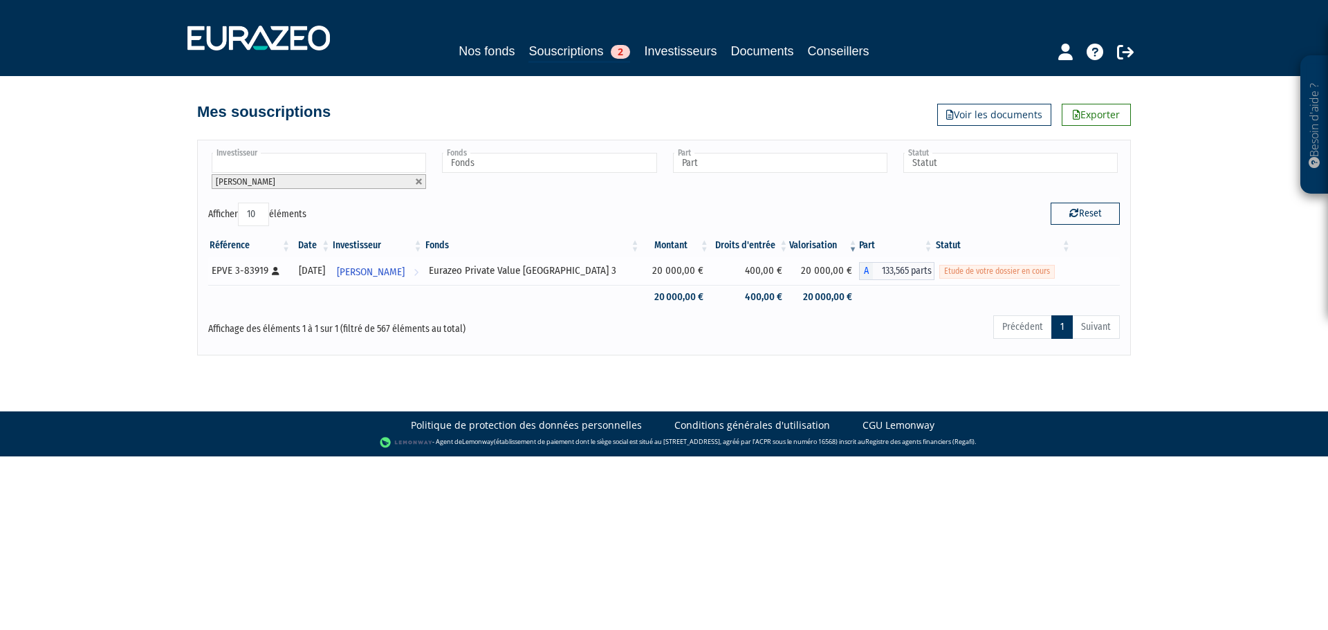
drag, startPoint x: 458, startPoint y: 271, endPoint x: 592, endPoint y: 269, distance: 133.5
click at [592, 269] on td "Eurazeo Private Value [GEOGRAPHIC_DATA] 3" at bounding box center [532, 271] width 217 height 28
copy div "Eurazeo Private Value [GEOGRAPHIC_DATA] 3"
click at [116, 174] on div "Besoin d'aide ? × J'ai besoin d'aide Si vous avez une question à propos du fonc…" at bounding box center [664, 177] width 1328 height 355
click at [806, 373] on body "Besoin d'aide ? × J'ai besoin d'aide Si vous avez une question à propos du fonc…" at bounding box center [664, 228] width 1328 height 456
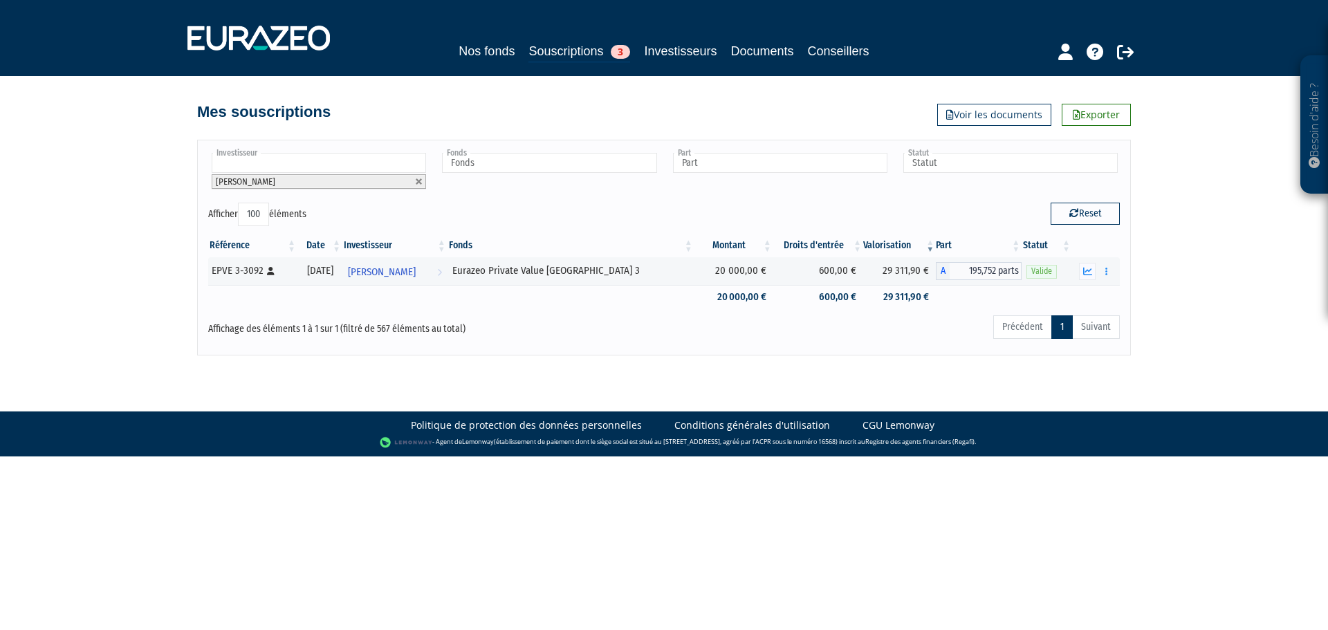
select select "100"
drag, startPoint x: 418, startPoint y: 181, endPoint x: 331, endPoint y: 162, distance: 89.2
click at [418, 181] on link at bounding box center [419, 182] width 8 height 8
type input "Investisseur"
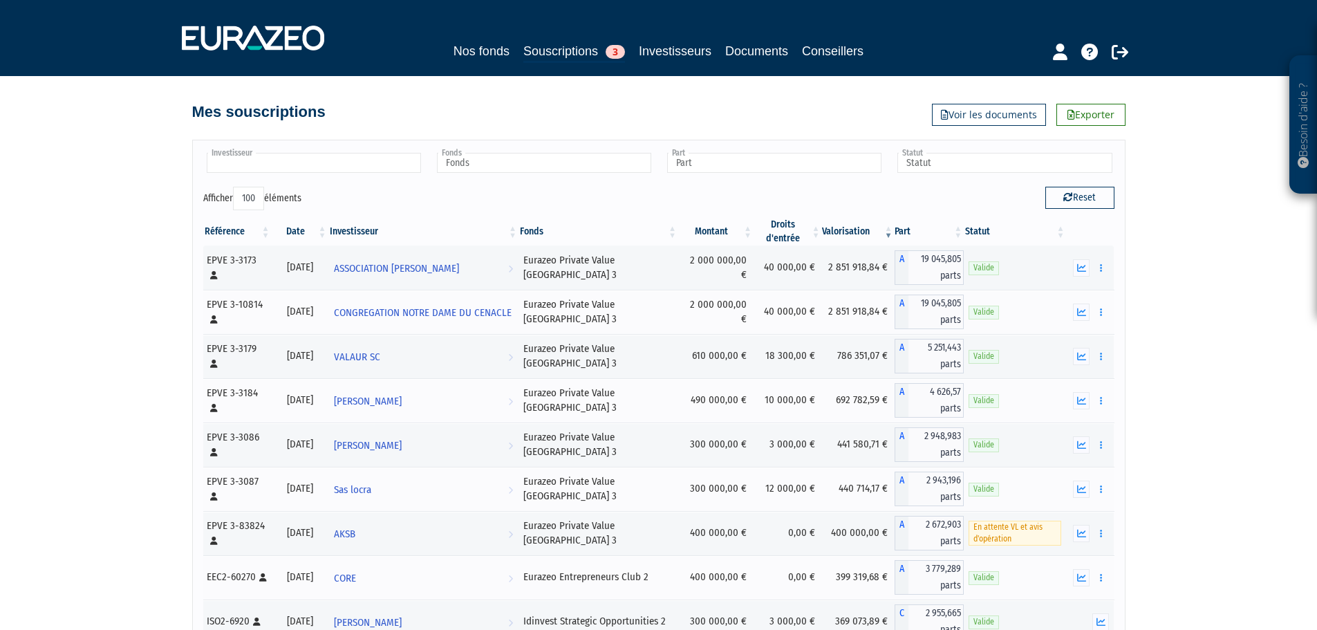
click at [330, 162] on input "text" at bounding box center [314, 163] width 214 height 20
type input "ducos"
click at [360, 183] on li "Jacques DUCOS" at bounding box center [313, 184] width 218 height 17
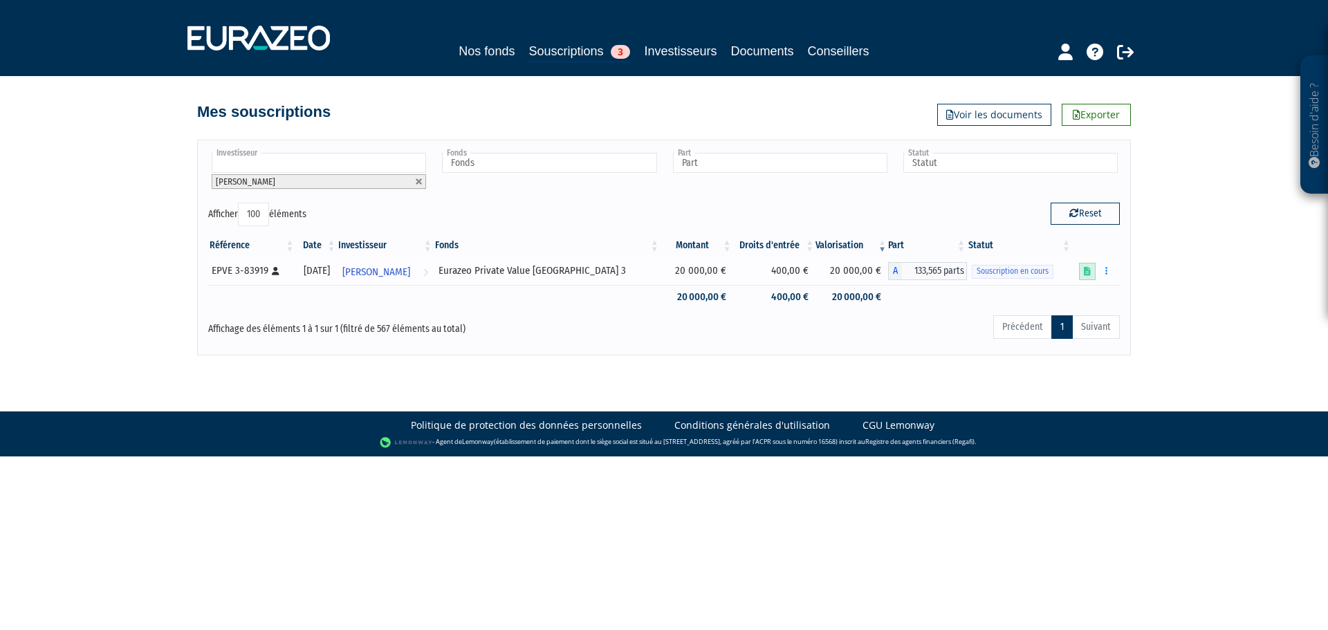
click at [1084, 273] on icon at bounding box center [1086, 271] width 7 height 9
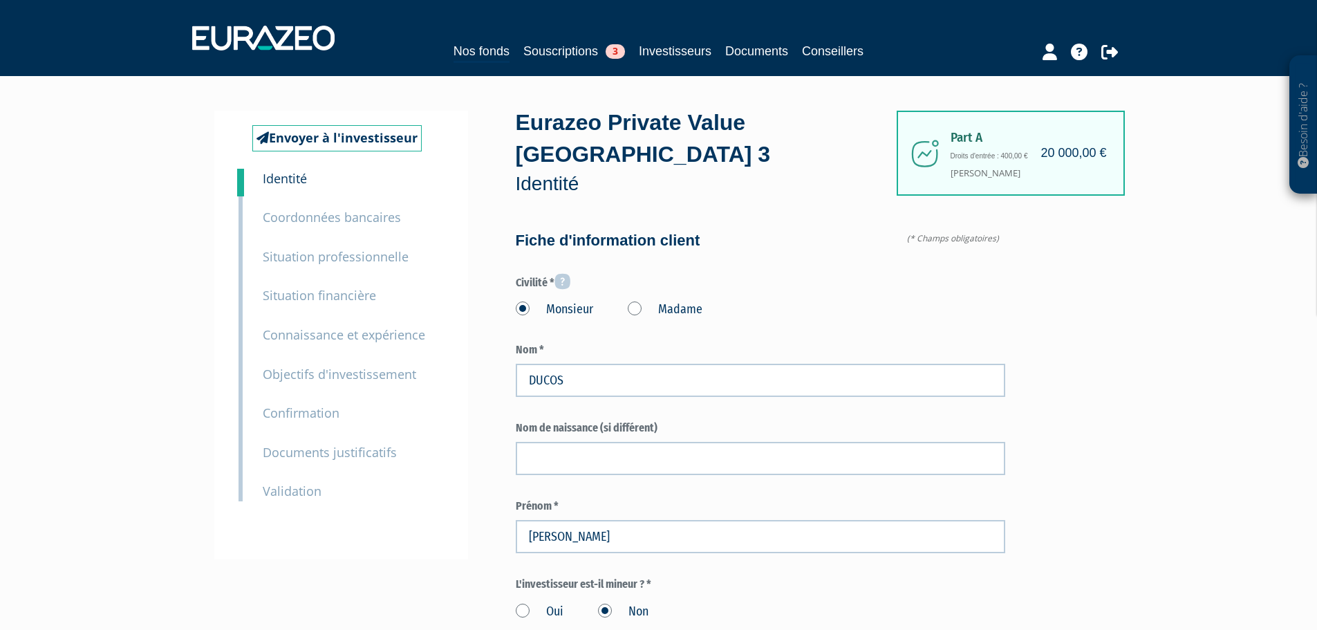
type input "6 07 45 69 20"
click at [256, 38] on img at bounding box center [263, 38] width 142 height 25
